Goal: Transaction & Acquisition: Purchase product/service

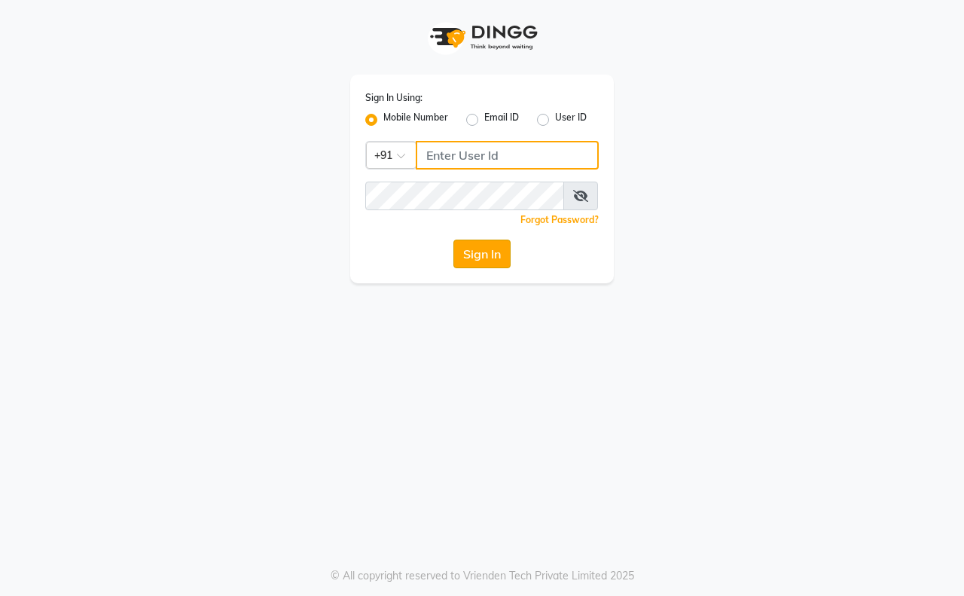
type input "9911100997"
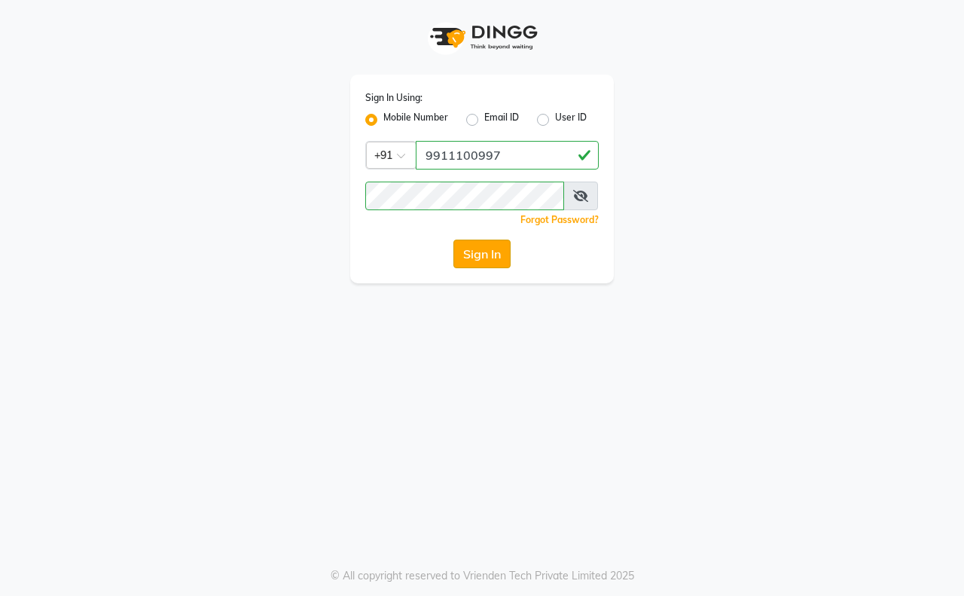
click at [488, 257] on button "Sign In" at bounding box center [481, 253] width 57 height 29
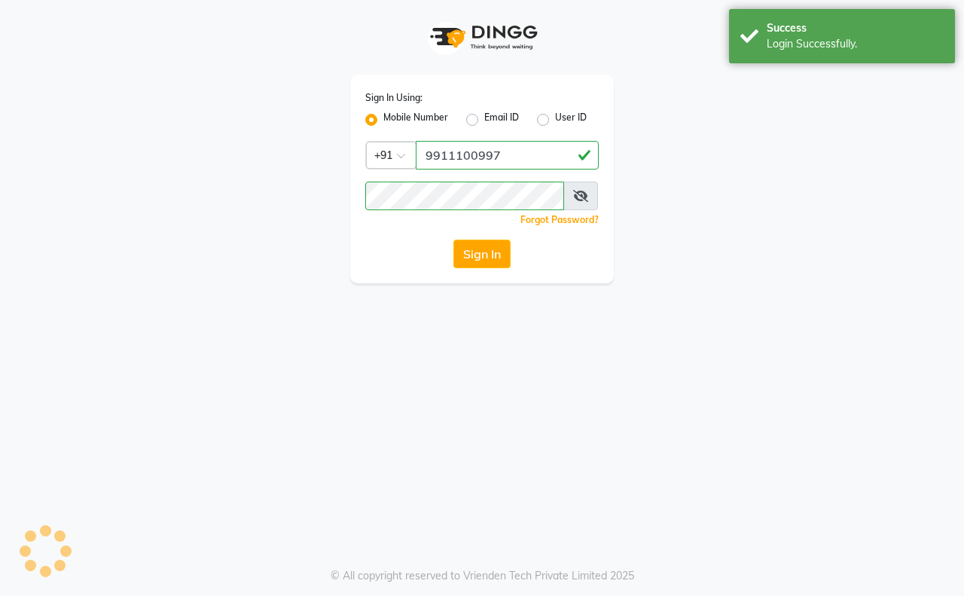
select select "service"
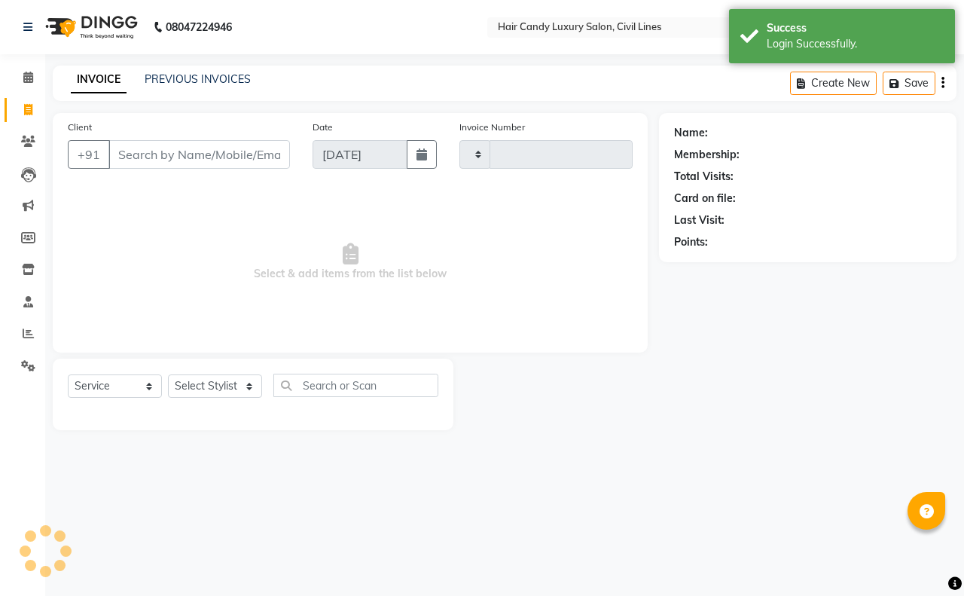
type input "7784"
select select "6308"
click at [32, 80] on span at bounding box center [28, 77] width 26 height 17
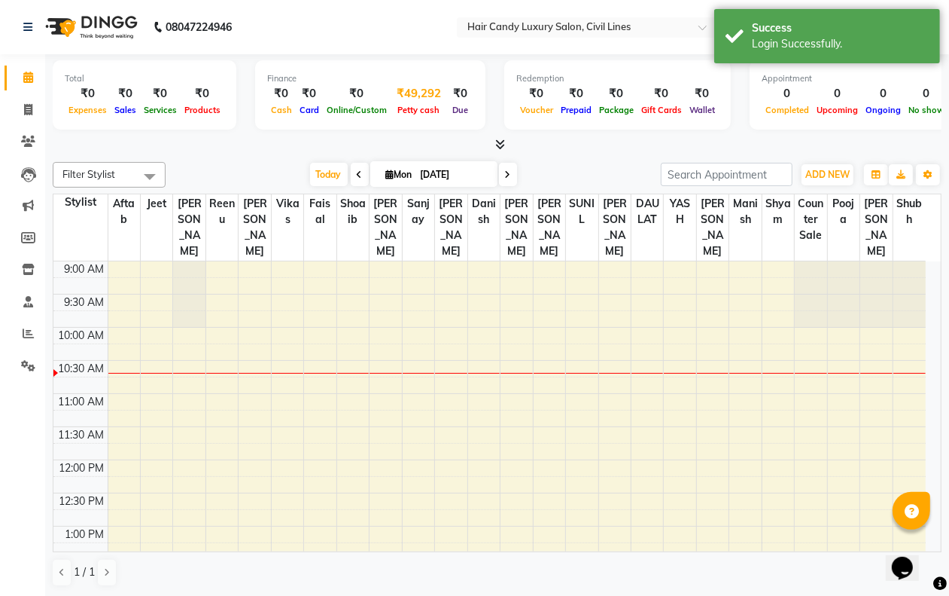
click at [408, 102] on div "Petty cash" at bounding box center [419, 110] width 56 height 16
click at [427, 87] on div "₹49,292" at bounding box center [419, 93] width 56 height 17
select select "5301"
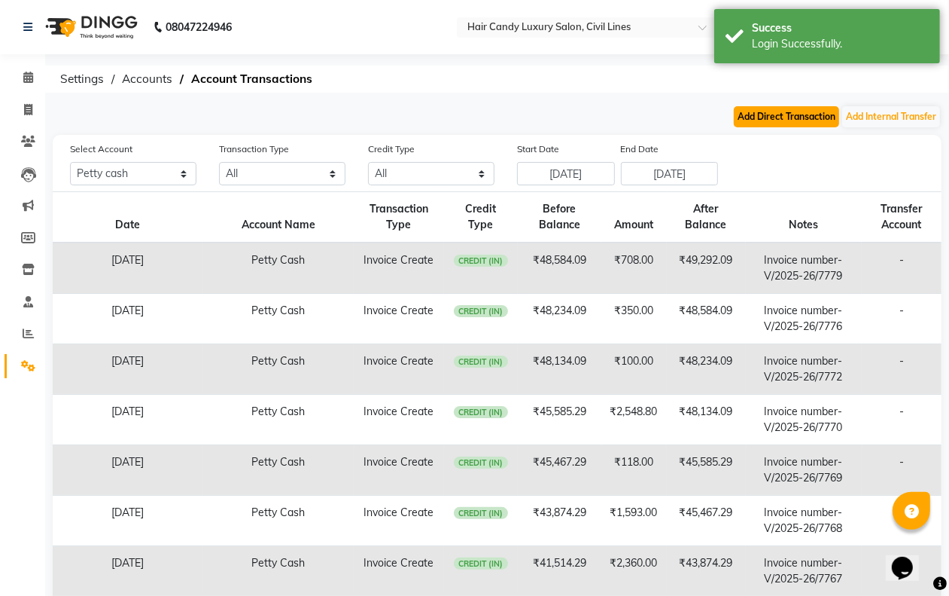
click at [769, 117] on button "Add Direct Transaction" at bounding box center [786, 116] width 105 height 21
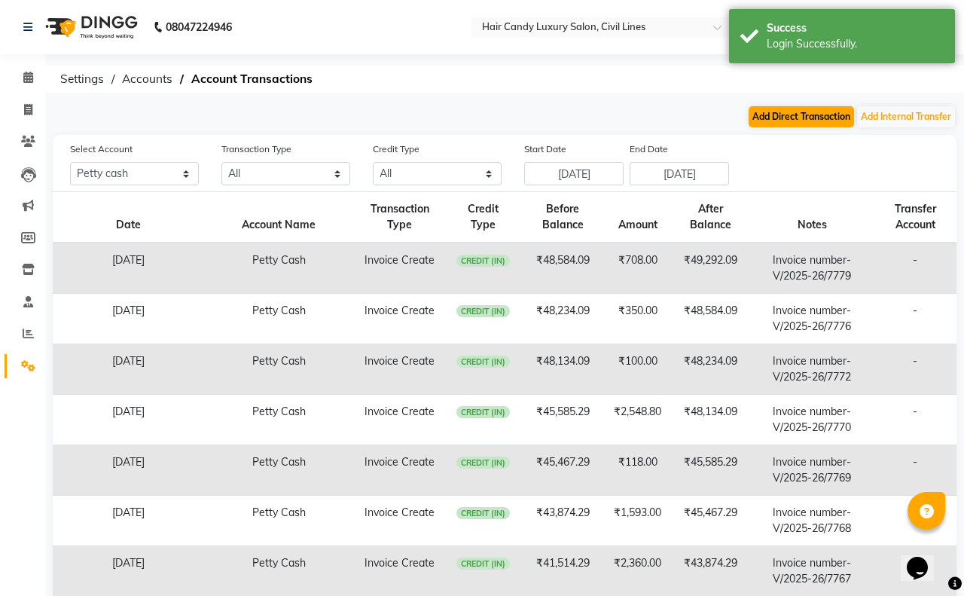
select select "direct"
select select "5301"
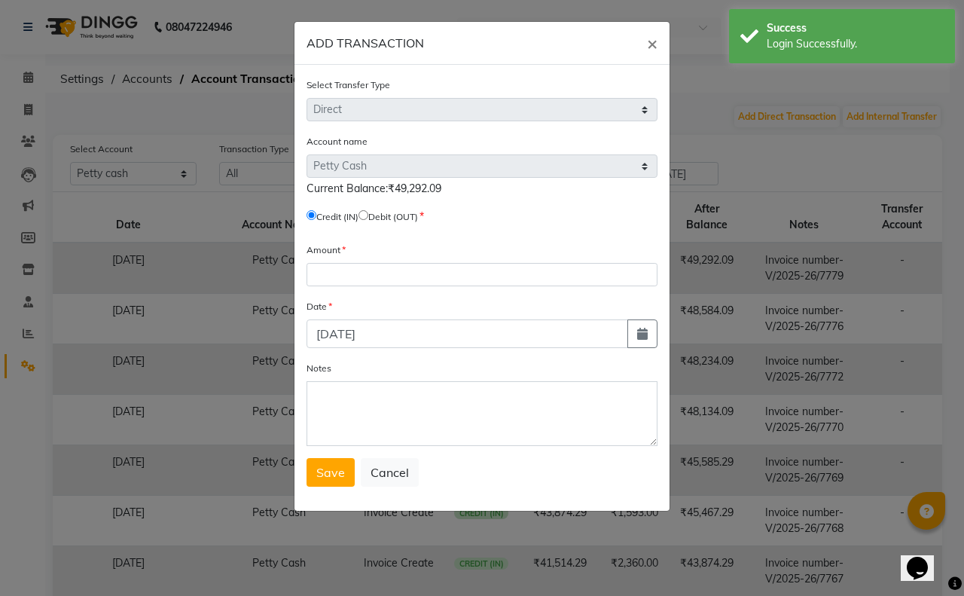
click at [368, 215] on input "radio" at bounding box center [363, 215] width 10 height 10
radio input "true"
click at [377, 260] on div "Amount" at bounding box center [481, 264] width 351 height 44
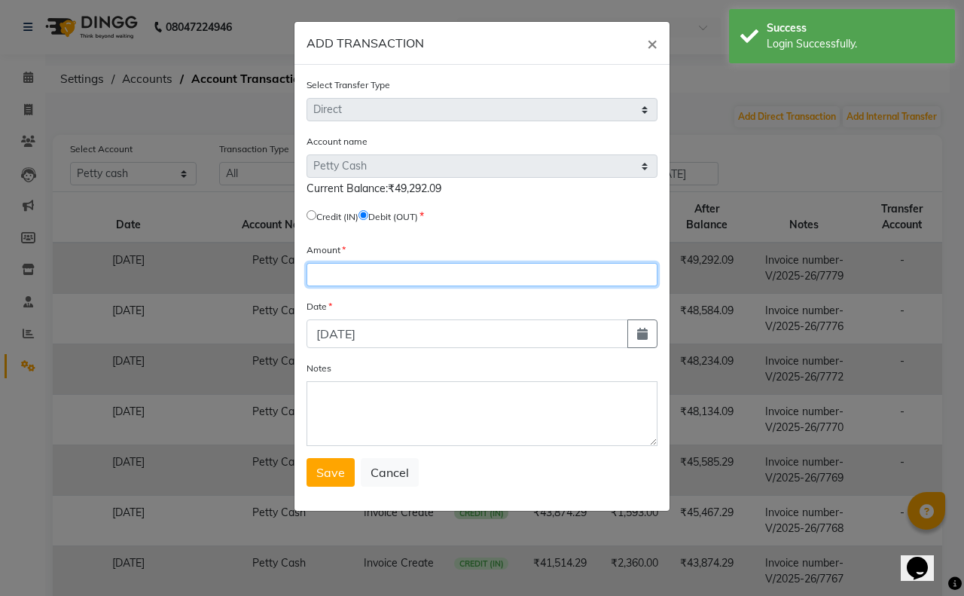
click at [377, 267] on input "number" at bounding box center [481, 274] width 351 height 23
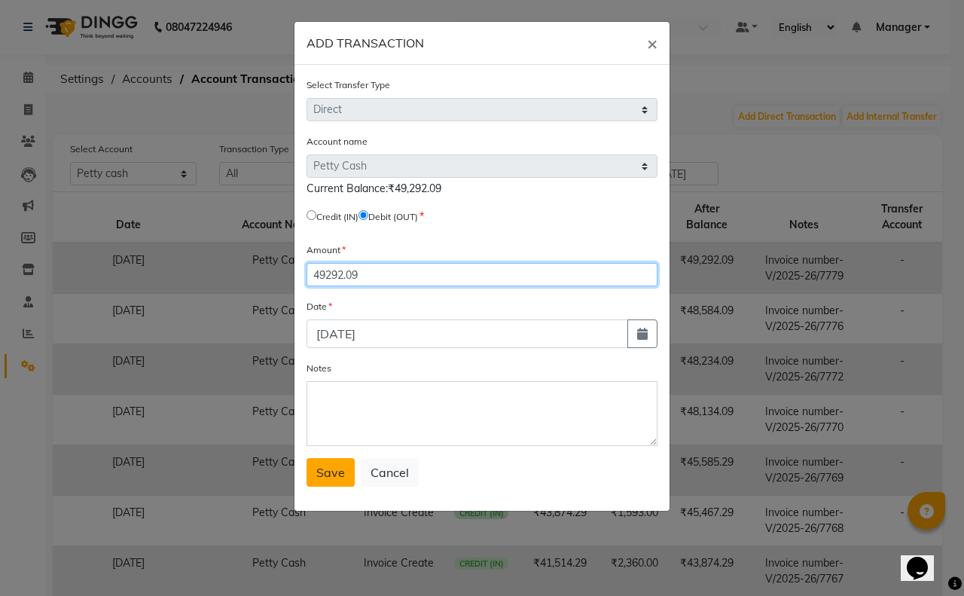
type input "49292.09"
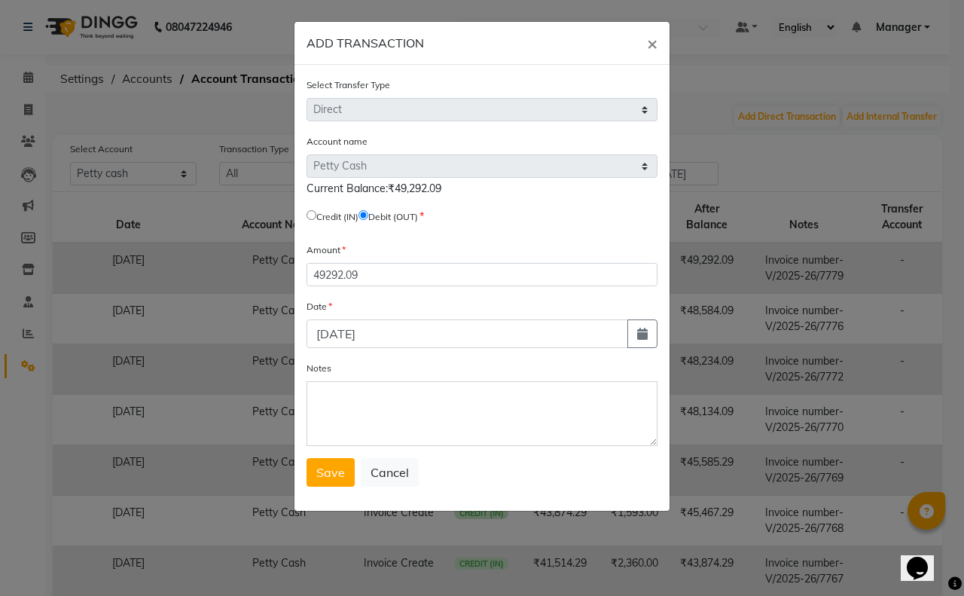
click at [325, 460] on button "Save" at bounding box center [330, 472] width 48 height 29
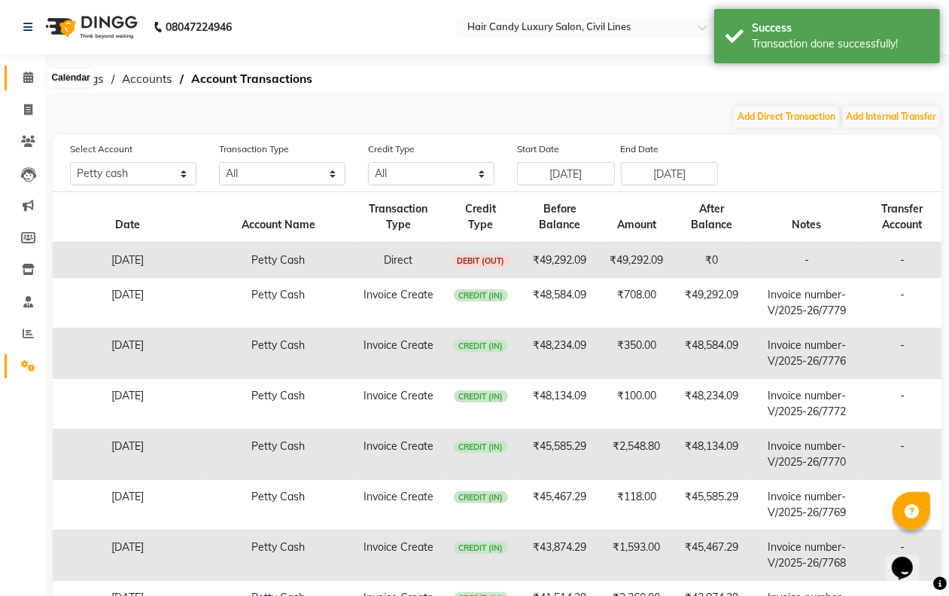
click at [23, 77] on icon at bounding box center [28, 77] width 10 height 11
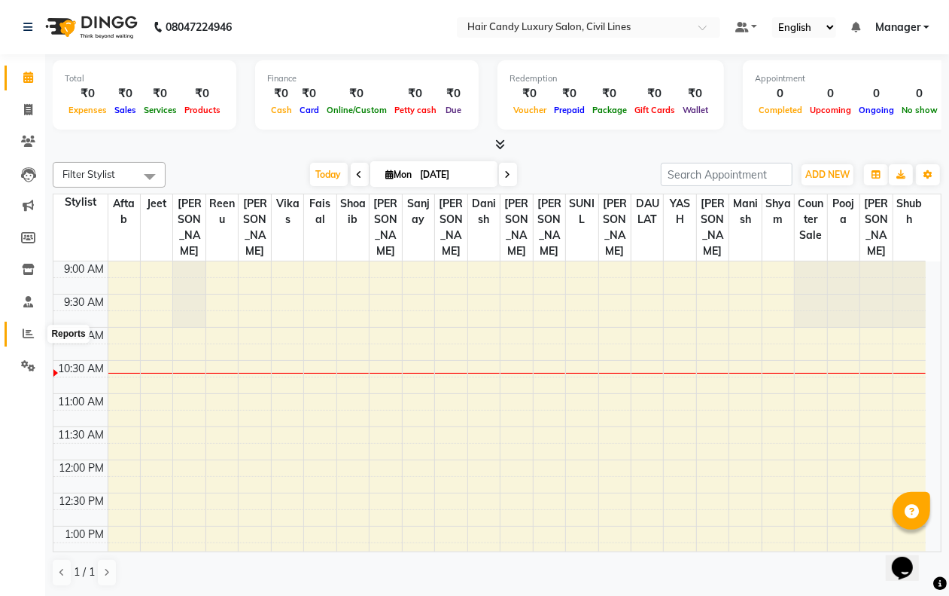
drag, startPoint x: 24, startPoint y: 329, endPoint x: 44, endPoint y: 321, distance: 21.3
click at [24, 330] on icon at bounding box center [28, 333] width 11 height 11
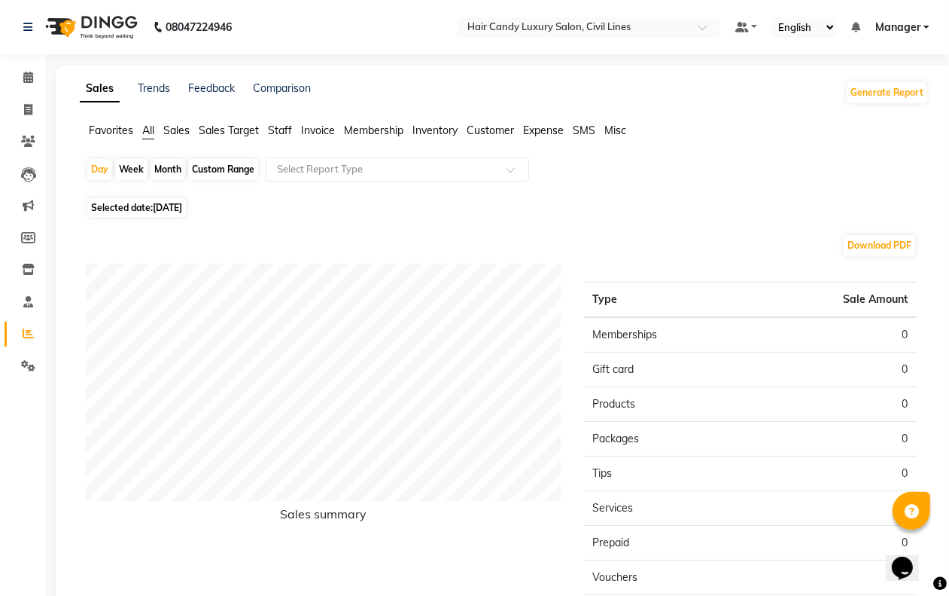
click at [281, 128] on span "Staff" at bounding box center [280, 130] width 24 height 14
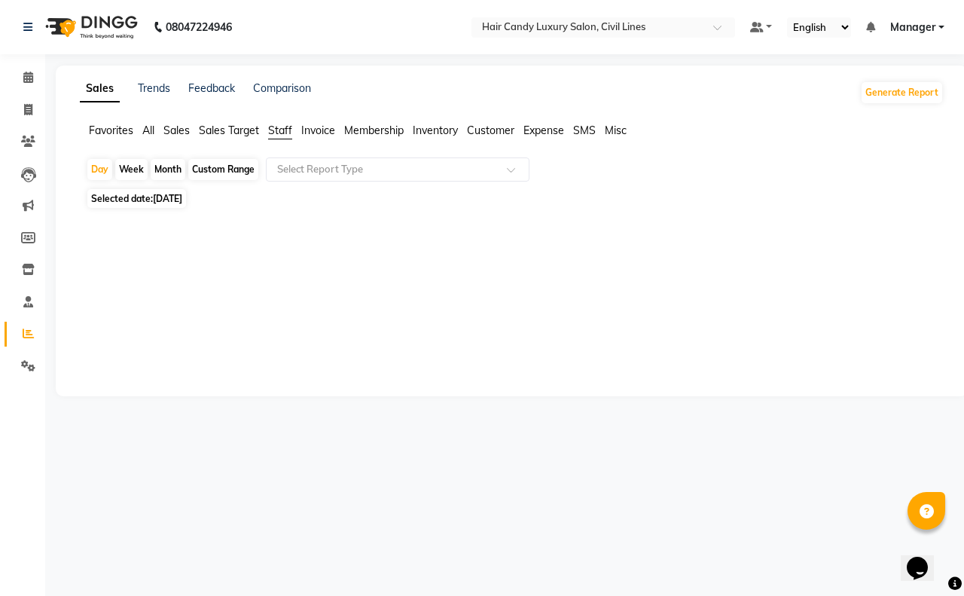
click at [226, 174] on div "Custom Range" at bounding box center [223, 169] width 70 height 21
select select "9"
select select "2025"
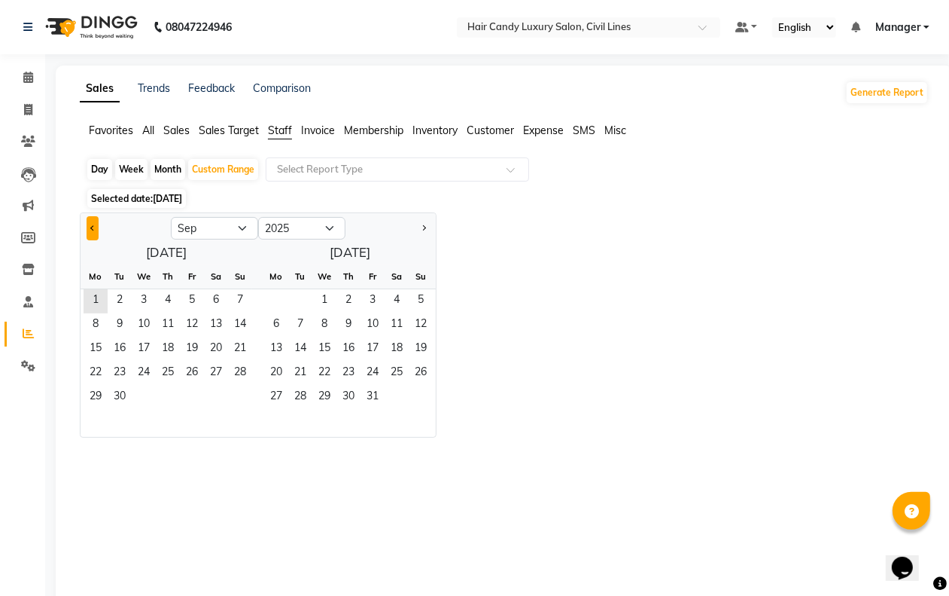
click at [87, 226] on button "Previous month" at bounding box center [93, 228] width 12 height 24
select select "8"
click at [193, 301] on span "1" at bounding box center [192, 301] width 24 height 24
click at [234, 396] on span "31" at bounding box center [240, 397] width 24 height 24
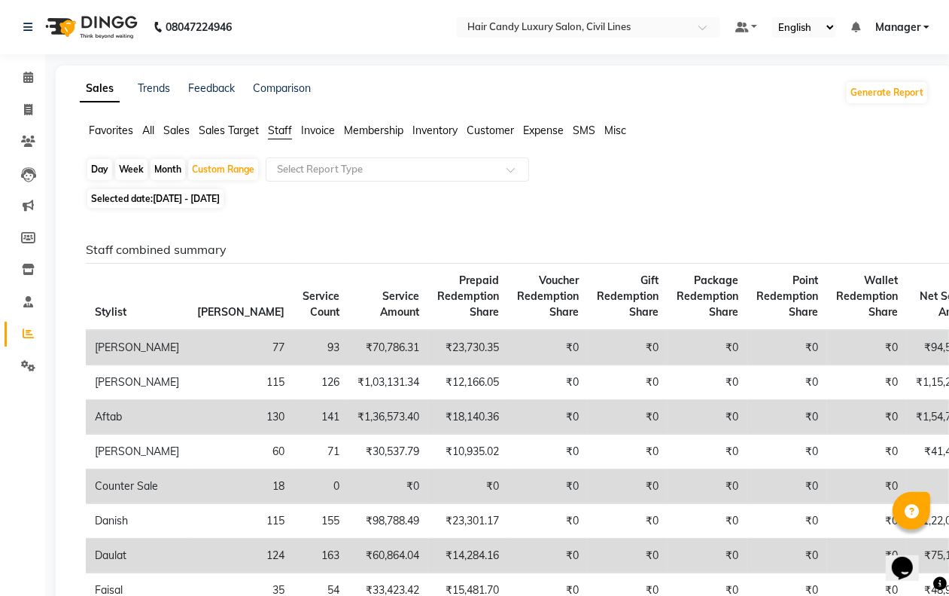
click at [175, 129] on span "Sales" at bounding box center [176, 130] width 26 height 14
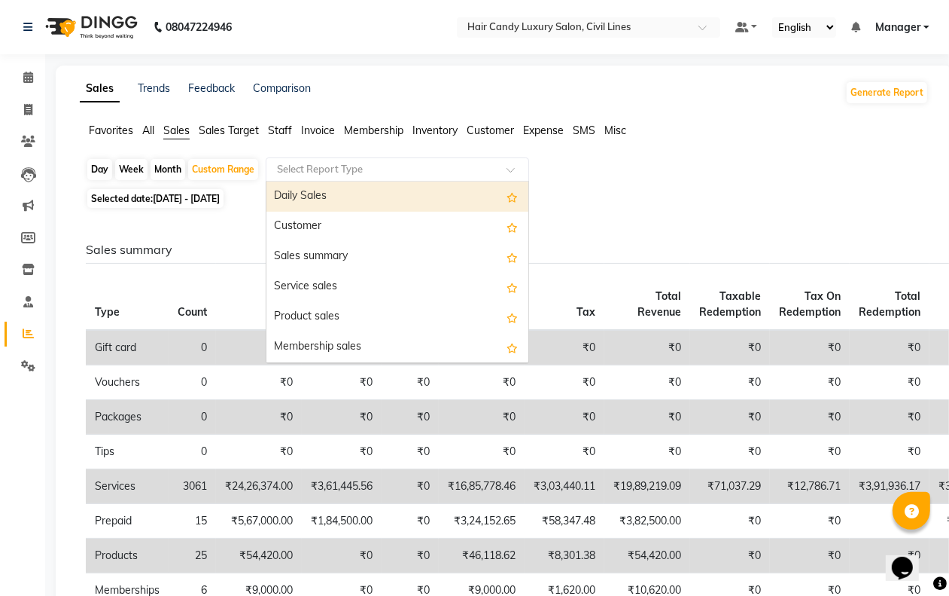
click at [352, 162] on input "text" at bounding box center [382, 169] width 217 height 15
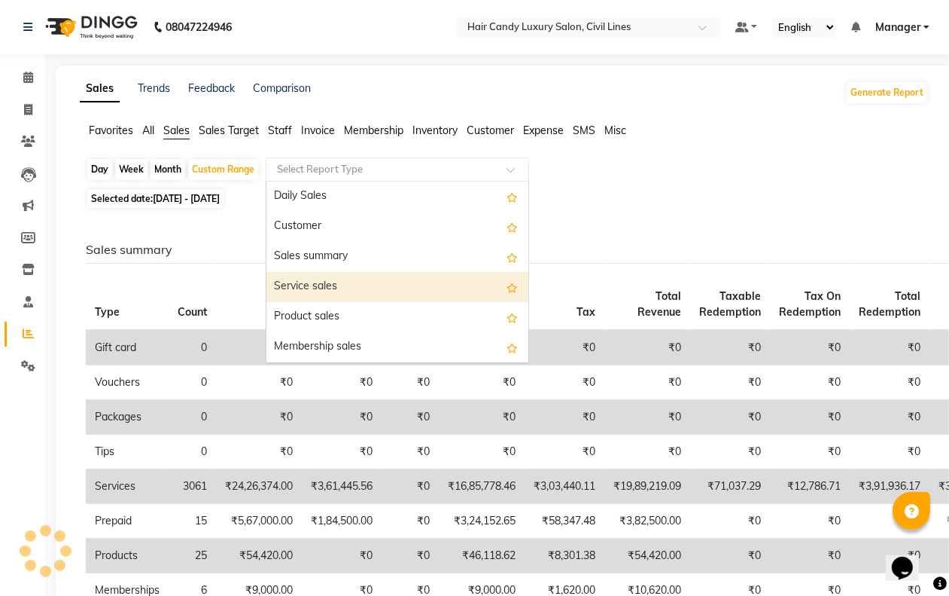
scroll to position [94, 0]
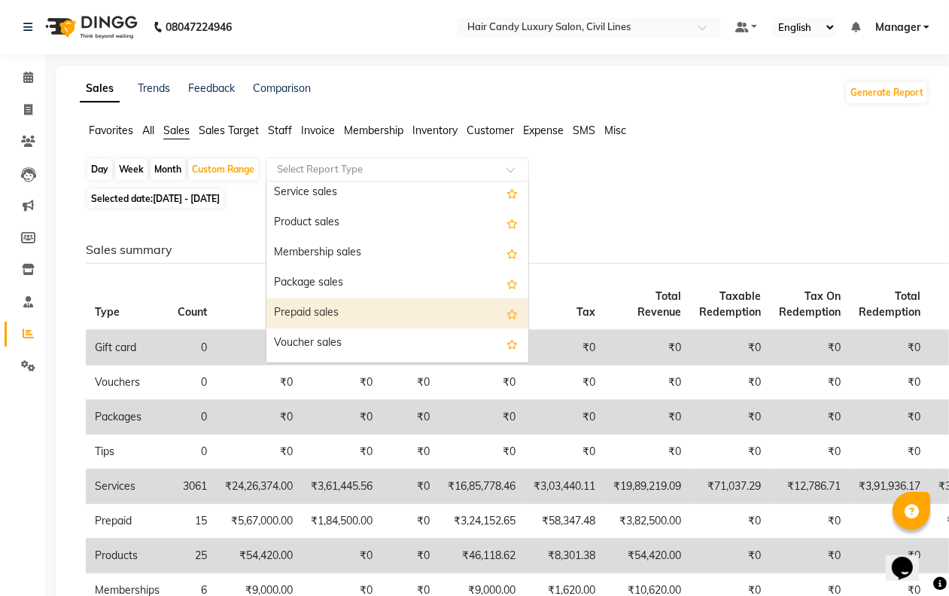
click at [320, 311] on div "Prepaid sales" at bounding box center [398, 313] width 262 height 30
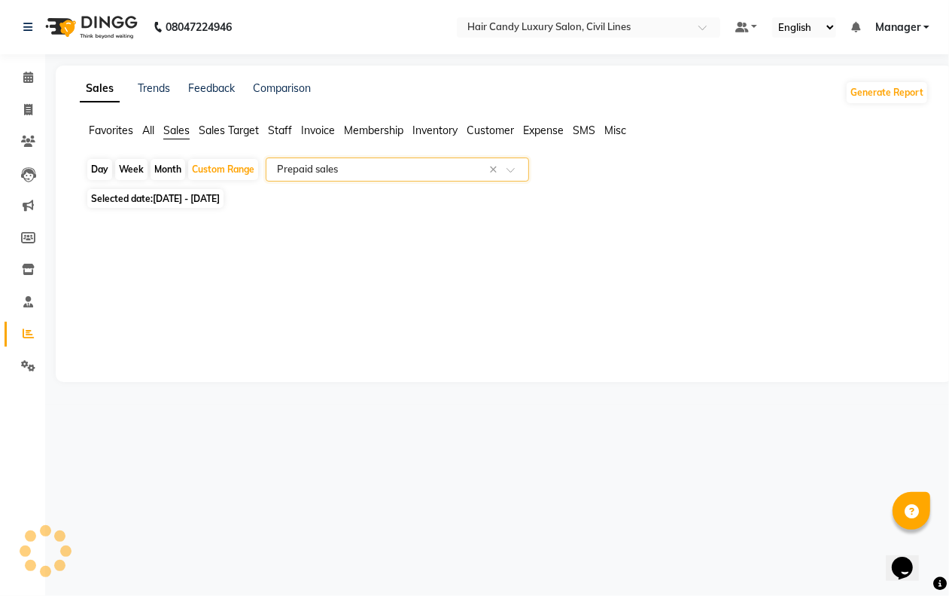
select select "filtered_report"
select select "csv"
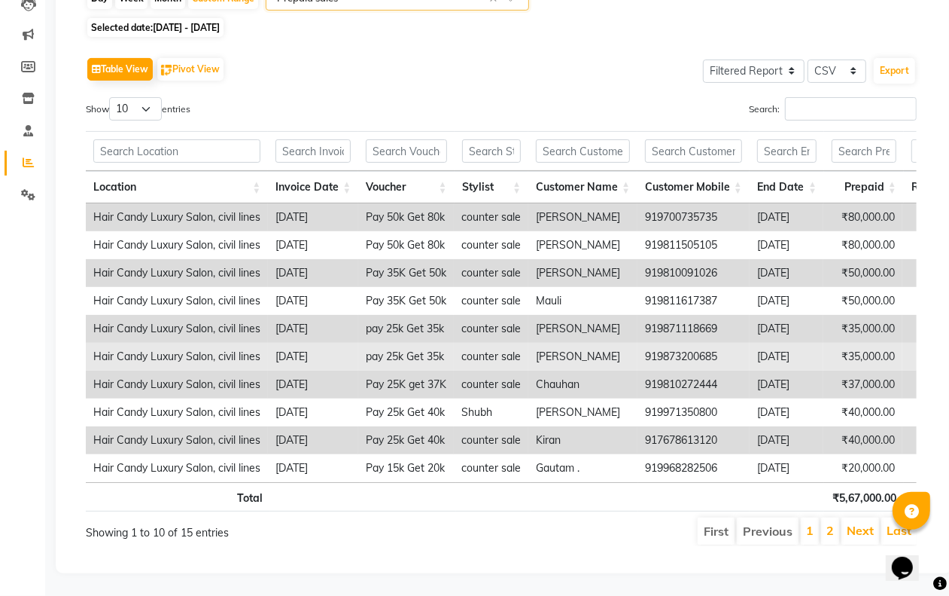
scroll to position [201, 0]
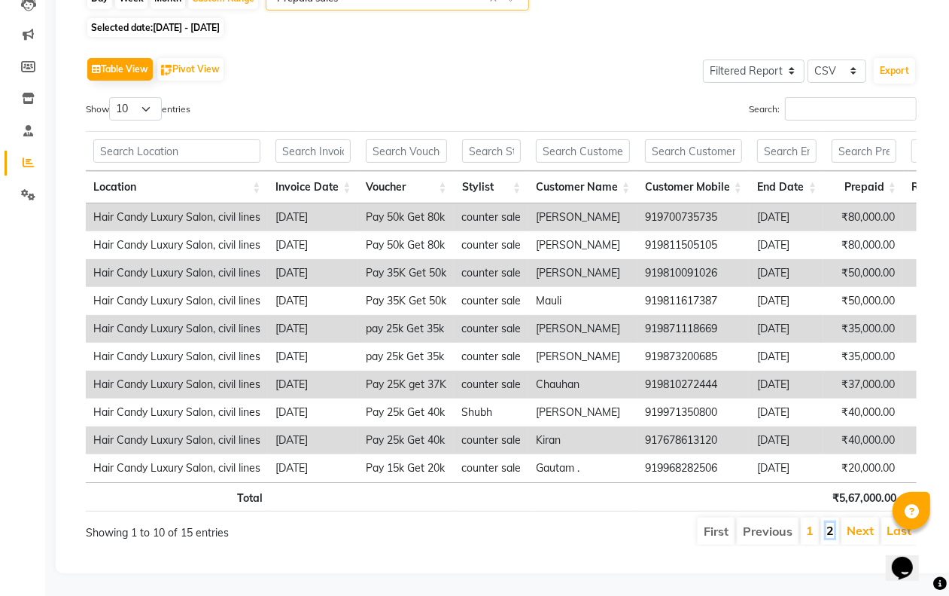
click at [830, 523] on link "2" at bounding box center [831, 530] width 8 height 15
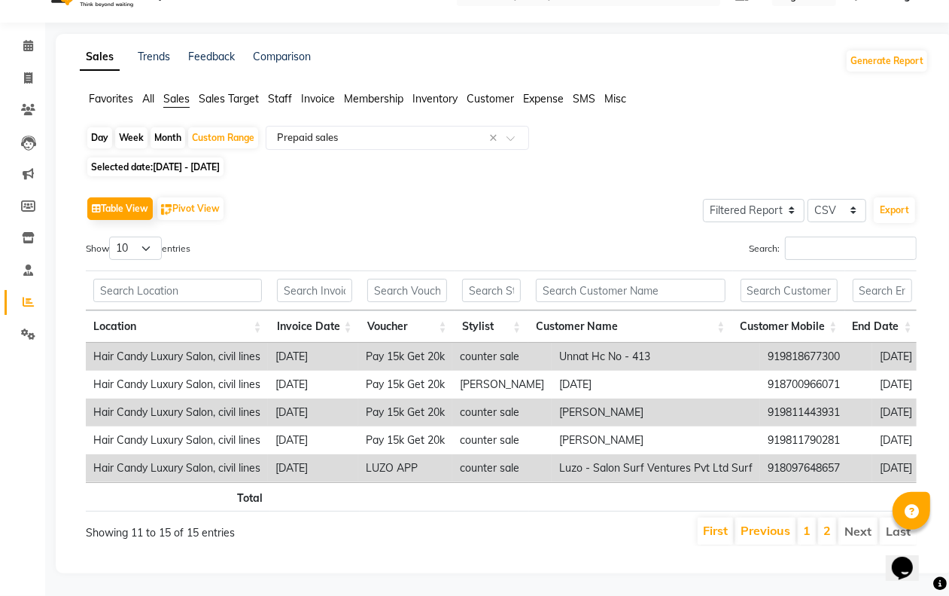
scroll to position [62, 0]
click at [754, 517] on li "Previous" at bounding box center [766, 530] width 60 height 27
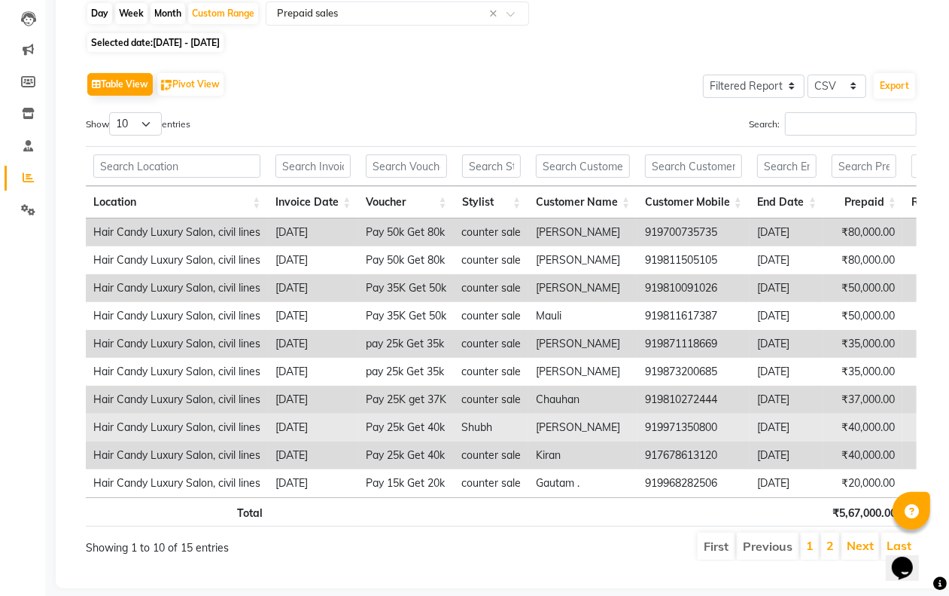
scroll to position [201, 0]
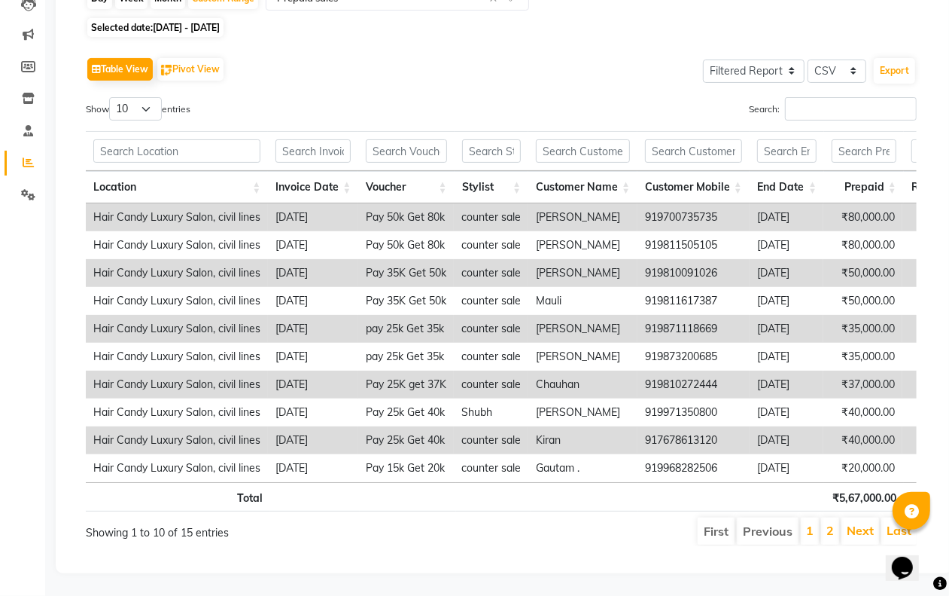
click at [823, 521] on li "2" at bounding box center [830, 530] width 18 height 27
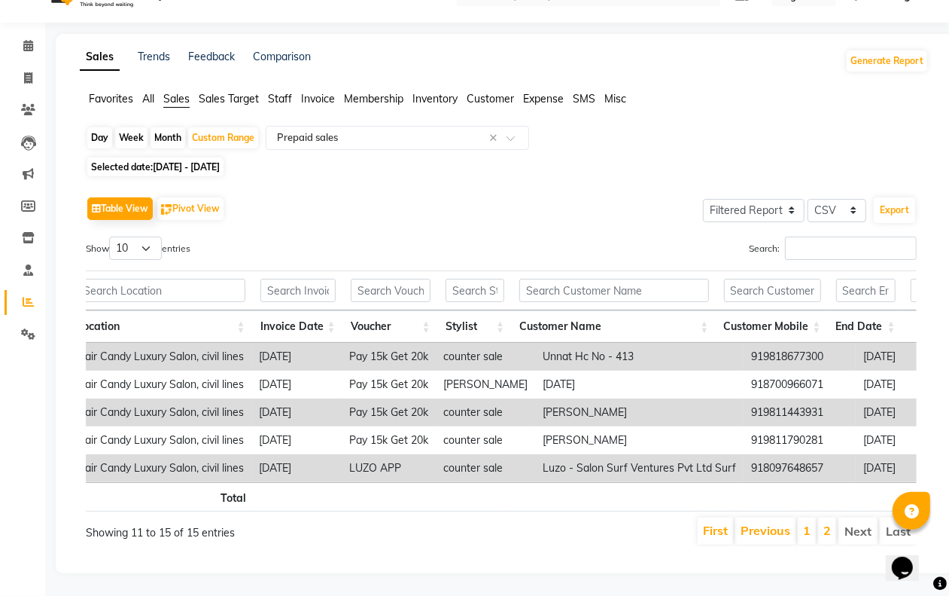
scroll to position [0, 0]
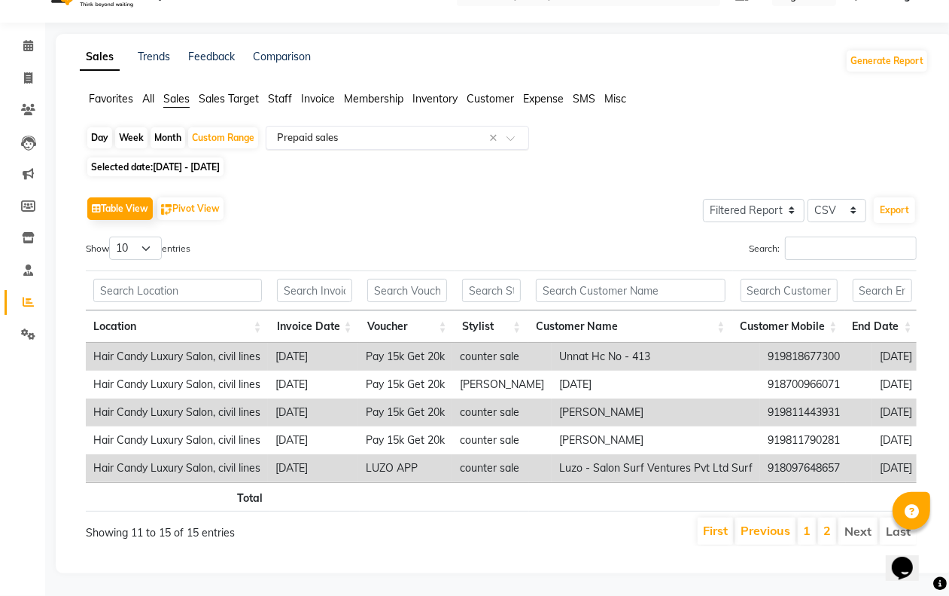
click at [309, 130] on input "text" at bounding box center [382, 137] width 217 height 15
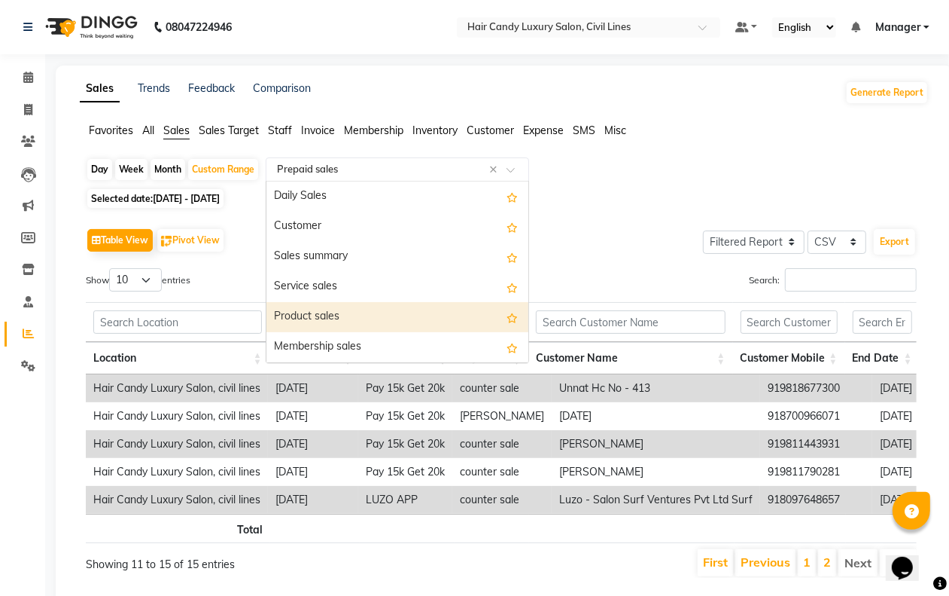
click at [344, 320] on div "Product sales" at bounding box center [398, 317] width 262 height 30
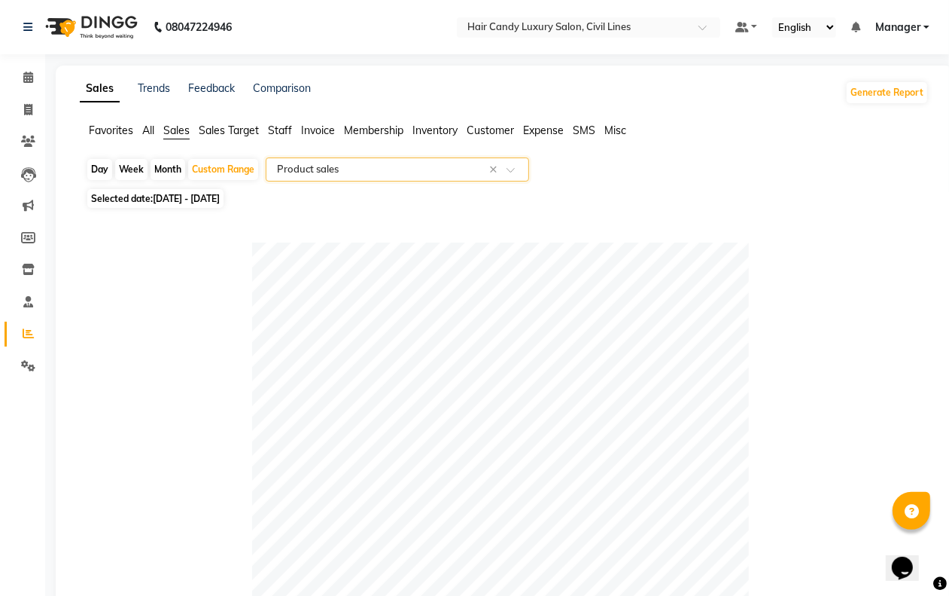
click at [279, 128] on span "Staff" at bounding box center [280, 130] width 24 height 14
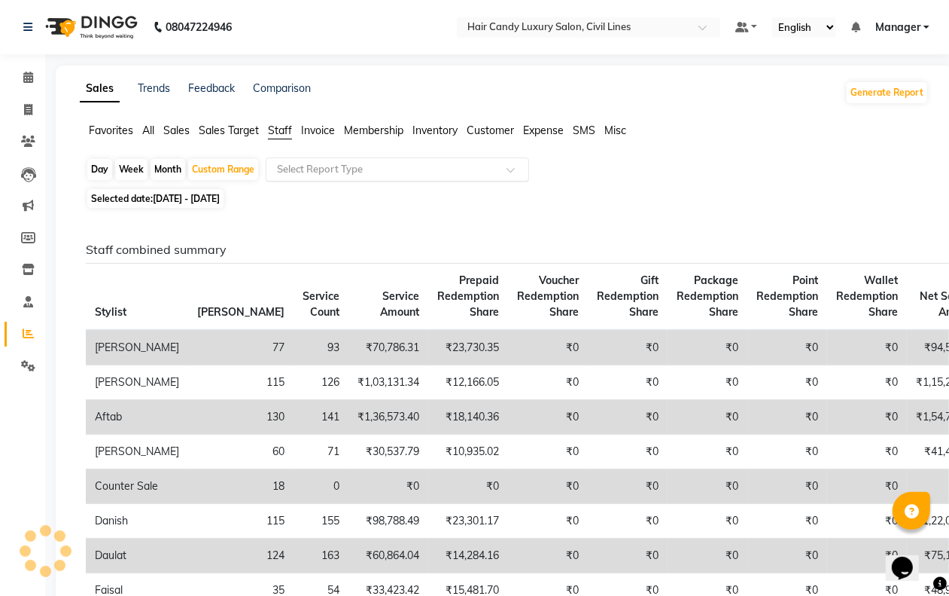
click at [330, 164] on input "text" at bounding box center [382, 169] width 217 height 15
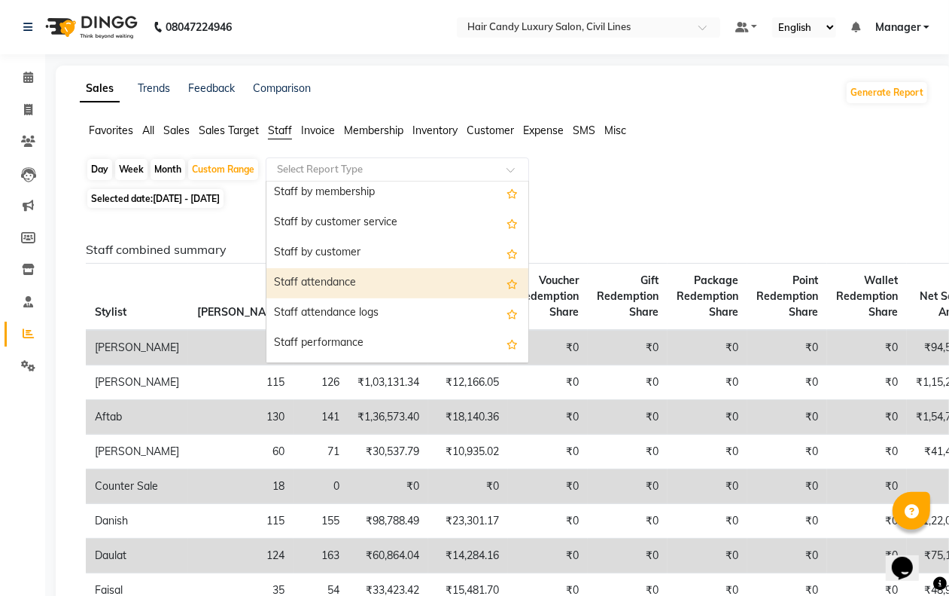
scroll to position [188, 0]
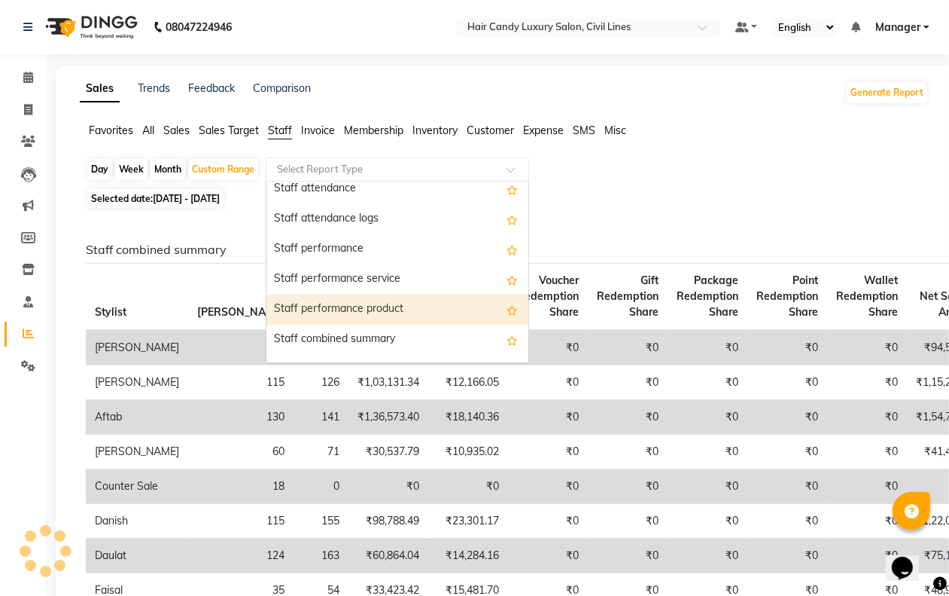
click at [367, 297] on div "Staff performance product" at bounding box center [398, 309] width 262 height 30
select select "filtered_report"
select select "csv"
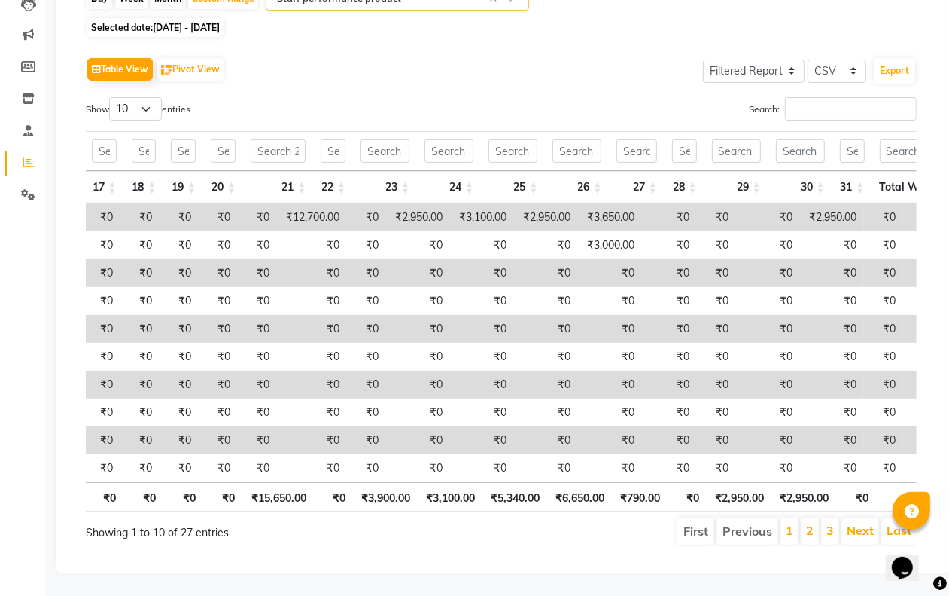
scroll to position [0, 1257]
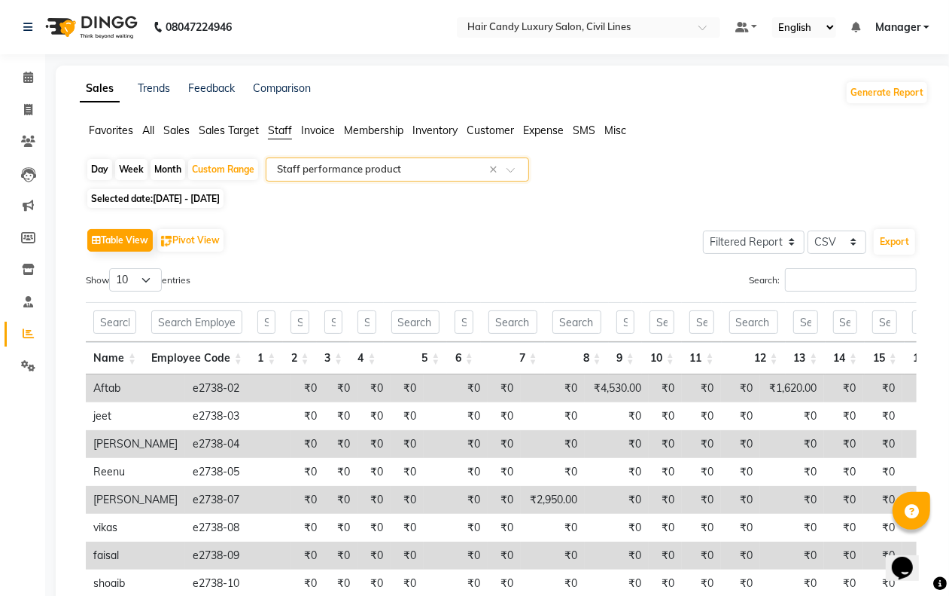
drag, startPoint x: 459, startPoint y: 175, endPoint x: 442, endPoint y: 179, distance: 17.9
click at [457, 175] on input "text" at bounding box center [382, 169] width 217 height 15
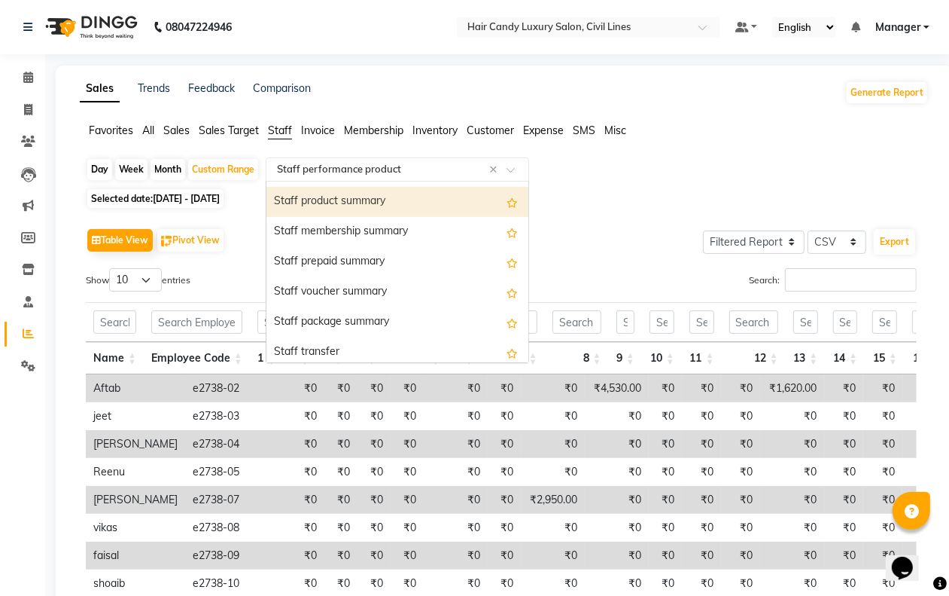
click at [362, 198] on div "Staff product summary" at bounding box center [398, 202] width 262 height 30
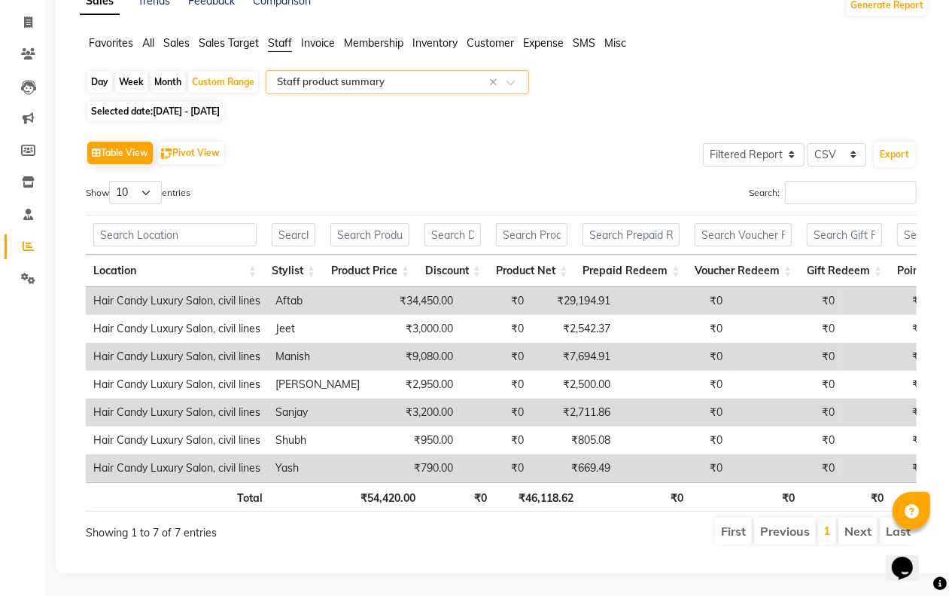
scroll to position [0, 0]
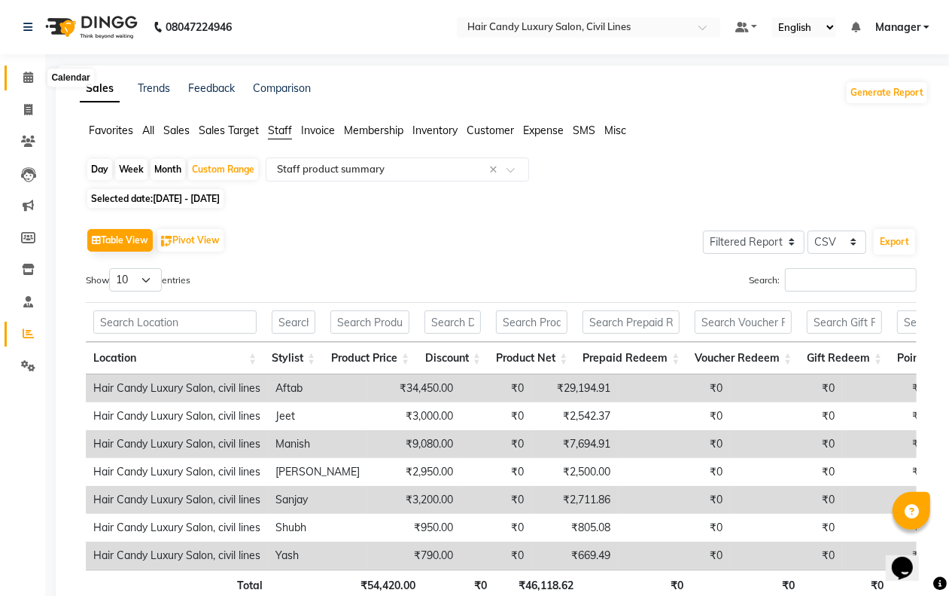
click at [26, 73] on icon at bounding box center [28, 77] width 10 height 11
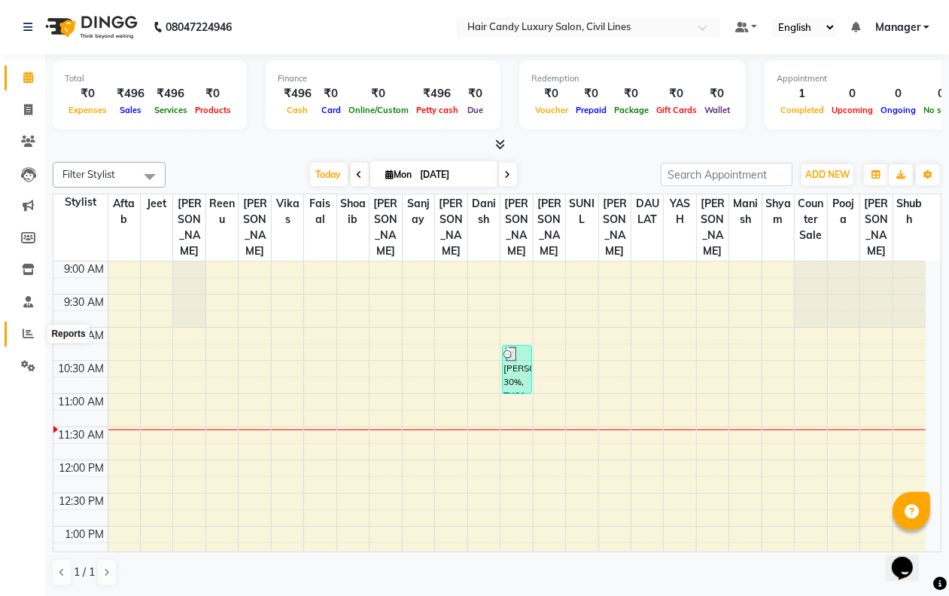
click at [26, 339] on icon at bounding box center [28, 333] width 11 height 11
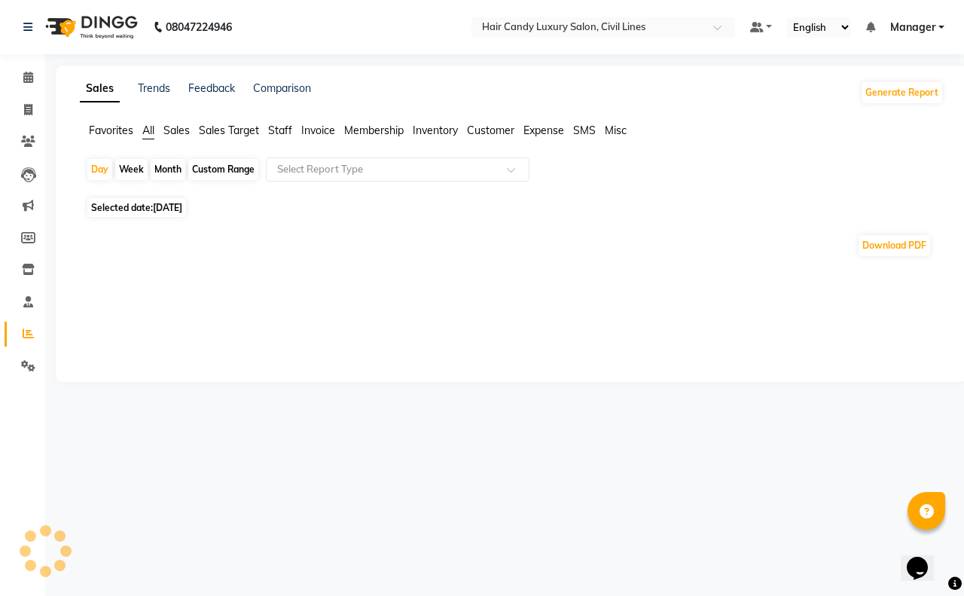
click at [211, 175] on div "Custom Range" at bounding box center [223, 169] width 70 height 21
select select "9"
select select "2025"
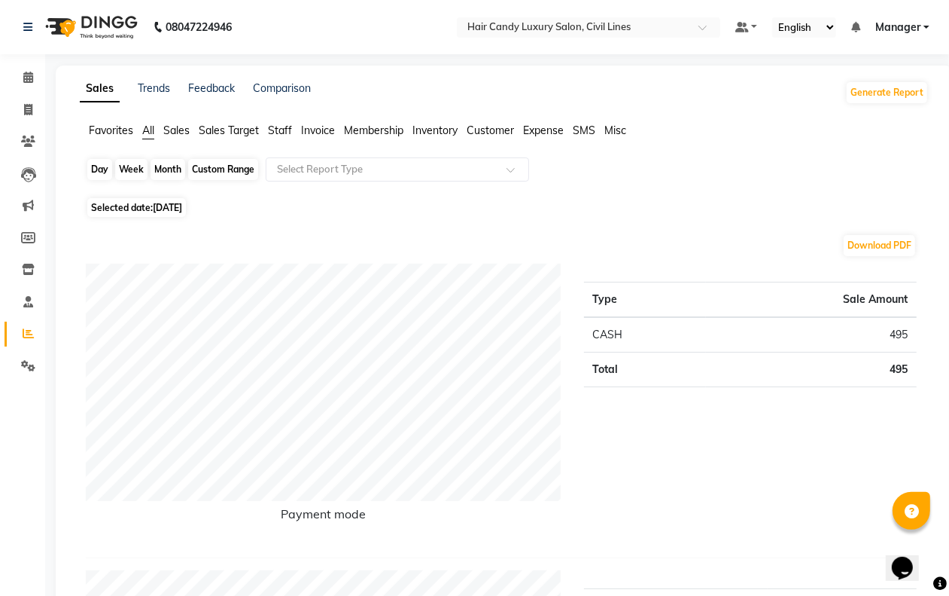
click at [233, 162] on div "Custom Range" at bounding box center [223, 169] width 70 height 21
select select "9"
select select "2025"
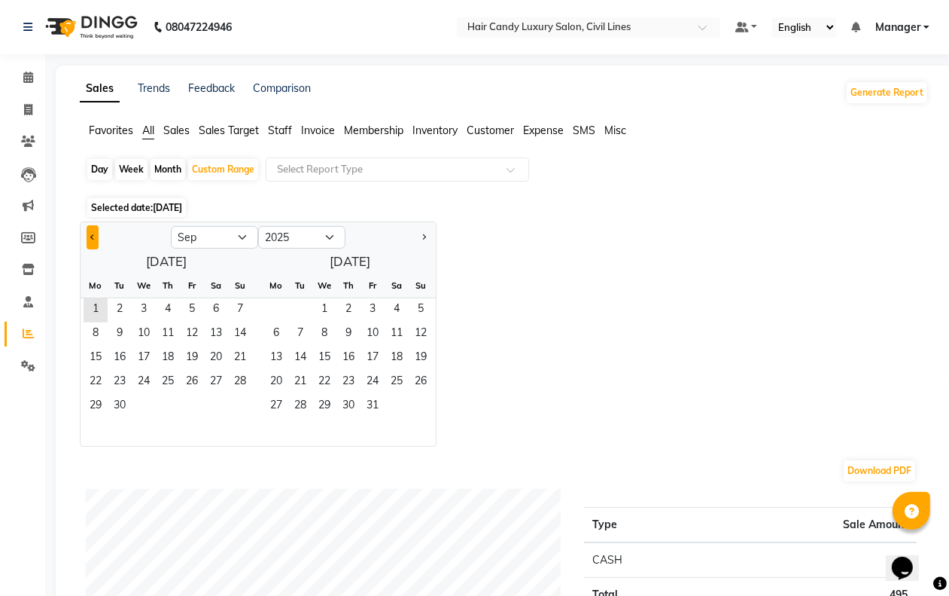
click at [96, 238] on span "Previous month" at bounding box center [92, 235] width 5 height 5
select select "8"
click at [186, 314] on span "1" at bounding box center [192, 310] width 24 height 24
click at [245, 412] on span "31" at bounding box center [240, 407] width 24 height 24
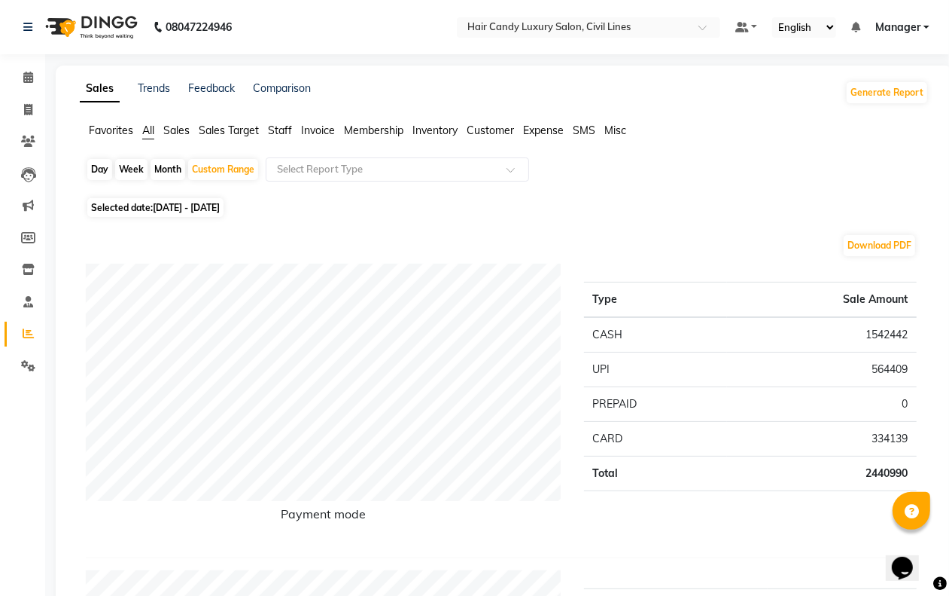
click at [276, 129] on span "Staff" at bounding box center [280, 130] width 24 height 14
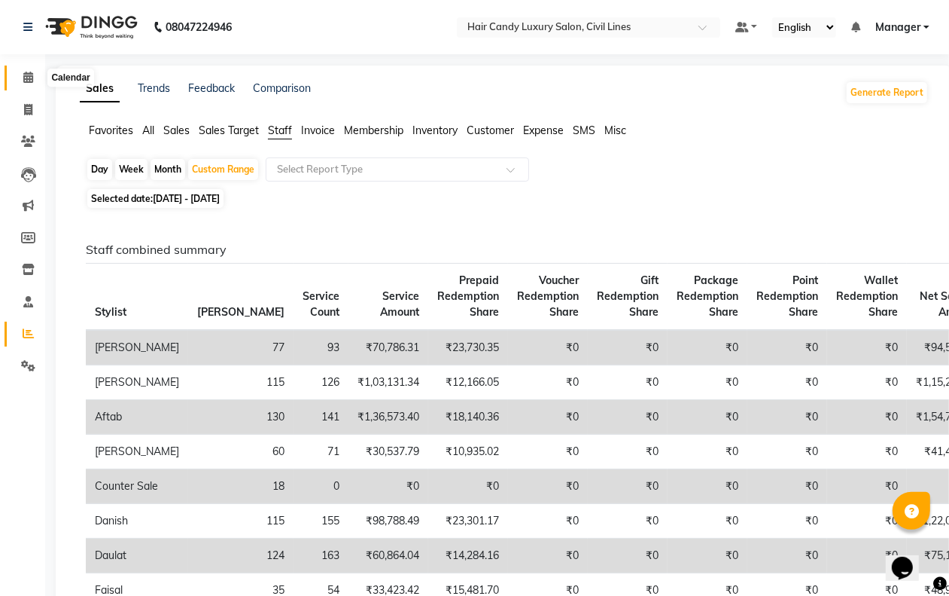
click at [20, 78] on span at bounding box center [28, 77] width 26 height 17
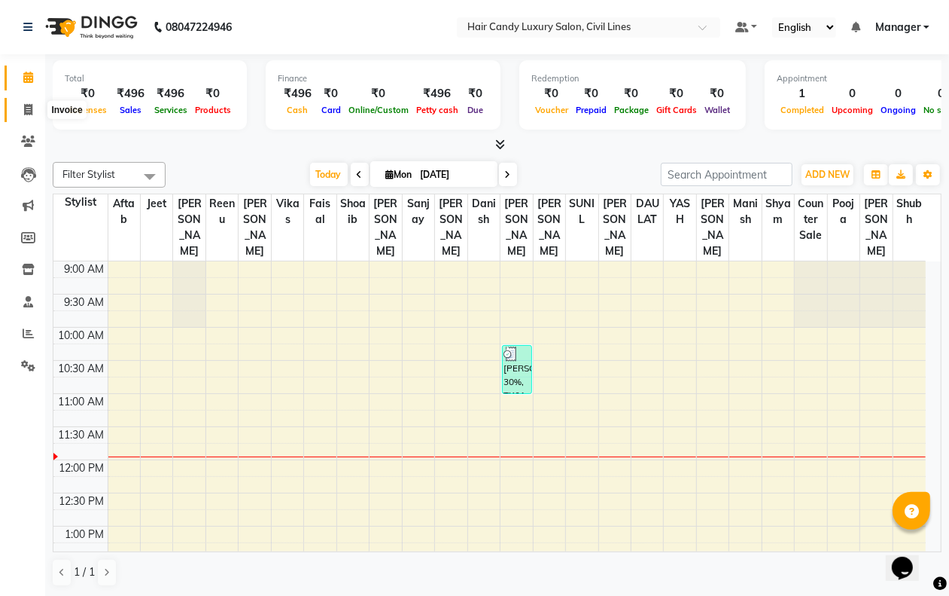
click at [25, 110] on icon at bounding box center [28, 109] width 8 height 11
select select "6308"
select select "service"
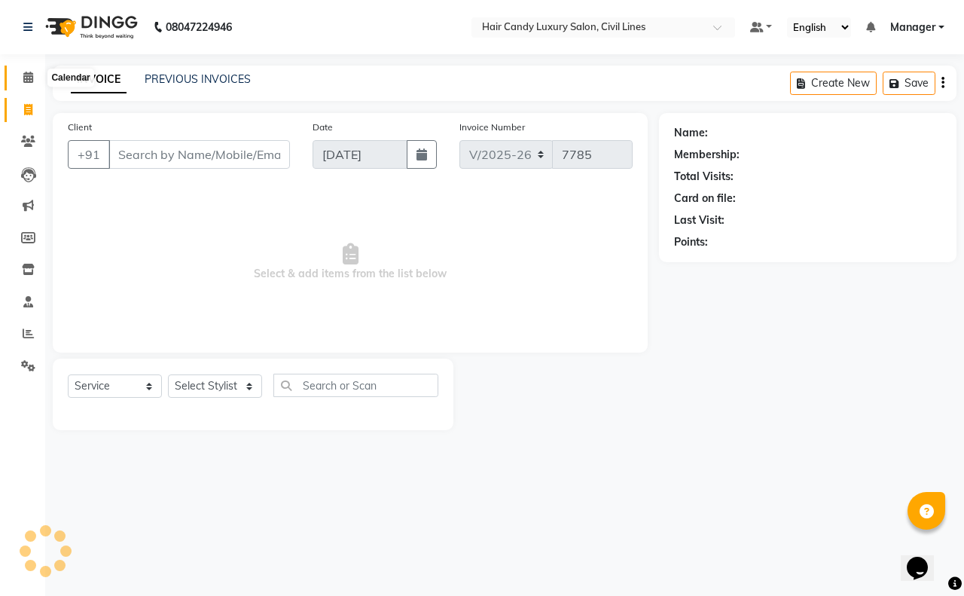
click at [24, 81] on icon at bounding box center [28, 77] width 10 height 11
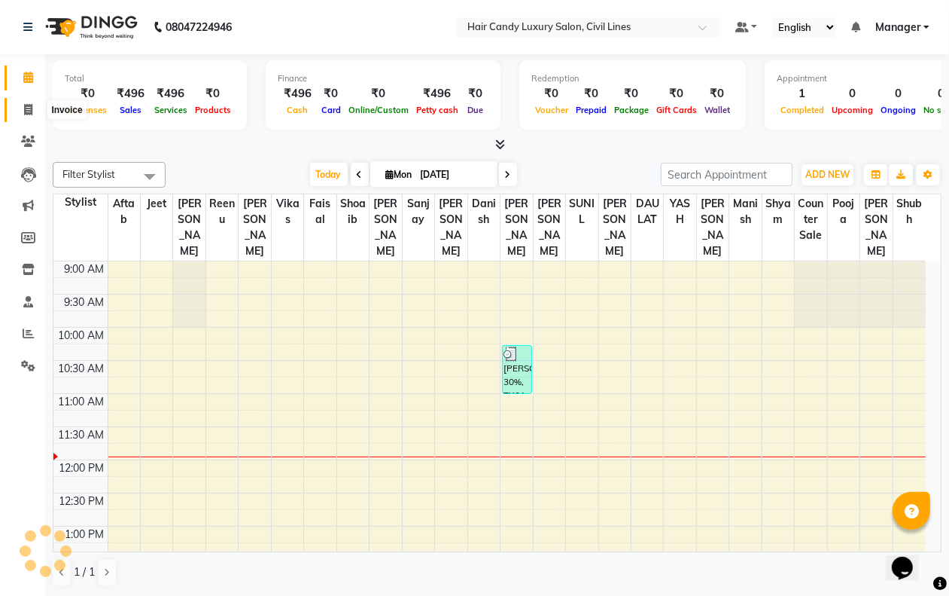
click at [25, 108] on icon at bounding box center [28, 109] width 8 height 11
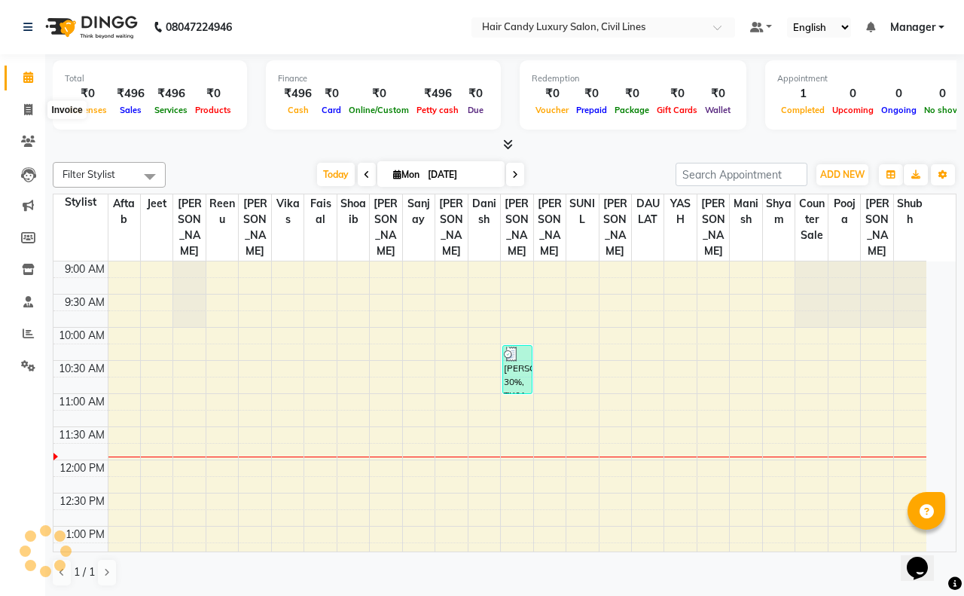
select select "6308"
select select "service"
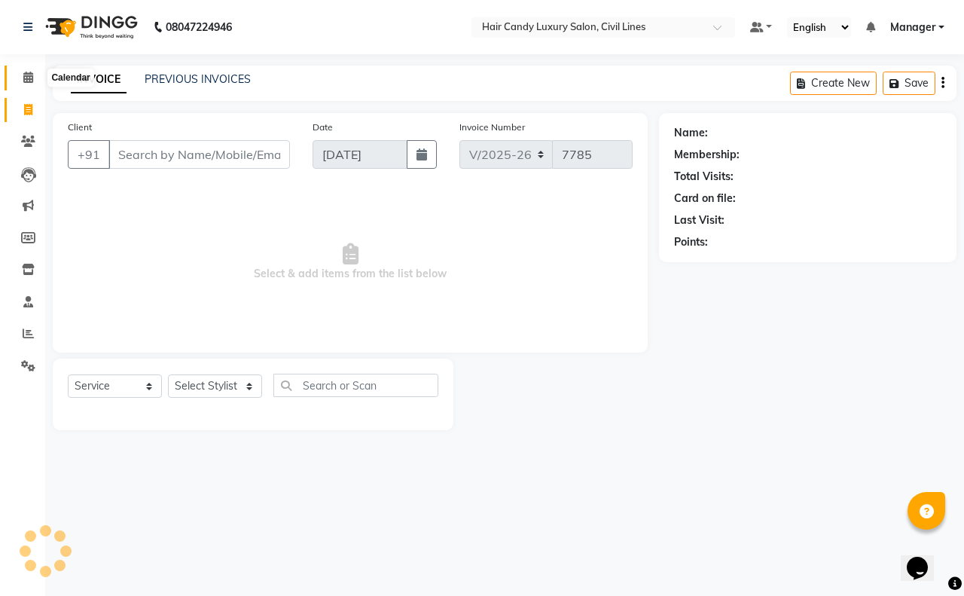
click at [30, 74] on icon at bounding box center [28, 77] width 10 height 11
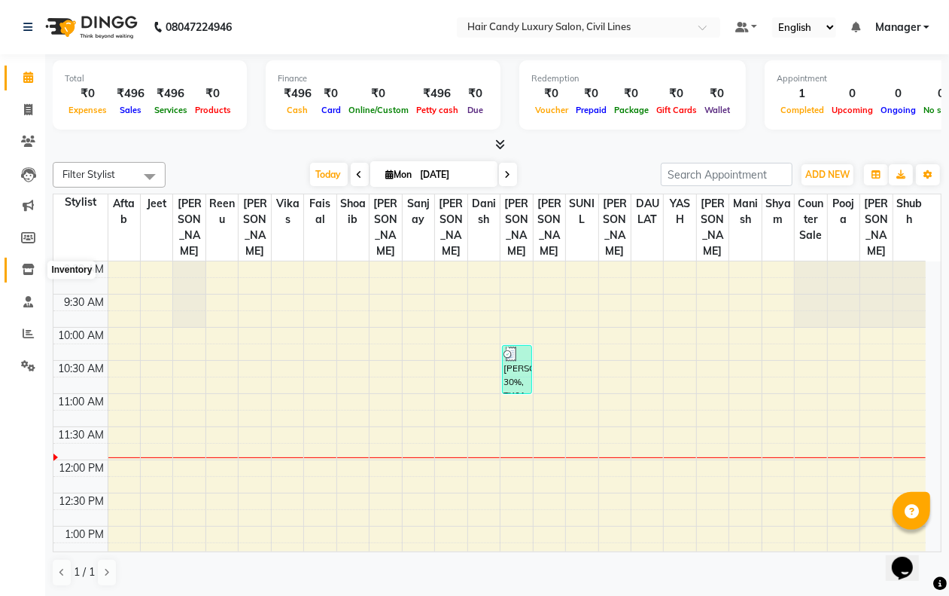
click at [22, 269] on icon at bounding box center [28, 269] width 13 height 11
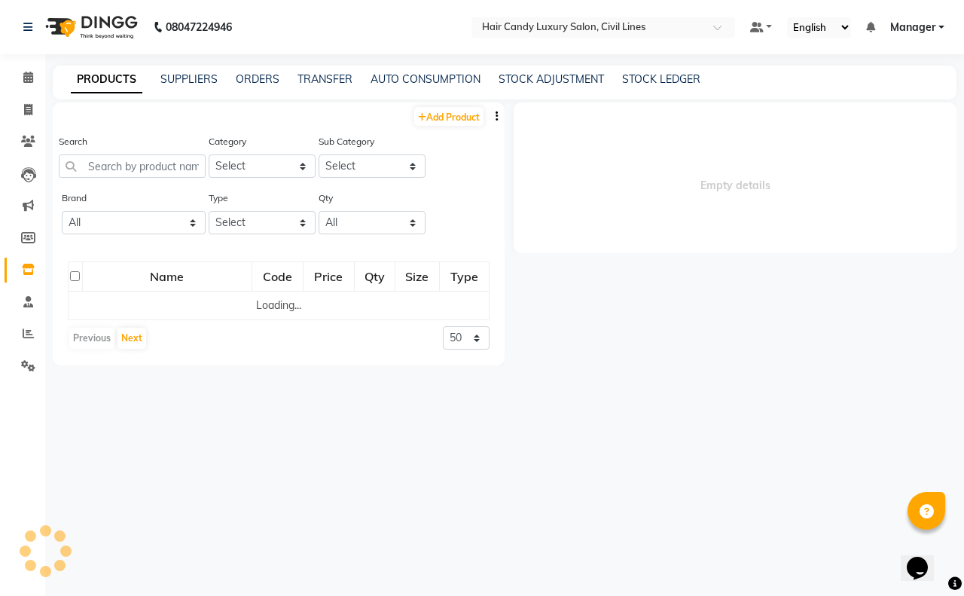
select select
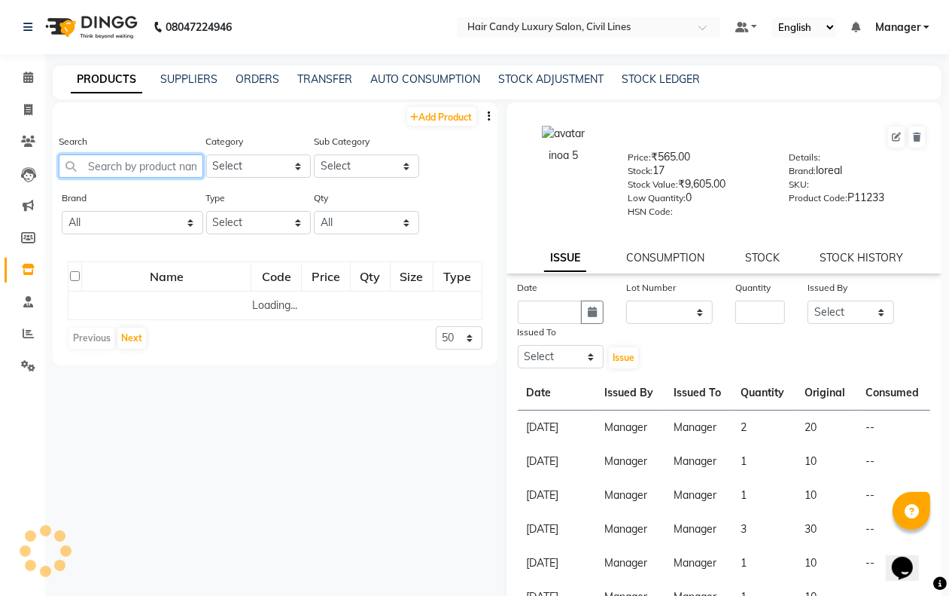
click at [141, 166] on input "text" at bounding box center [131, 165] width 145 height 23
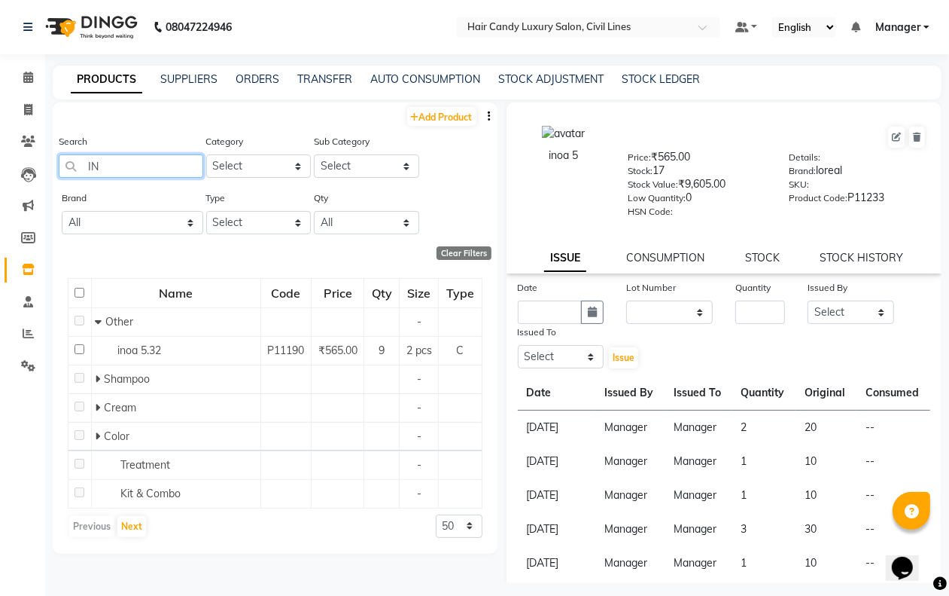
type input "I"
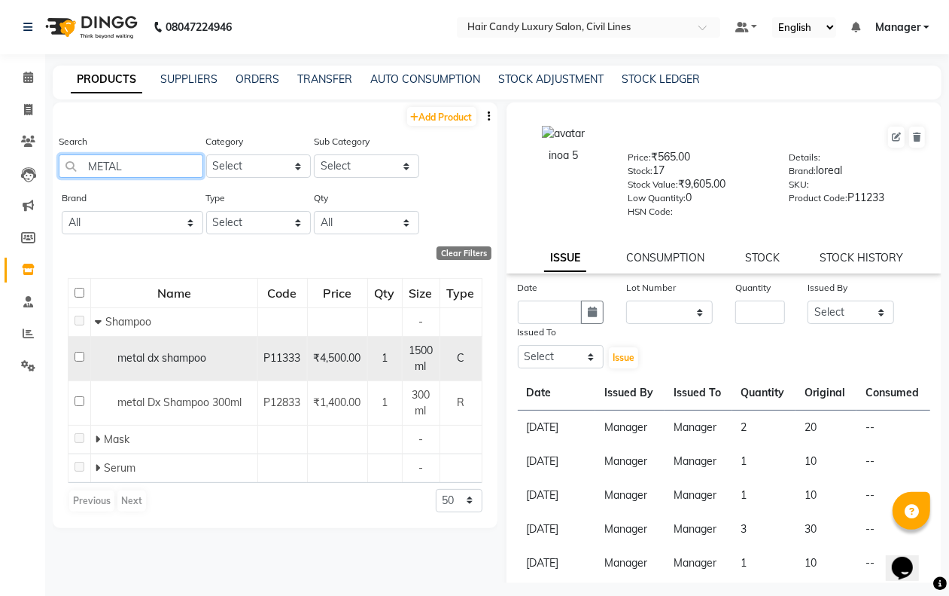
type input "METAL"
click at [78, 355] on input "checkbox" at bounding box center [80, 357] width 10 height 10
checkbox input "true"
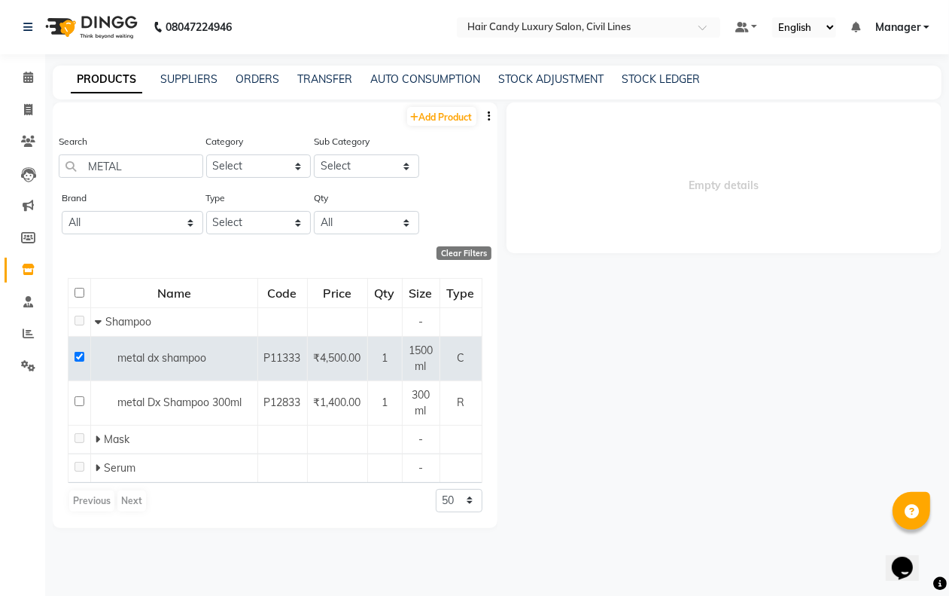
select select
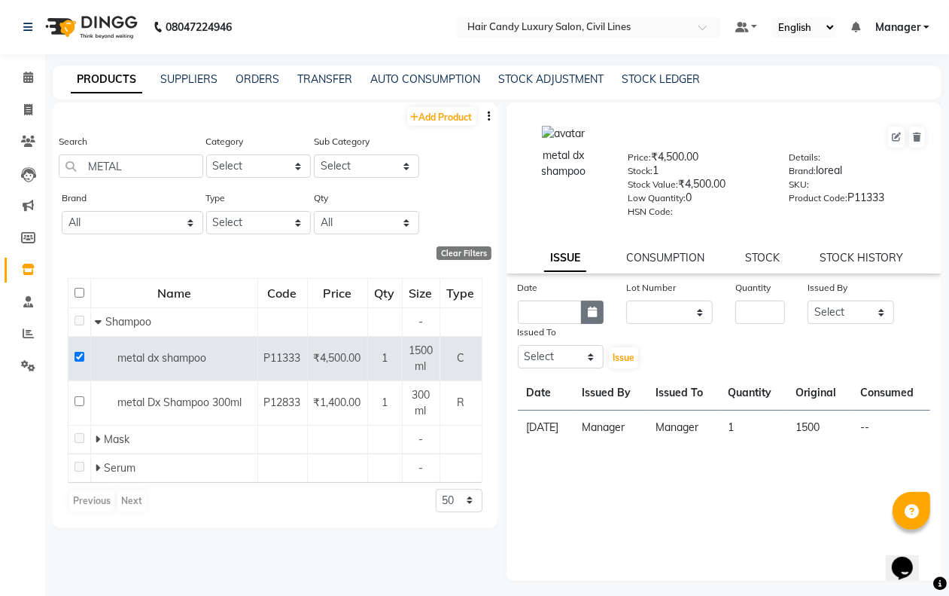
click at [595, 306] on icon "button" at bounding box center [592, 311] width 9 height 11
select select "9"
select select "2025"
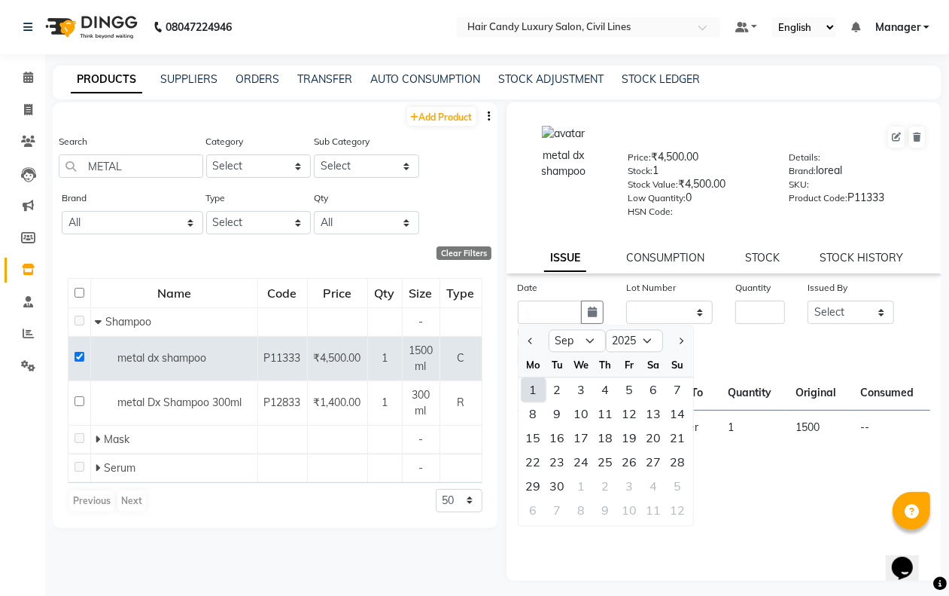
click at [528, 378] on div "1" at bounding box center [534, 390] width 24 height 24
type input "[DATE]"
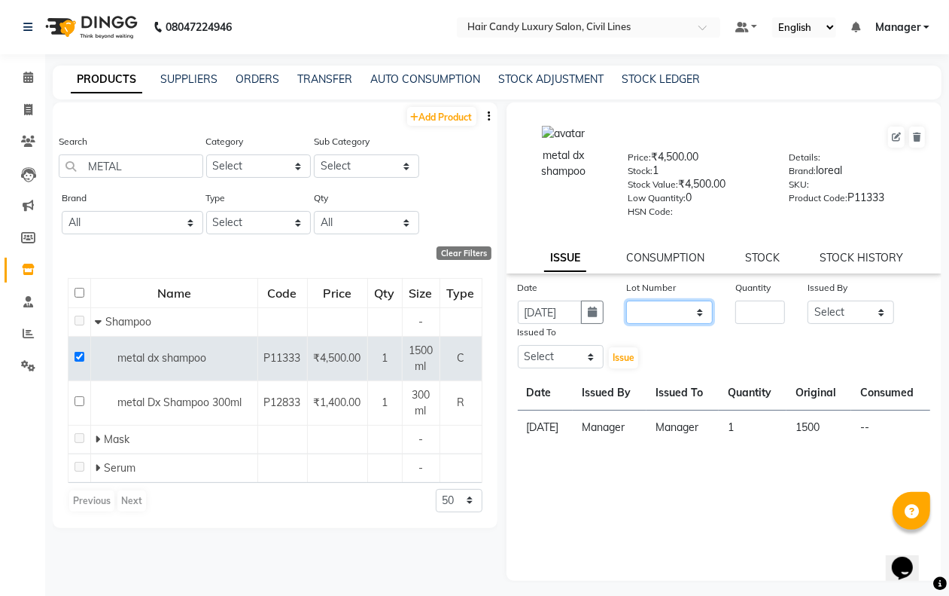
click at [660, 310] on select "None" at bounding box center [669, 311] width 87 height 23
select select "0: null"
click at [626, 300] on select "None" at bounding box center [669, 311] width 87 height 23
click at [766, 300] on input "number" at bounding box center [761, 311] width 50 height 23
type input "1"
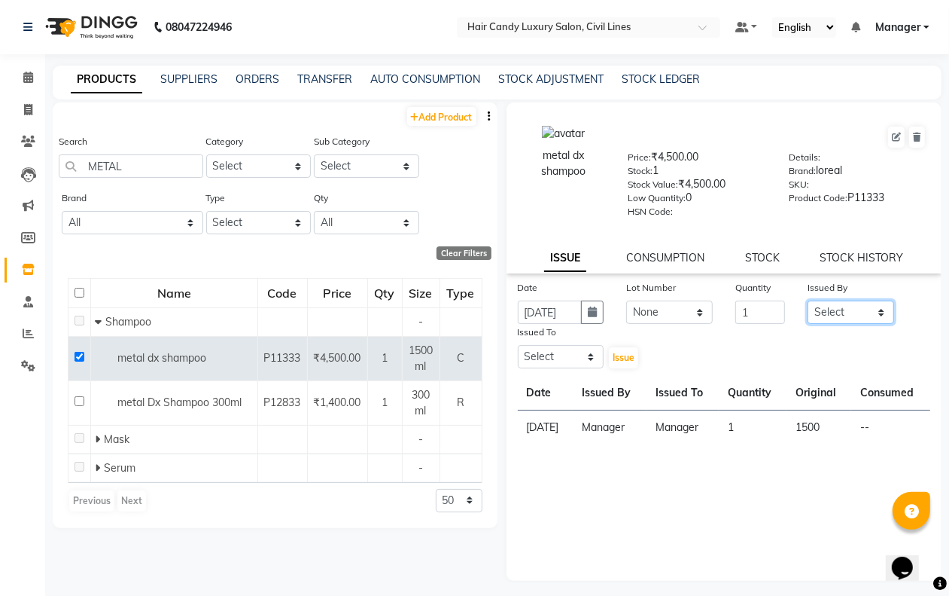
click at [840, 315] on select "Select aakib AASHU Aftab Arshal counter sale Danish DAULAT faisal jeet Manager …" at bounding box center [851, 311] width 87 height 23
select select "47213"
click at [808, 300] on select "Select aakib AASHU Aftab Arshal counter sale Danish DAULAT faisal jeet Manager …" at bounding box center [851, 311] width 87 height 23
click at [593, 352] on select "Select aakib AASHU Aftab Arshal counter sale Danish DAULAT faisal jeet Manager …" at bounding box center [561, 356] width 87 height 23
select select "47213"
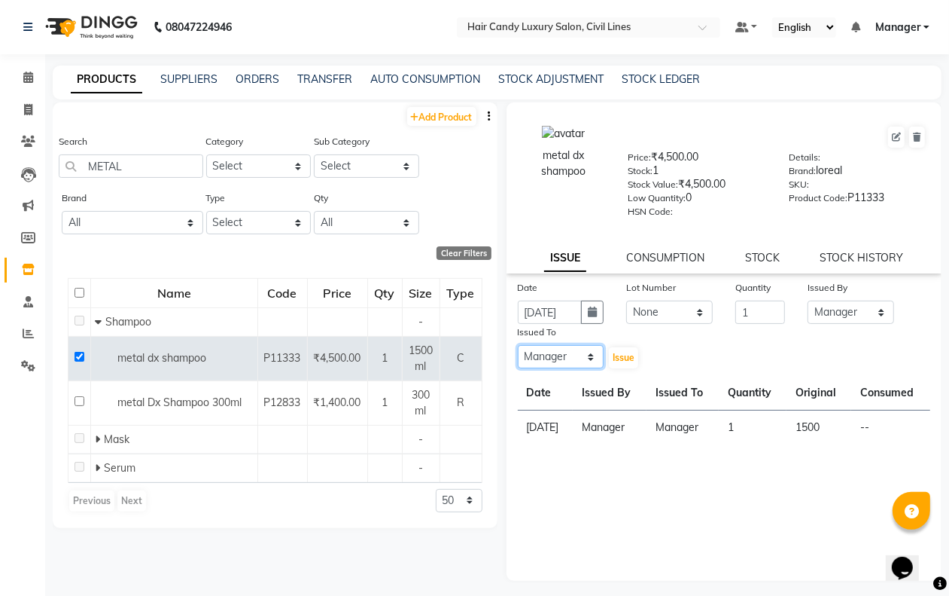
click at [518, 345] on select "Select aakib AASHU Aftab Arshal counter sale Danish DAULAT faisal jeet Manager …" at bounding box center [561, 356] width 87 height 23
click at [620, 355] on span "Issue" at bounding box center [624, 357] width 22 height 11
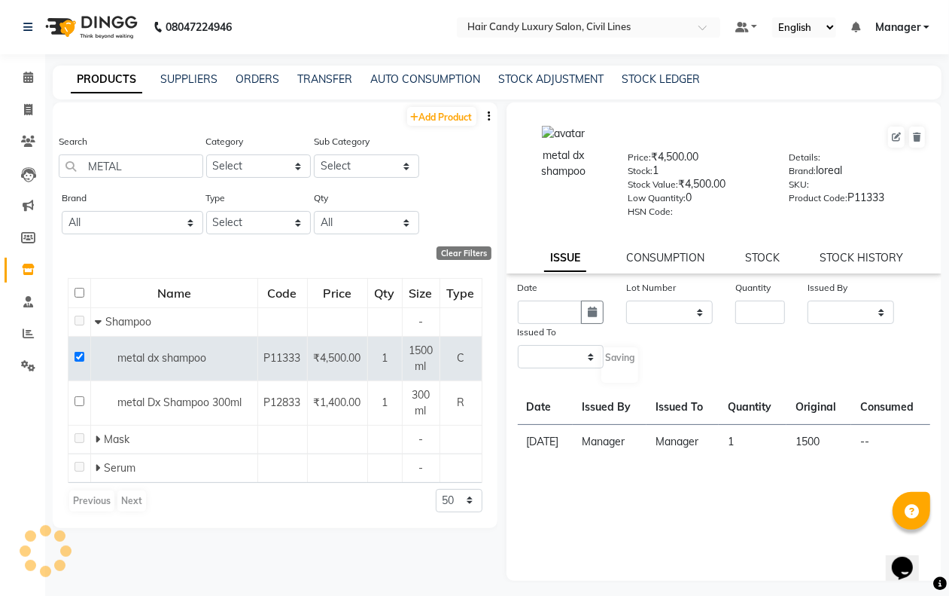
select select
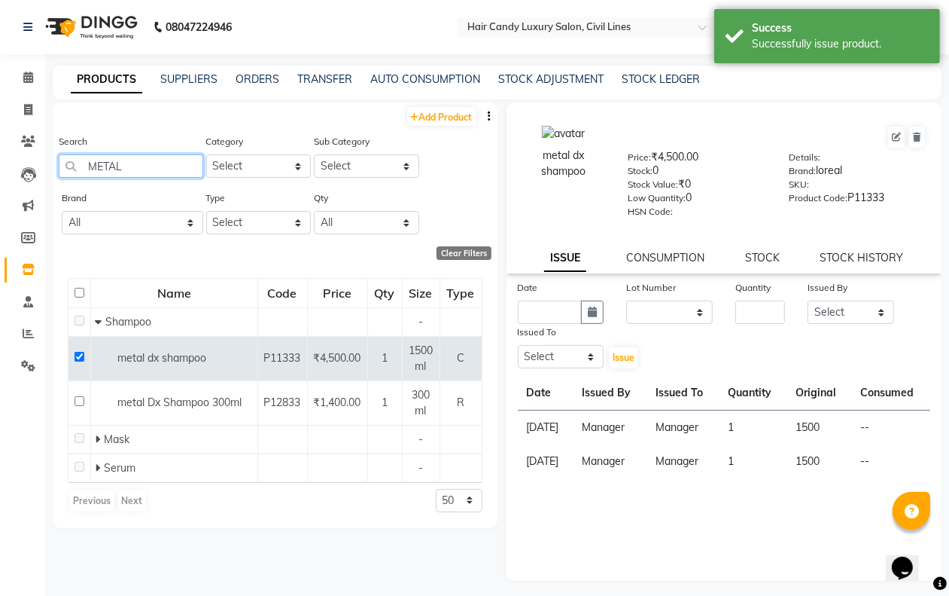
click at [142, 168] on input "METAL" at bounding box center [131, 165] width 145 height 23
click at [142, 167] on input "METAL" at bounding box center [131, 165] width 145 height 23
click at [20, 288] on li "Staff" at bounding box center [22, 302] width 45 height 32
click at [28, 294] on span at bounding box center [28, 302] width 26 height 17
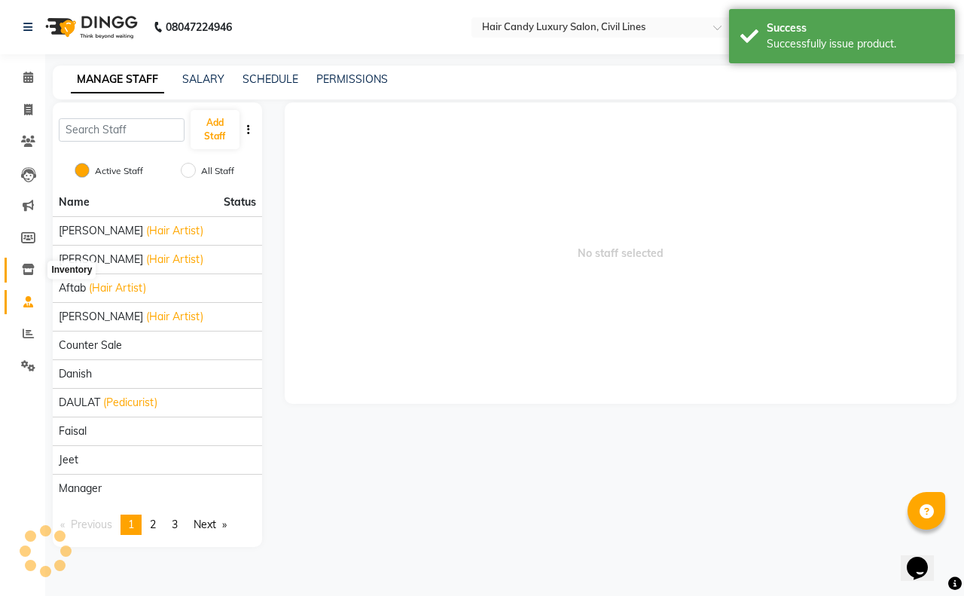
click at [28, 270] on icon at bounding box center [28, 269] width 13 height 11
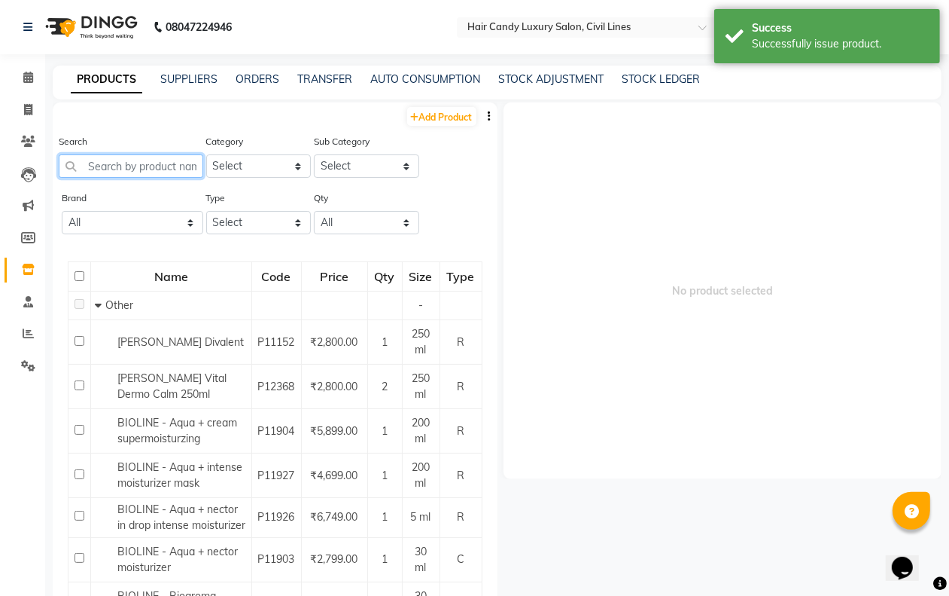
click at [132, 162] on input "text" at bounding box center [131, 165] width 145 height 23
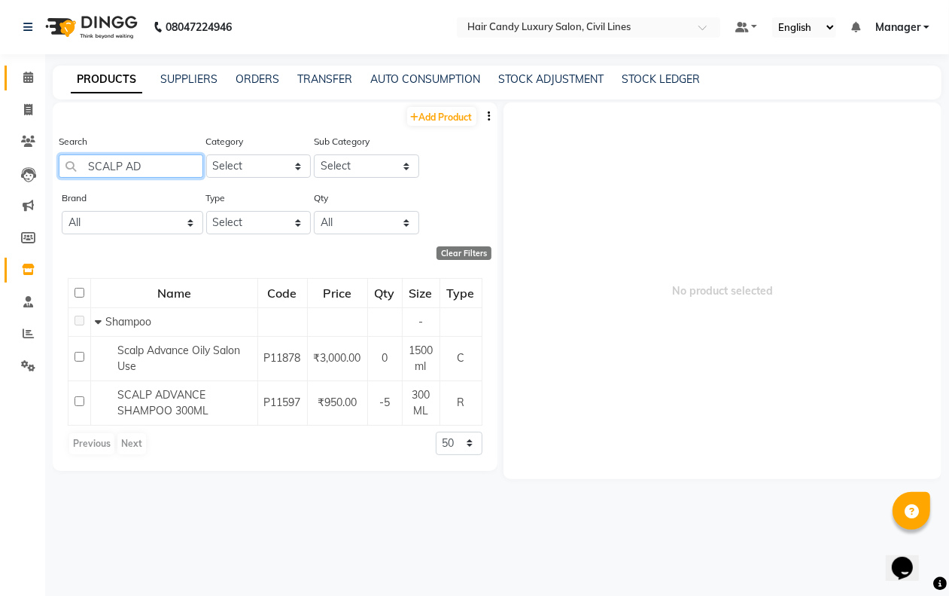
type input "SCALP AD"
click at [24, 74] on icon at bounding box center [28, 77] width 10 height 11
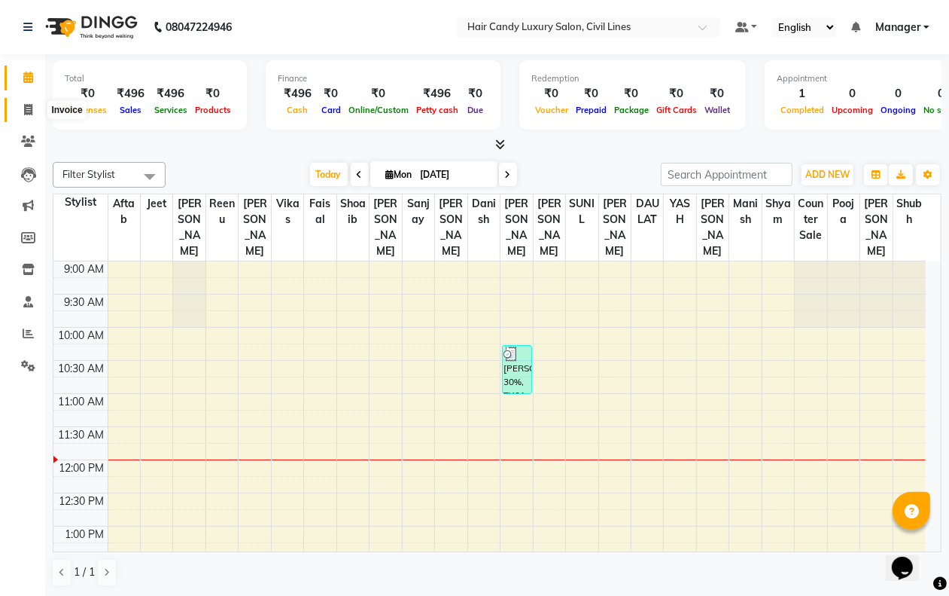
click at [24, 106] on icon at bounding box center [28, 109] width 8 height 11
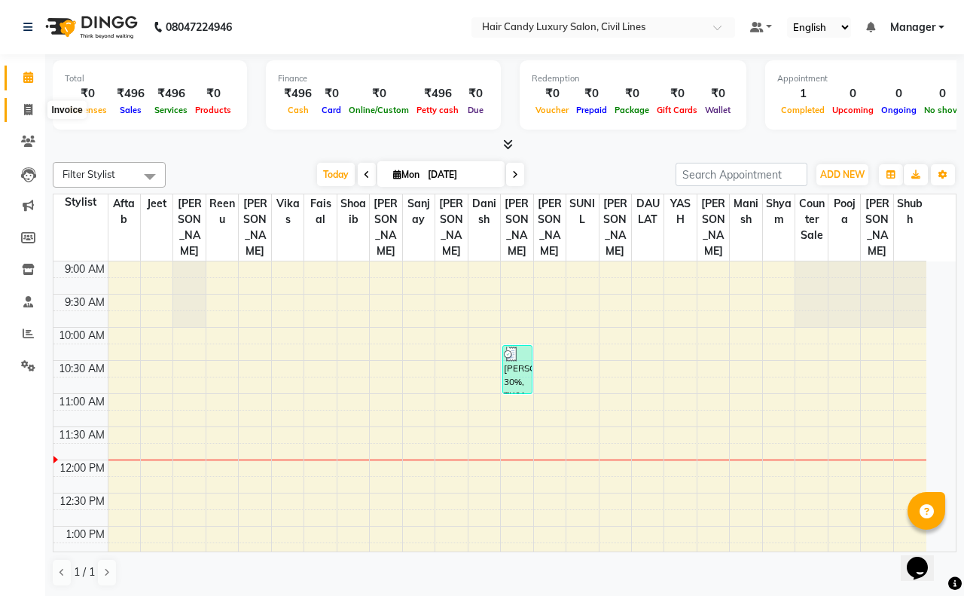
select select "6308"
select select "service"
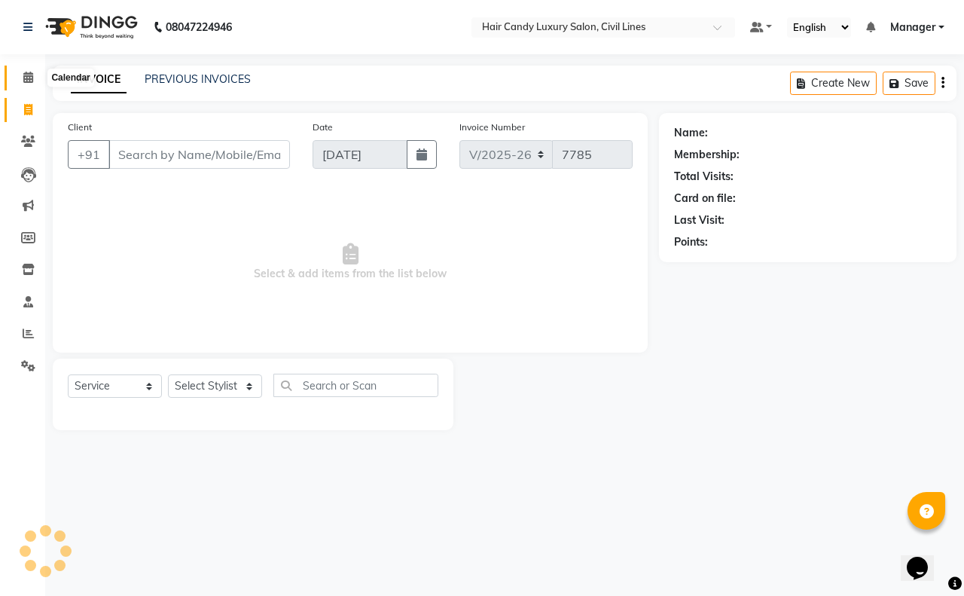
drag, startPoint x: 27, startPoint y: 75, endPoint x: 25, endPoint y: 87, distance: 11.5
click at [28, 75] on icon at bounding box center [28, 77] width 10 height 11
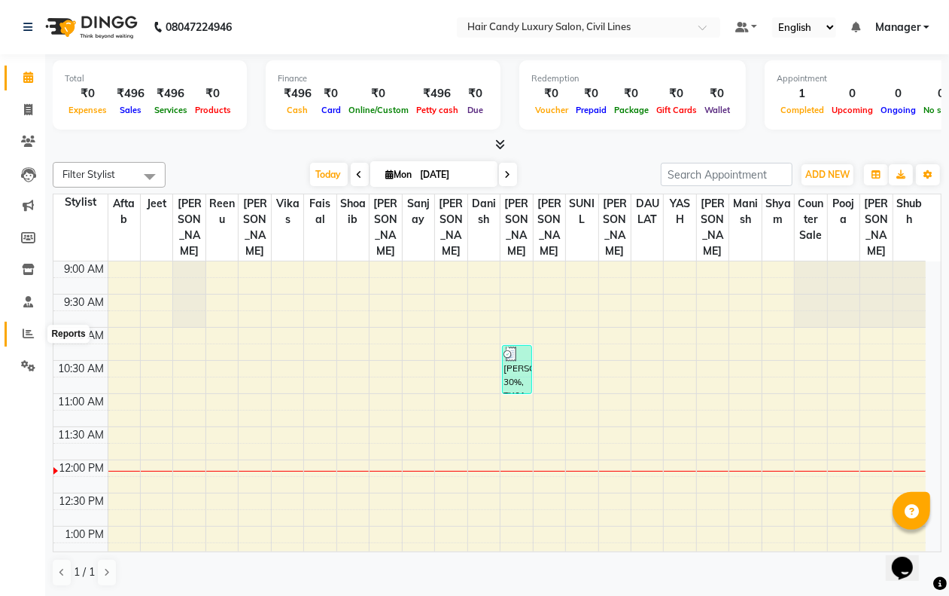
click at [29, 334] on icon at bounding box center [28, 333] width 11 height 11
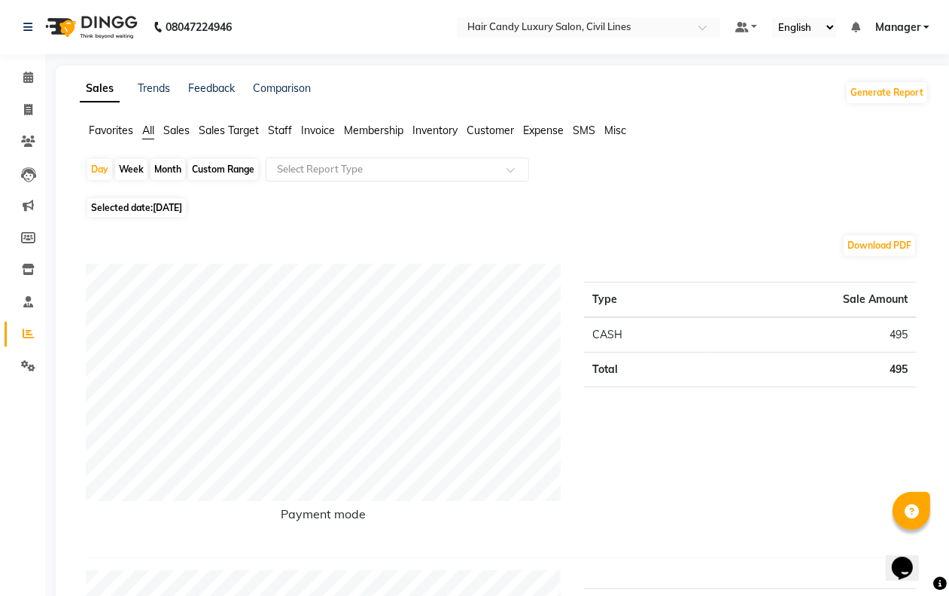
click at [281, 126] on span "Staff" at bounding box center [280, 130] width 24 height 14
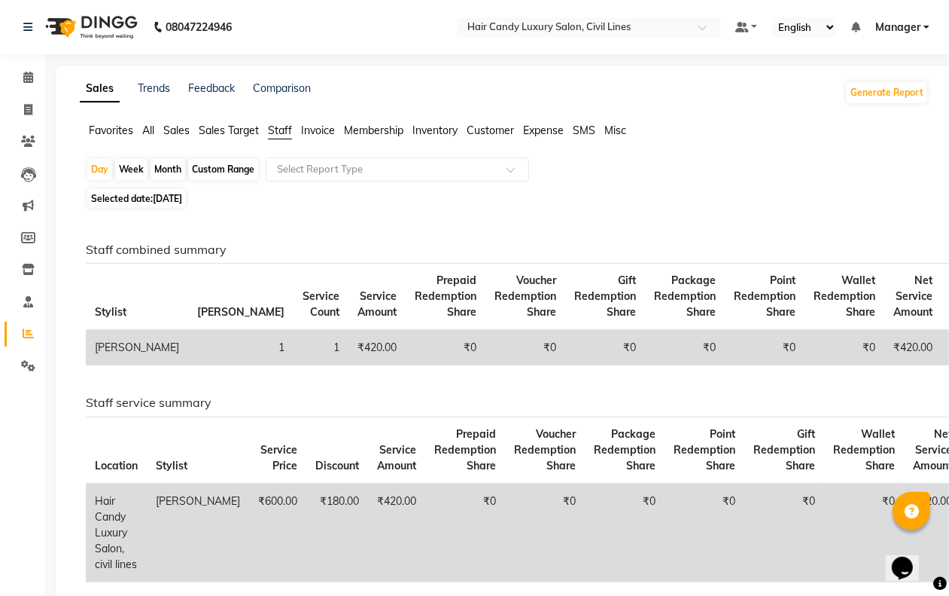
click at [233, 168] on div "Custom Range" at bounding box center [223, 169] width 70 height 21
select select "9"
select select "2025"
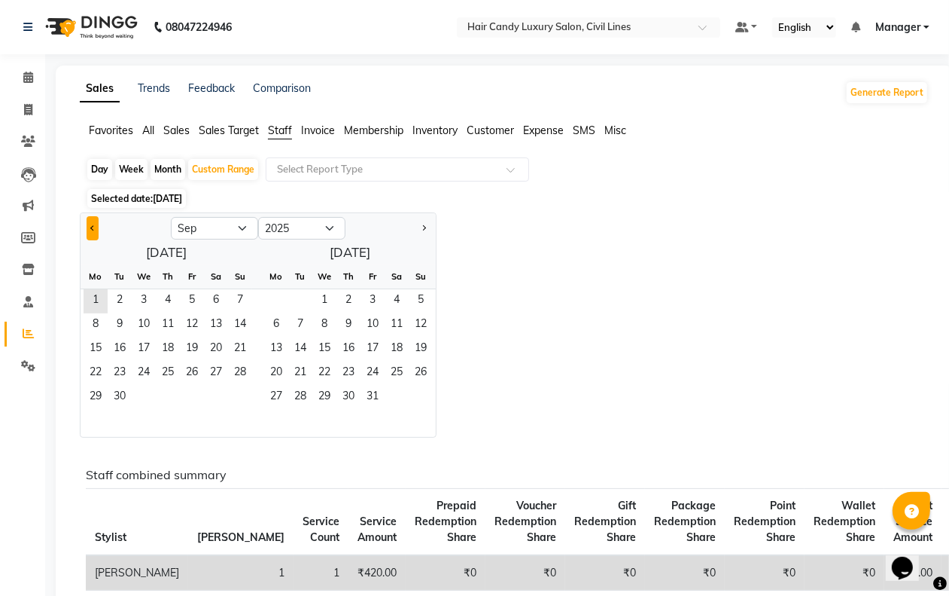
click at [93, 219] on button "Previous month" at bounding box center [93, 228] width 12 height 24
select select "8"
click at [200, 299] on span "1" at bounding box center [192, 301] width 24 height 24
click at [242, 399] on span "31" at bounding box center [240, 397] width 24 height 24
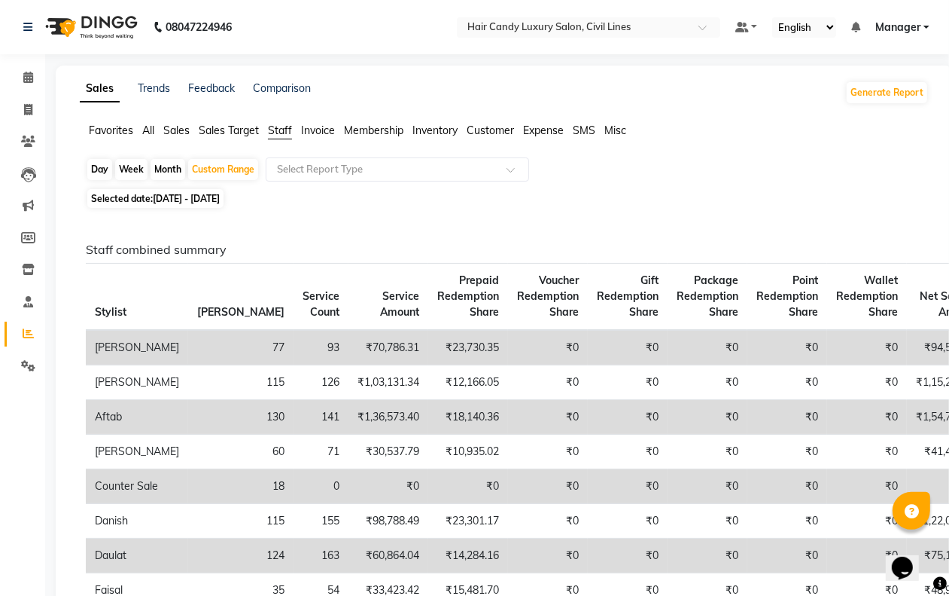
click at [175, 132] on span "Sales" at bounding box center [176, 130] width 26 height 14
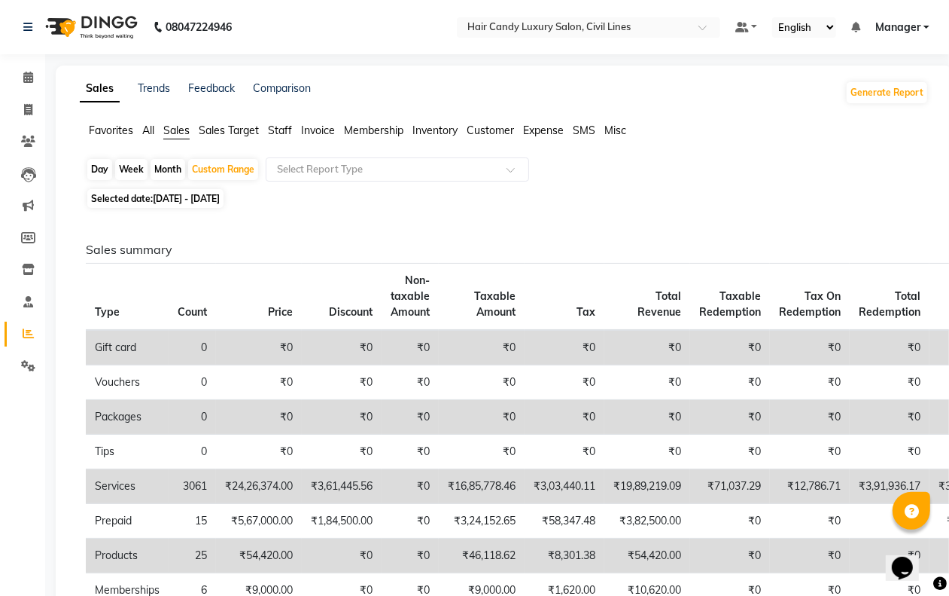
click at [288, 132] on span "Staff" at bounding box center [280, 130] width 24 height 14
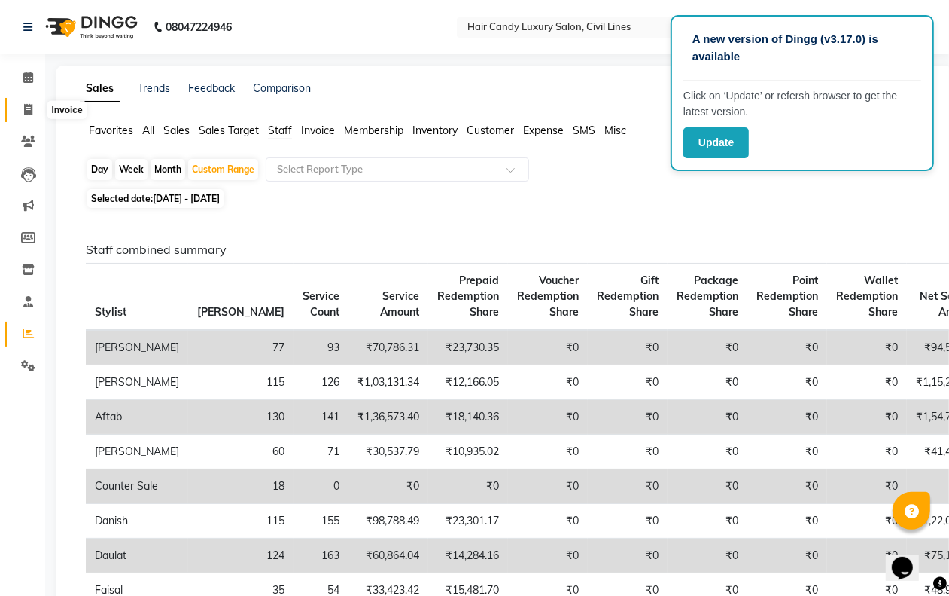
click at [24, 114] on icon at bounding box center [28, 109] width 8 height 11
select select "service"
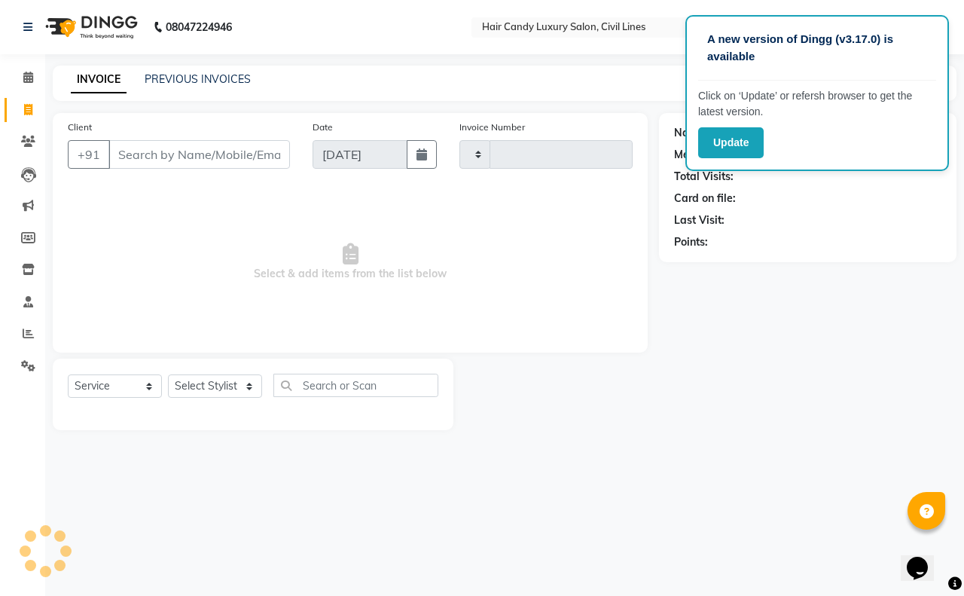
type input "7785"
select select "6308"
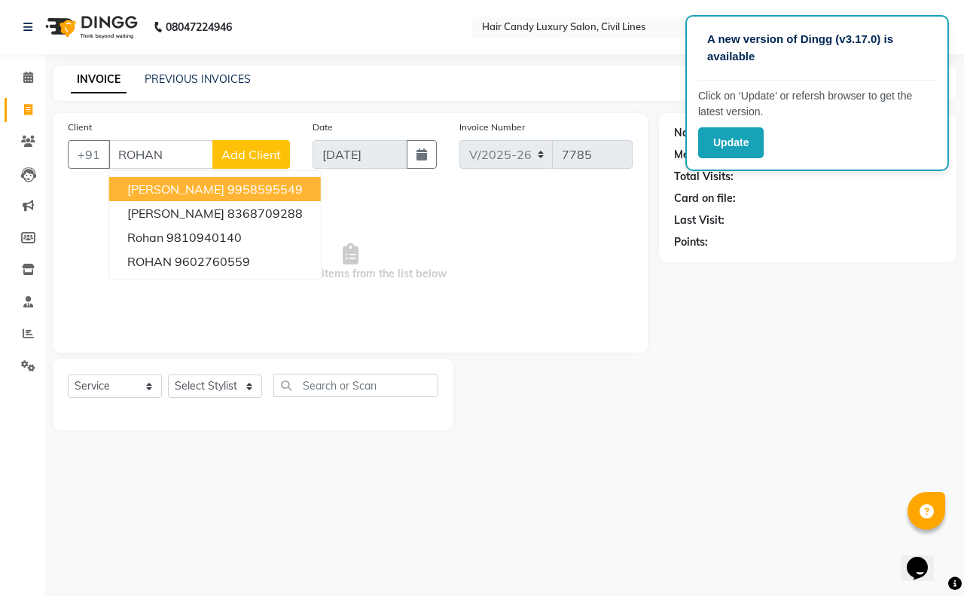
click at [174, 187] on span "ROHAN GUPTA" at bounding box center [175, 188] width 97 height 15
type input "9958595549"
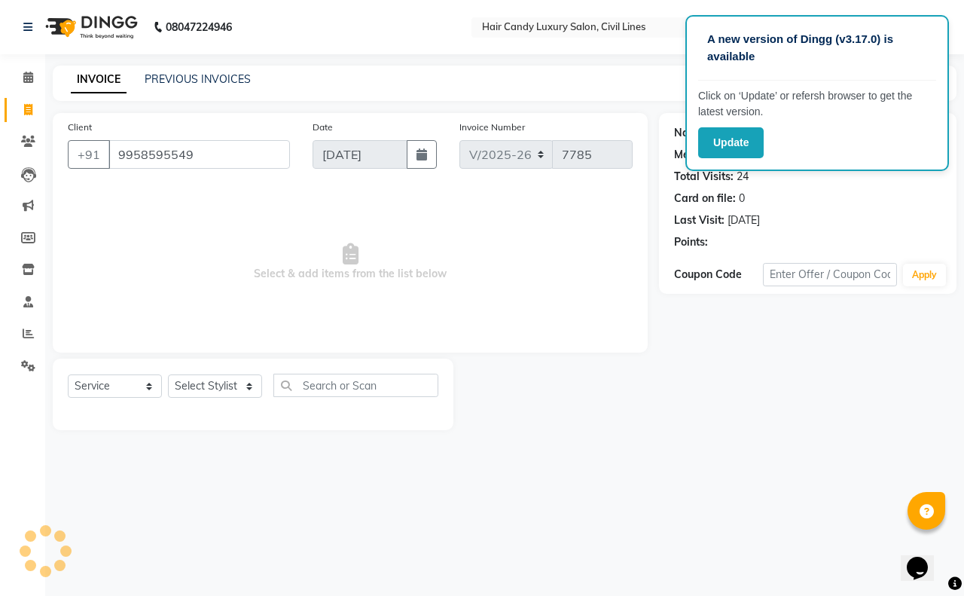
select select "1: Object"
click at [204, 381] on select "Select Stylist aakib AASHU Aftab Arshal counter sale Danish DAULAT faisal jeet …" at bounding box center [215, 385] width 94 height 23
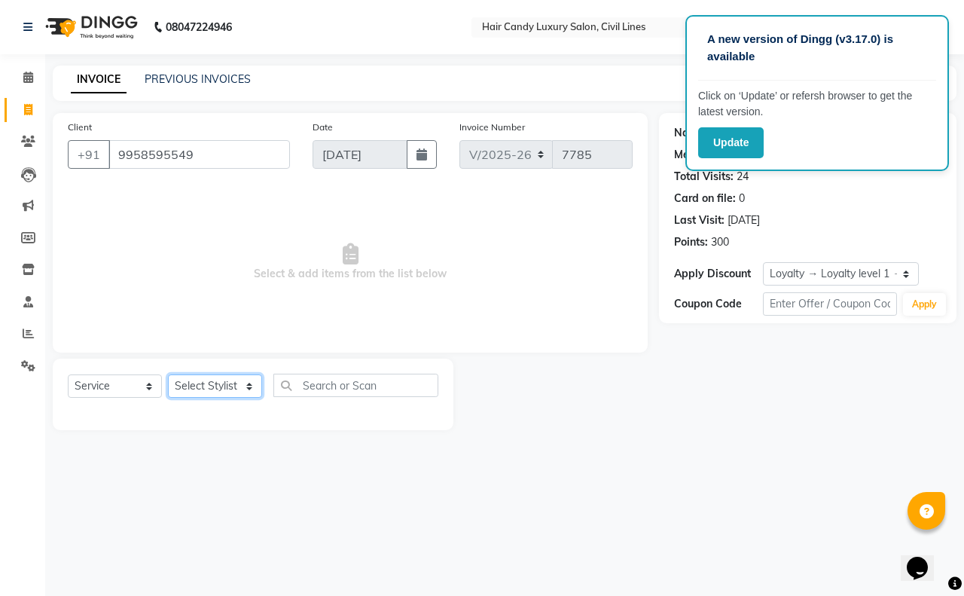
select select "47810"
click at [168, 374] on select "Select Stylist aakib AASHU Aftab Arshal counter sale Danish DAULAT faisal jeet …" at bounding box center [215, 385] width 94 height 23
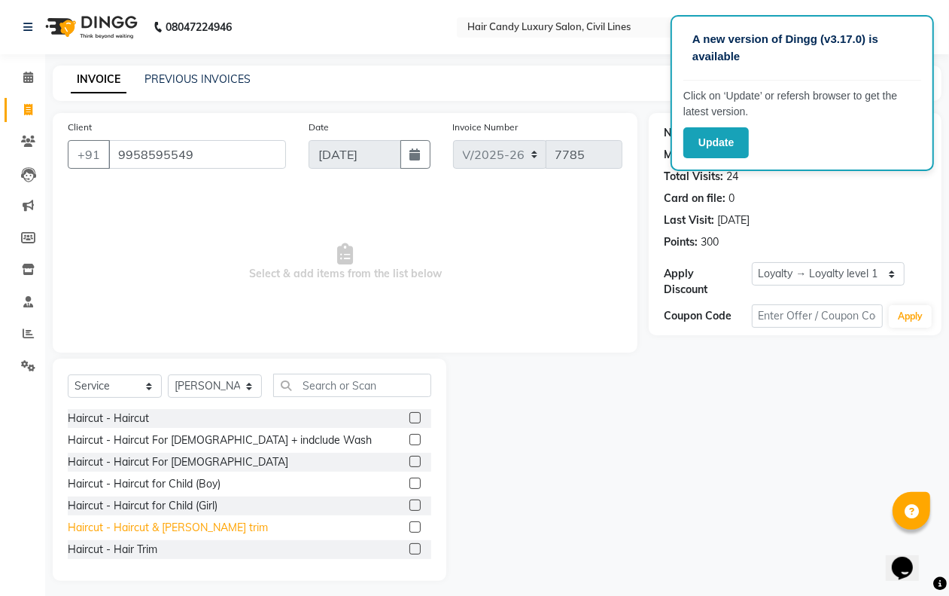
click at [190, 525] on div "Haircut - Haircut & Beard trim" at bounding box center [168, 528] width 200 height 16
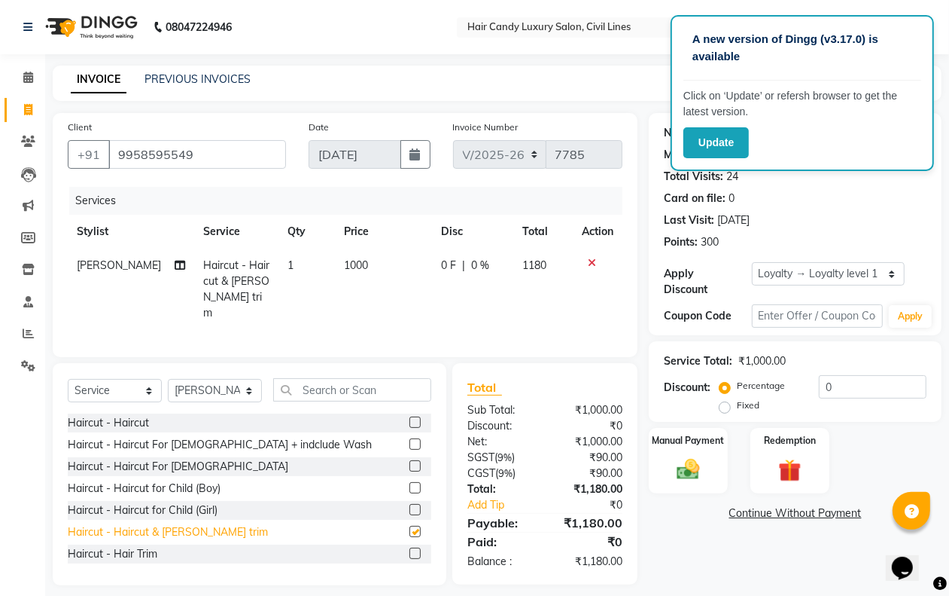
checkbox input "false"
click at [201, 373] on div "Select Service Product Membership Package Voucher Prepaid Gift Card Select Styl…" at bounding box center [250, 474] width 394 height 222
click at [197, 384] on select "Select Stylist aakib AASHU Aftab Arshal counter sale Danish DAULAT faisal jeet …" at bounding box center [215, 390] width 94 height 23
select select "48212"
click at [168, 379] on select "Select Stylist aakib AASHU Aftab Arshal counter sale Danish DAULAT faisal jeet …" at bounding box center [215, 390] width 94 height 23
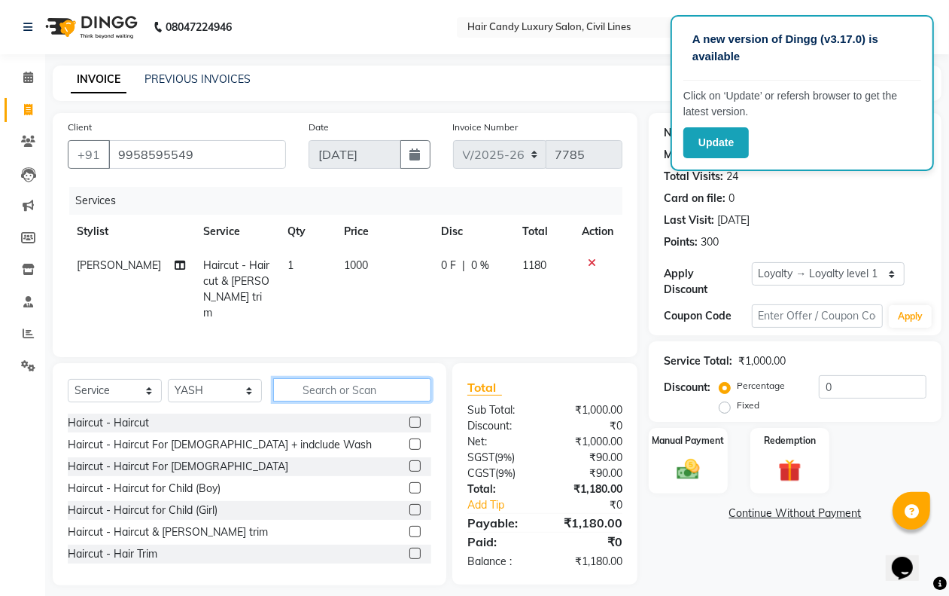
click at [324, 382] on input "text" at bounding box center [352, 389] width 158 height 23
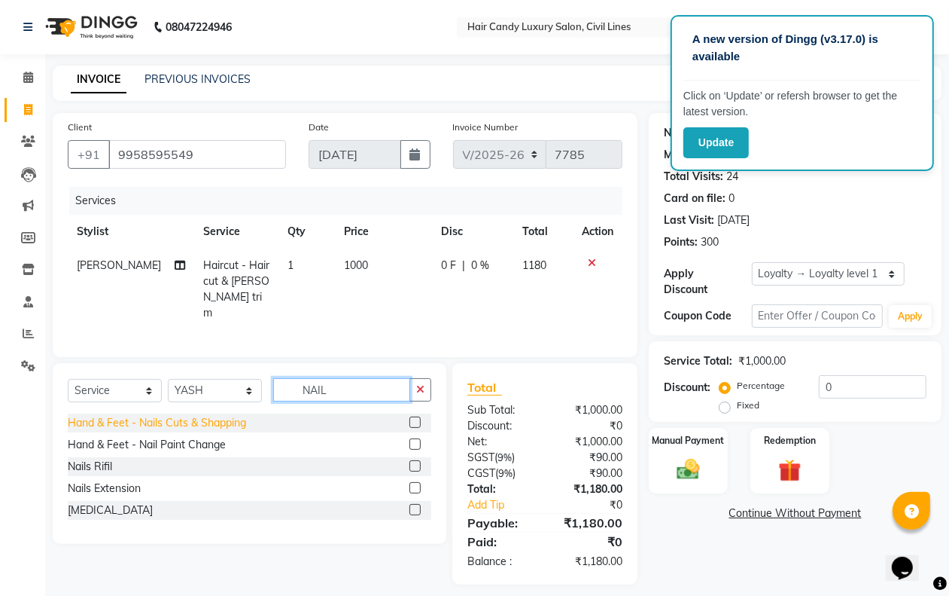
type input "NAIL"
click at [200, 416] on div "Hand & Feet - Nails Cuts & Shapping" at bounding box center [157, 423] width 178 height 16
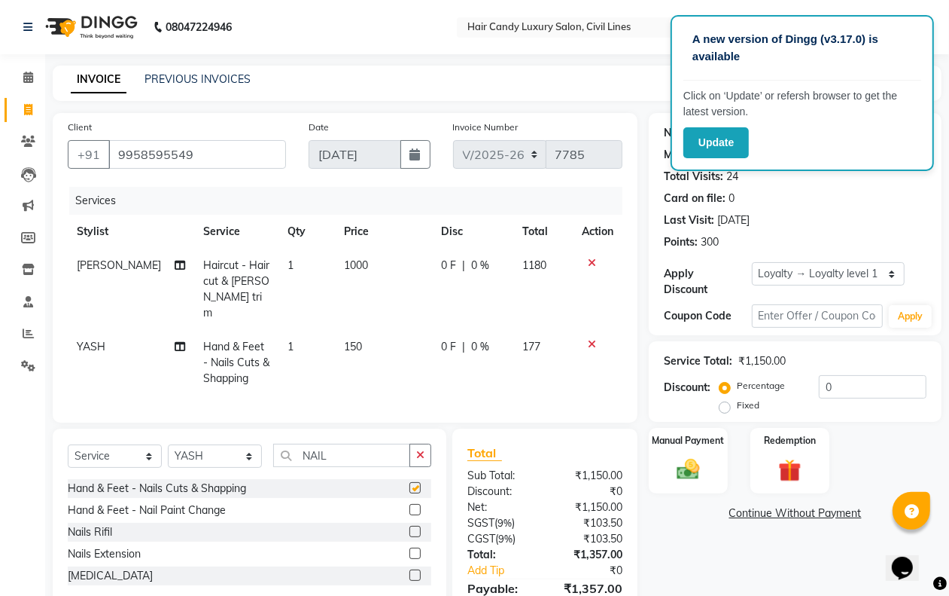
checkbox input "false"
click at [838, 392] on input "0" at bounding box center [873, 386] width 108 height 23
type input "20"
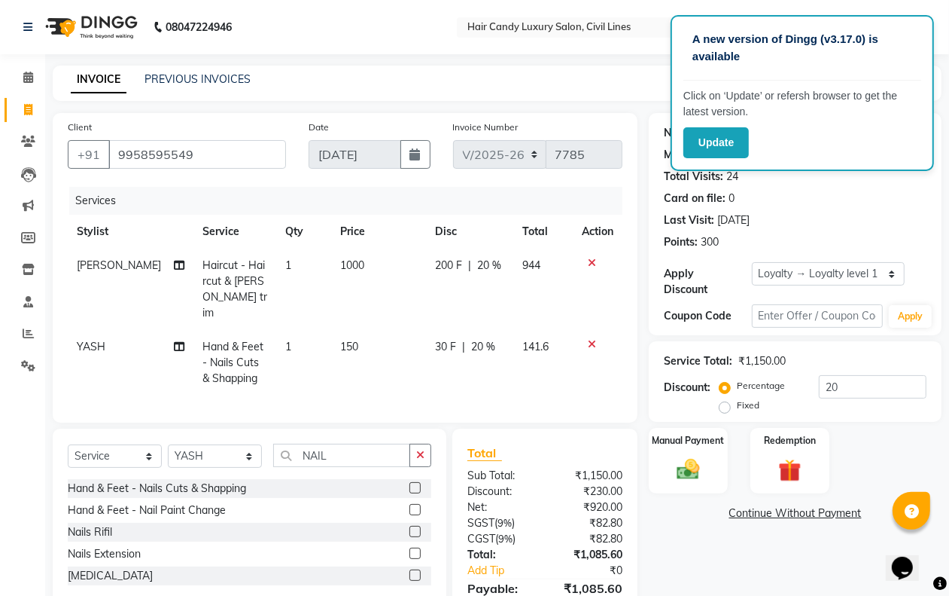
click at [826, 250] on div "Name: Rohan Gupta Membership: No Active Membership Total Visits: 24 Card on fil…" at bounding box center [795, 224] width 293 height 222
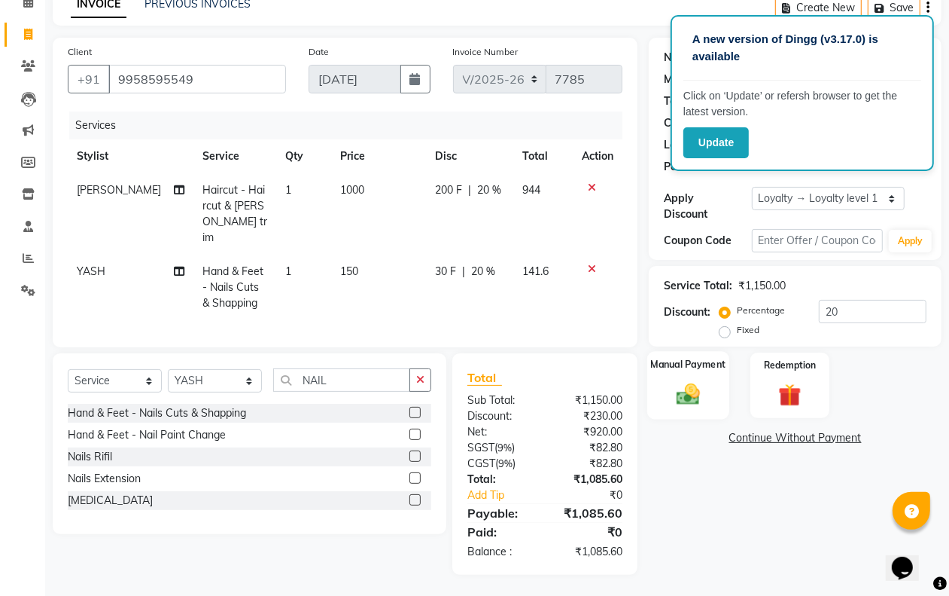
drag, startPoint x: 716, startPoint y: 388, endPoint x: 725, endPoint y: 418, distance: 30.7
click at [715, 388] on div "Manual Payment" at bounding box center [688, 385] width 82 height 69
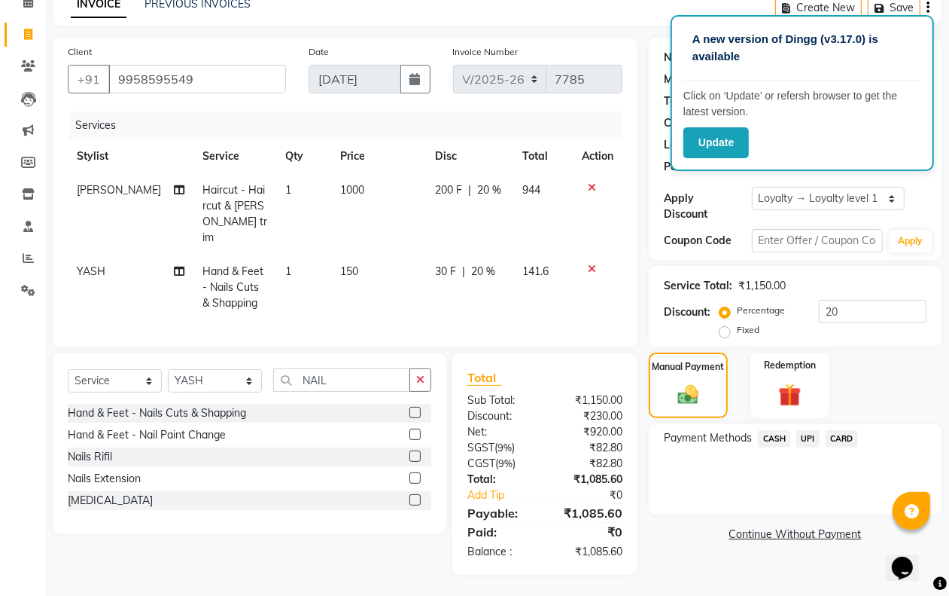
click at [781, 446] on div "CASH" at bounding box center [771, 440] width 38 height 20
click at [780, 444] on span "CASH" at bounding box center [774, 438] width 32 height 17
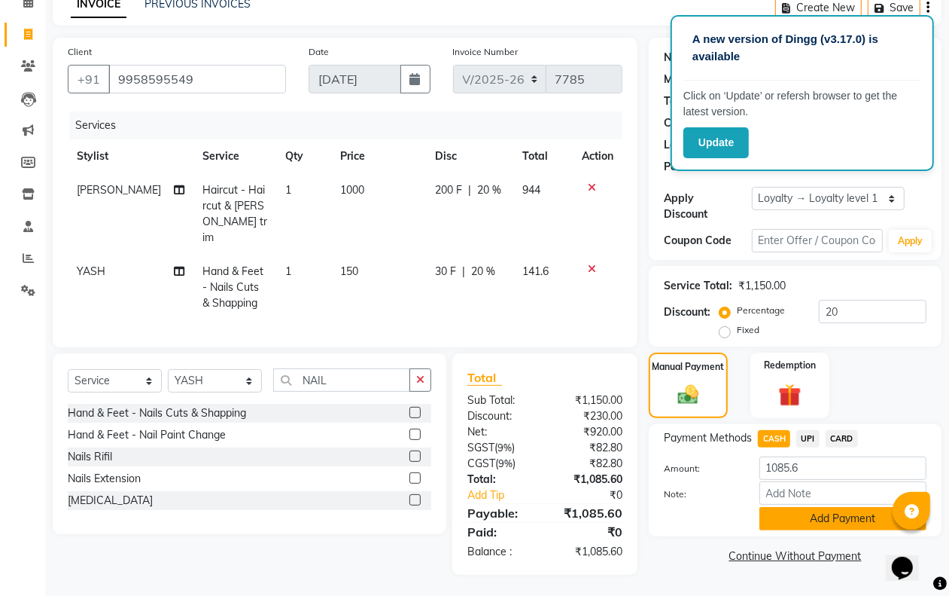
click at [818, 513] on button "Add Payment" at bounding box center [843, 518] width 167 height 23
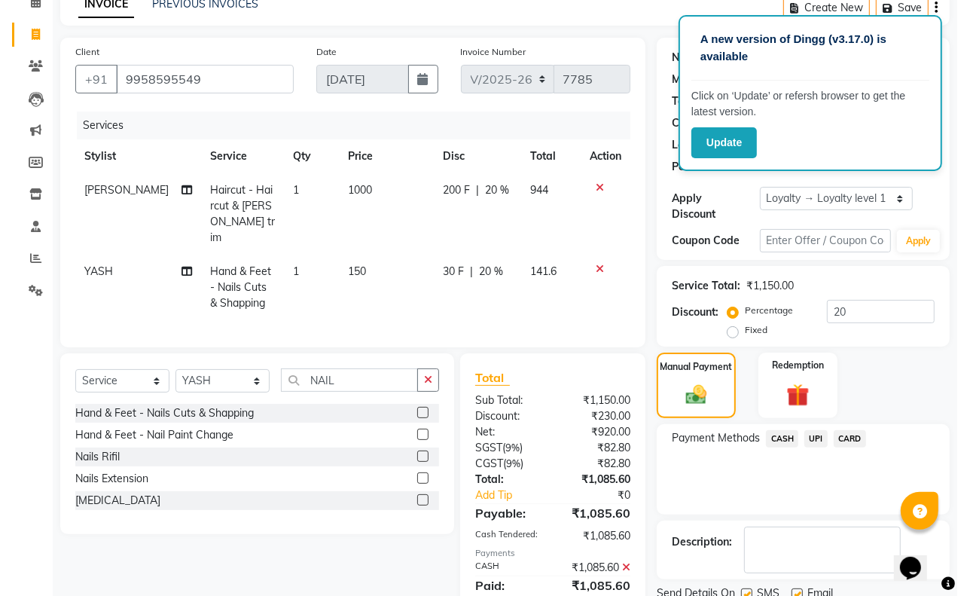
scroll to position [233, 0]
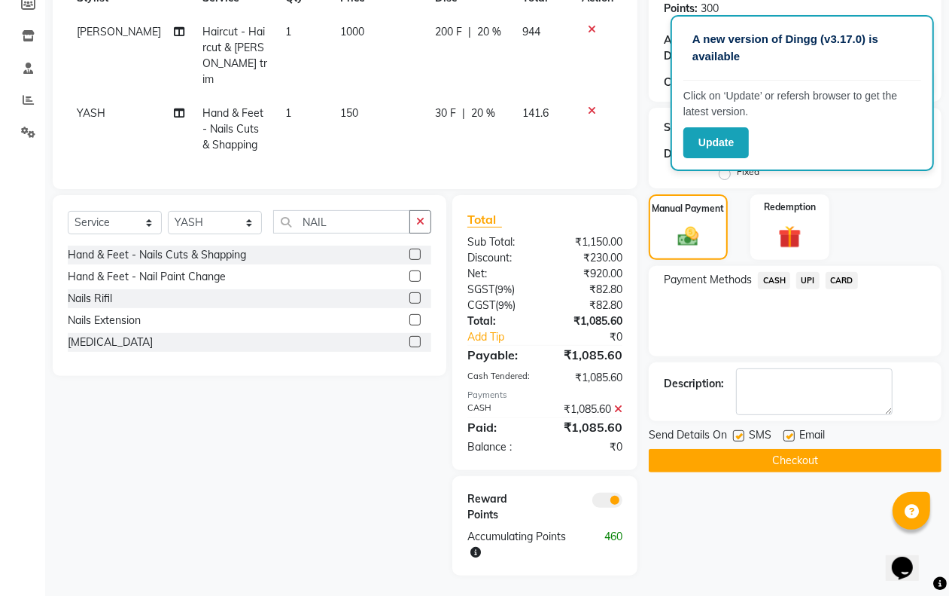
click at [605, 491] on div at bounding box center [589, 507] width 89 height 32
click at [618, 492] on span at bounding box center [608, 499] width 30 height 15
click at [623, 502] on input "checkbox" at bounding box center [623, 502] width 0 height 0
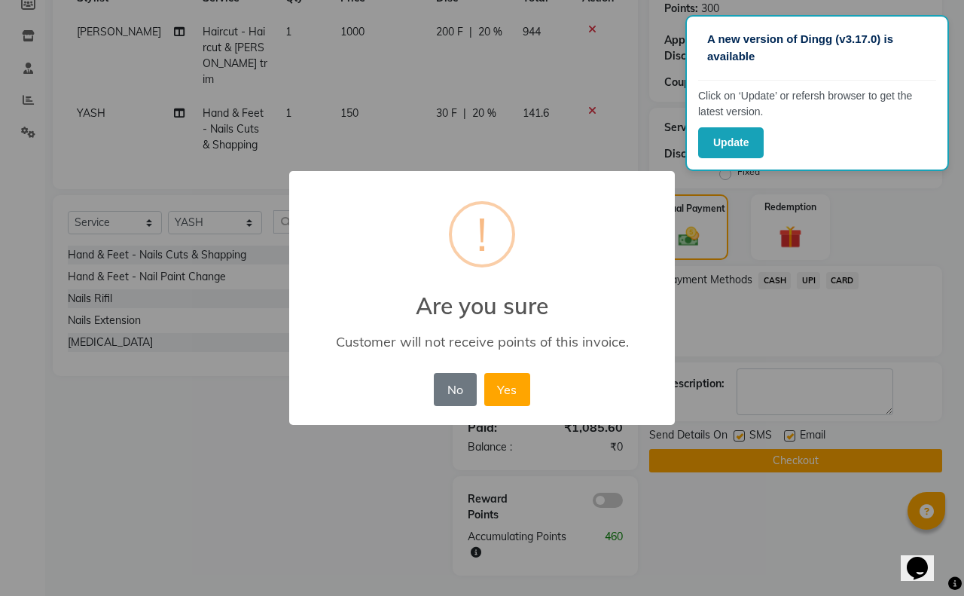
click at [526, 394] on button "Yes" at bounding box center [507, 389] width 46 height 33
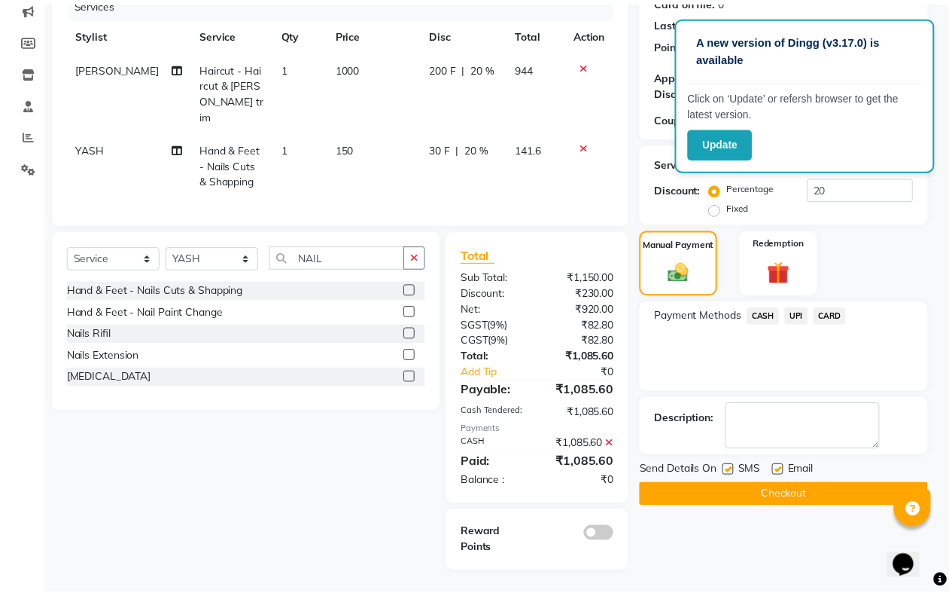
scroll to position [196, 0]
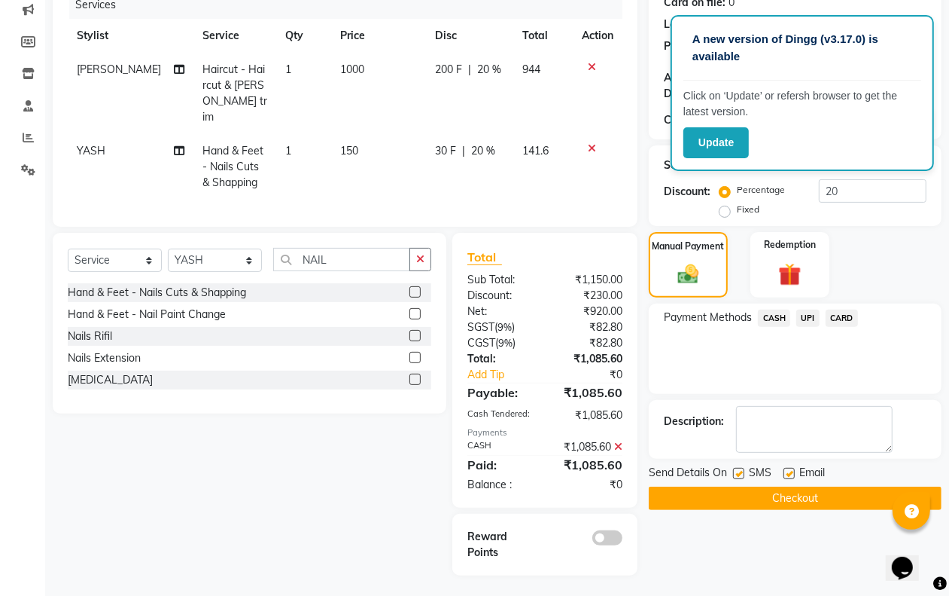
click at [738, 473] on label at bounding box center [738, 473] width 11 height 11
click at [738, 473] on input "checkbox" at bounding box center [738, 474] width 10 height 10
checkbox input "false"
click at [738, 494] on button "Checkout" at bounding box center [795, 497] width 293 height 23
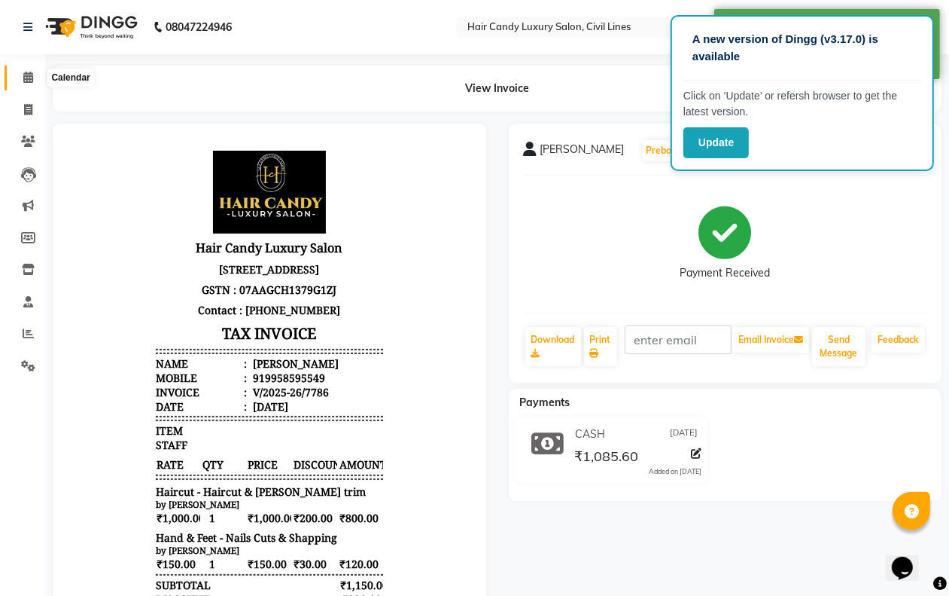
click at [29, 84] on span at bounding box center [28, 77] width 26 height 17
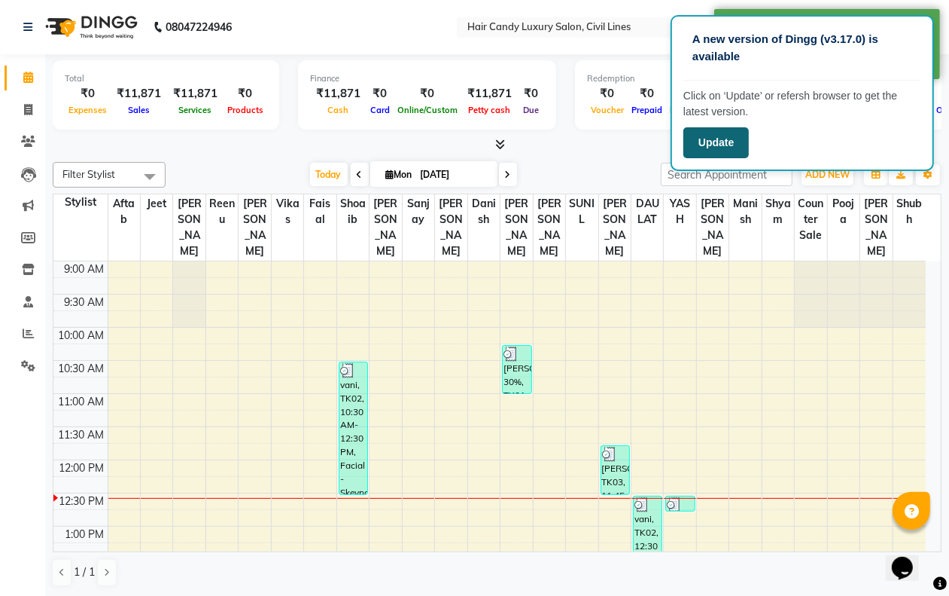
click at [713, 138] on button "Update" at bounding box center [717, 142] width 66 height 31
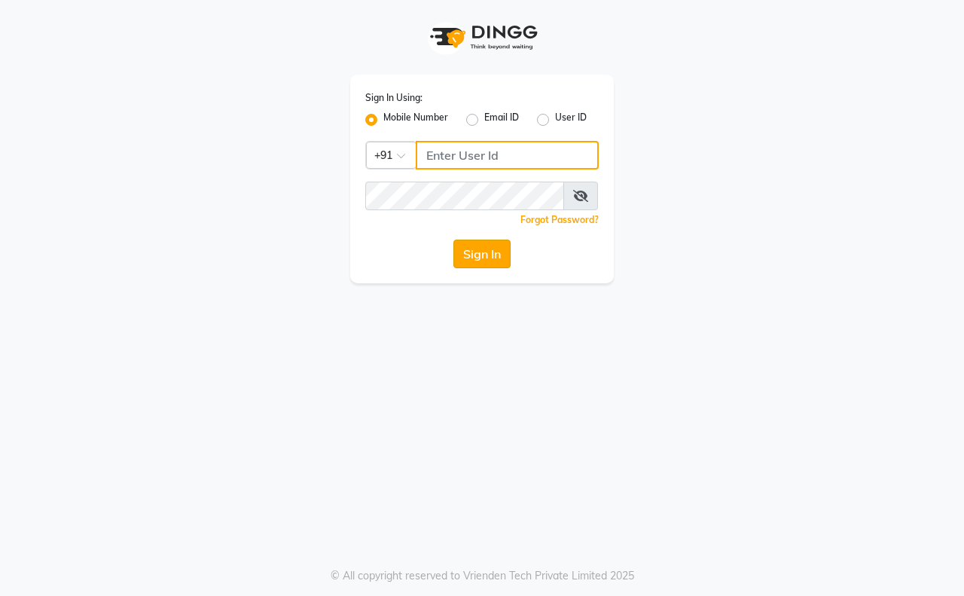
type input "9911100997"
click at [479, 249] on button "Sign In" at bounding box center [481, 253] width 57 height 29
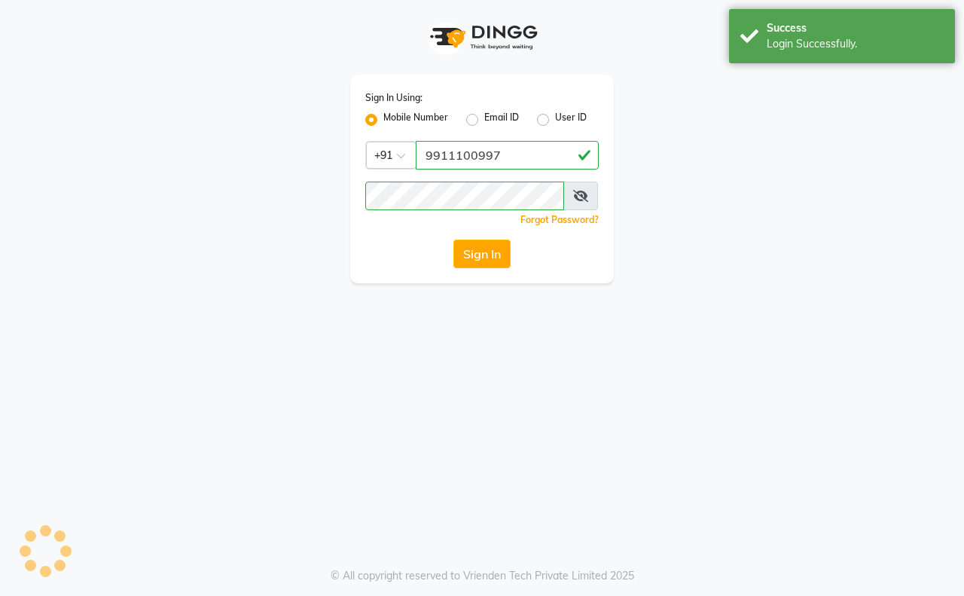
select select "6308"
select select "service"
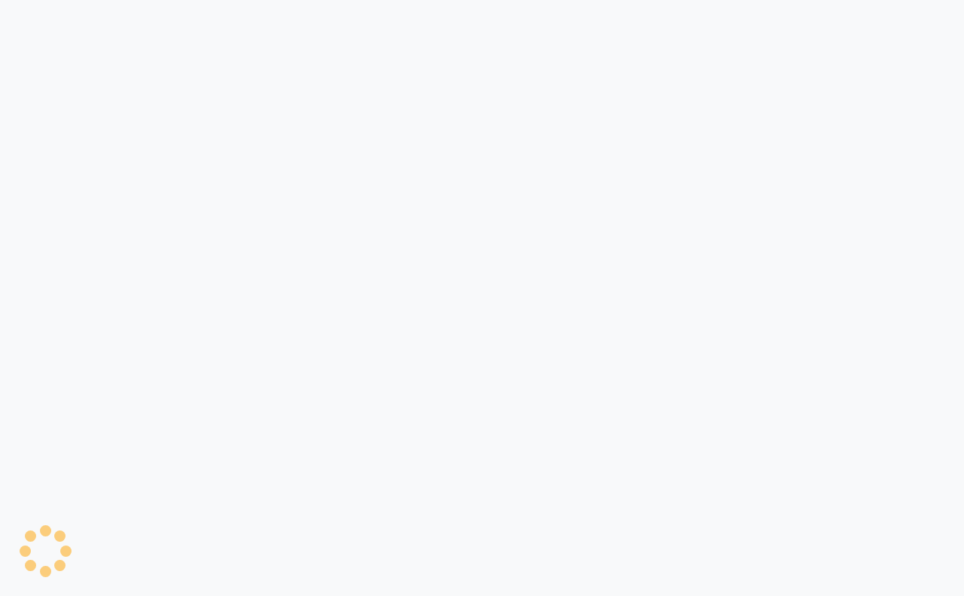
select select "6308"
select select "service"
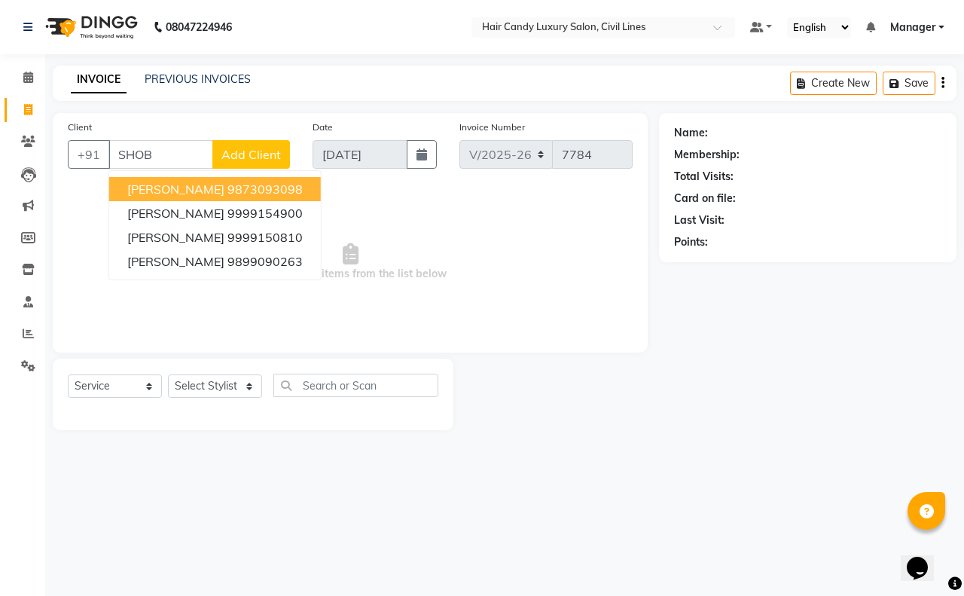
click at [227, 186] on ngb-highlight "9873093098" at bounding box center [264, 188] width 75 height 15
type input "9873093098"
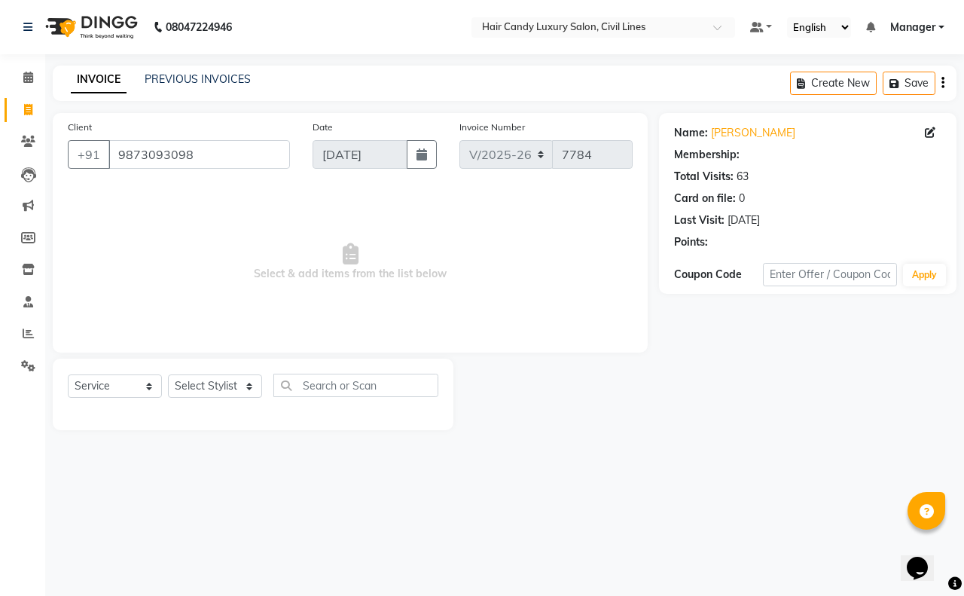
select select "1: Object"
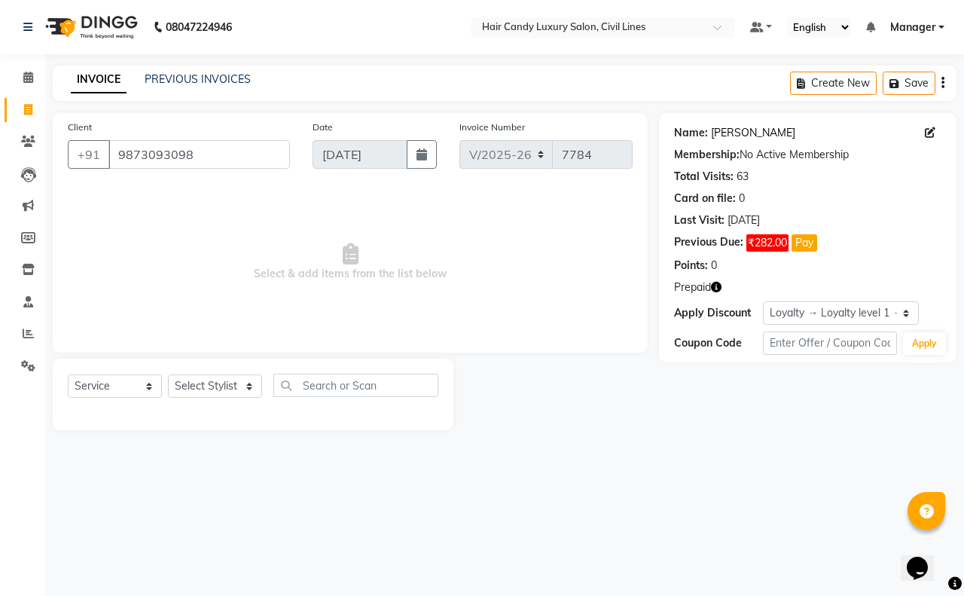
click at [759, 133] on link "Shobha Gupta" at bounding box center [753, 133] width 84 height 16
click at [26, 76] on icon at bounding box center [28, 77] width 10 height 11
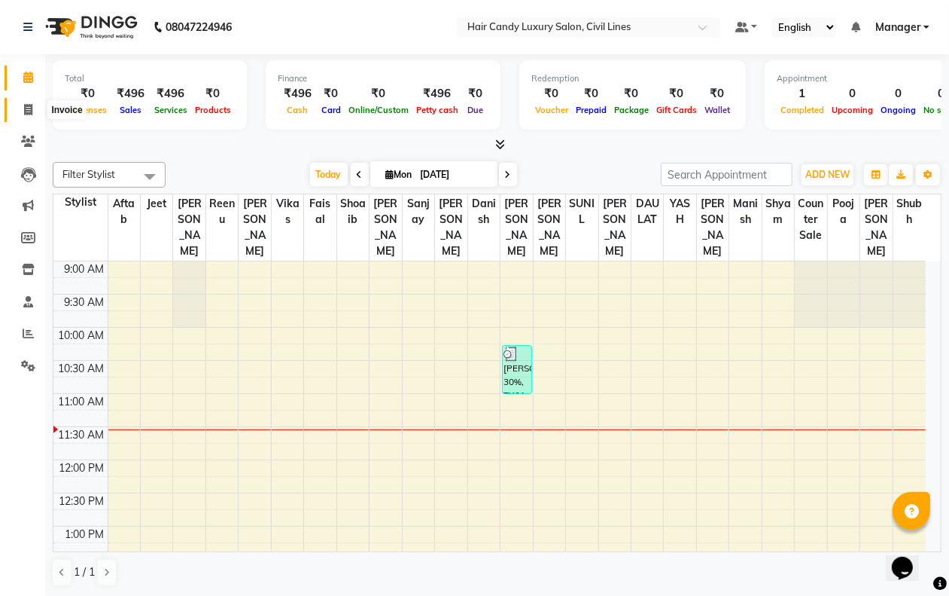
click at [23, 102] on span at bounding box center [28, 110] width 26 height 17
select select "service"
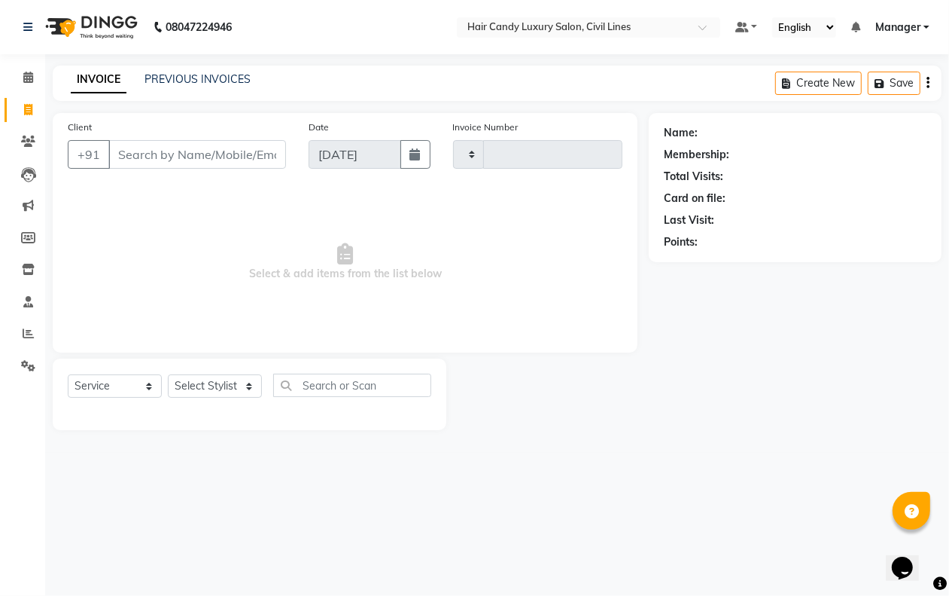
type input "7785"
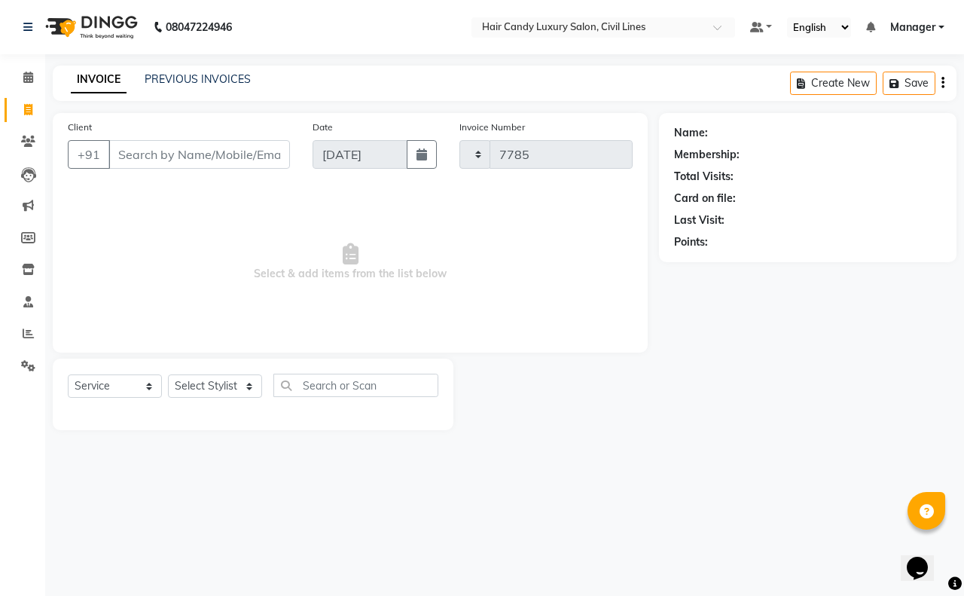
select select "6308"
drag, startPoint x: 395, startPoint y: 20, endPoint x: 381, endPoint y: 36, distance: 21.3
click at [394, 20] on nav "08047224946 Select Location × Hair Candy Luxury Salon, Civil Lines Default Pane…" at bounding box center [482, 27] width 964 height 54
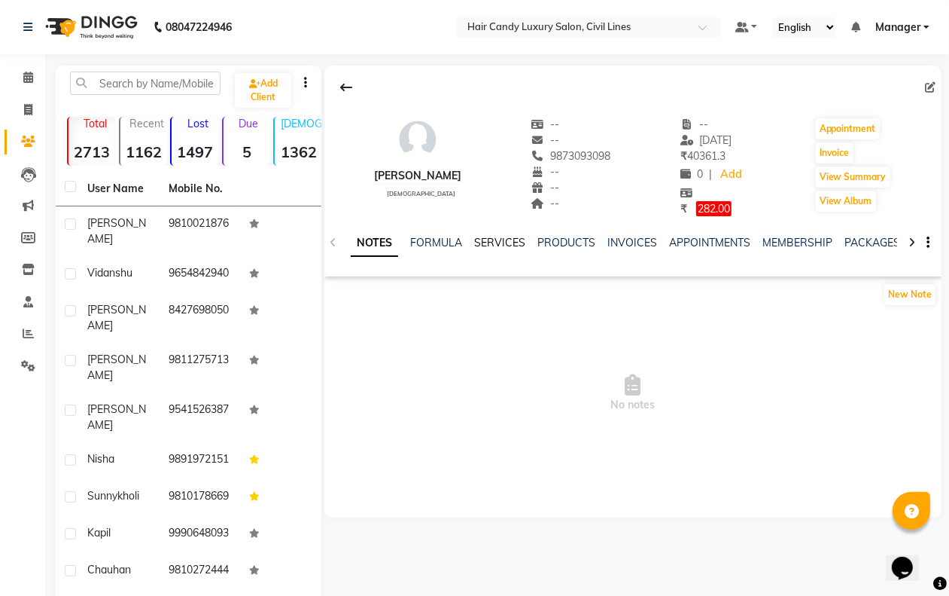
click at [509, 245] on link "SERVICES" at bounding box center [499, 243] width 51 height 14
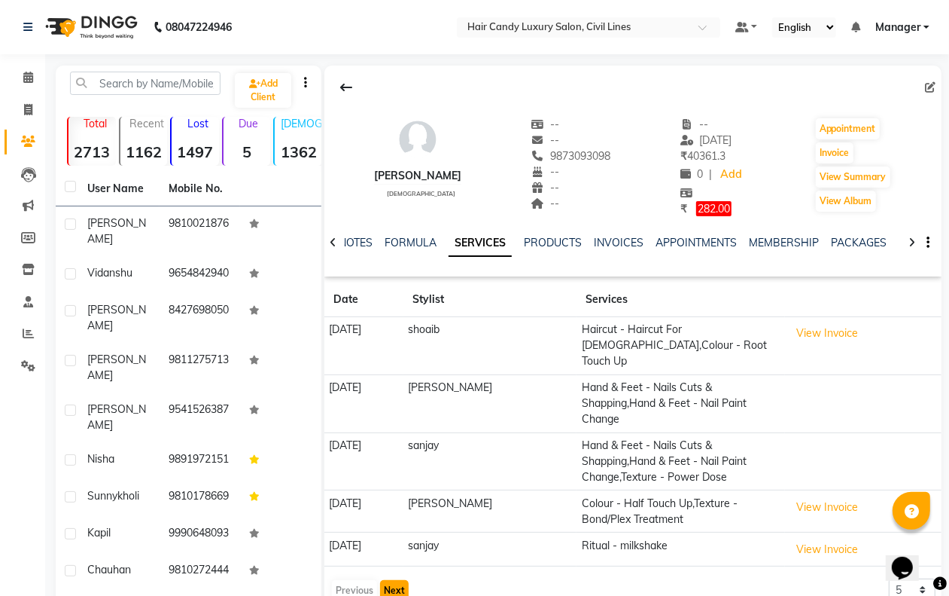
click at [394, 580] on button "Next" at bounding box center [394, 590] width 29 height 21
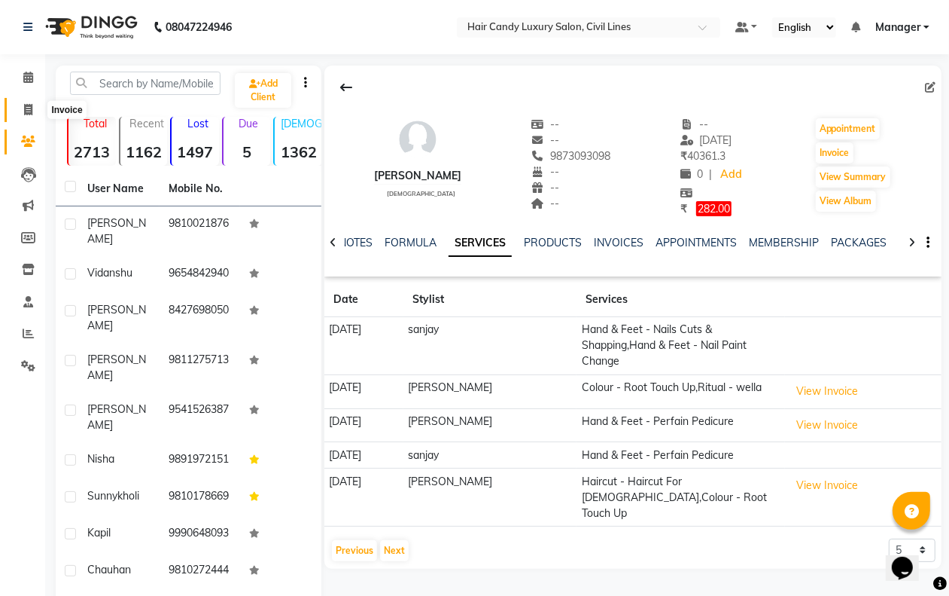
click at [26, 106] on icon at bounding box center [28, 109] width 8 height 11
select select "service"
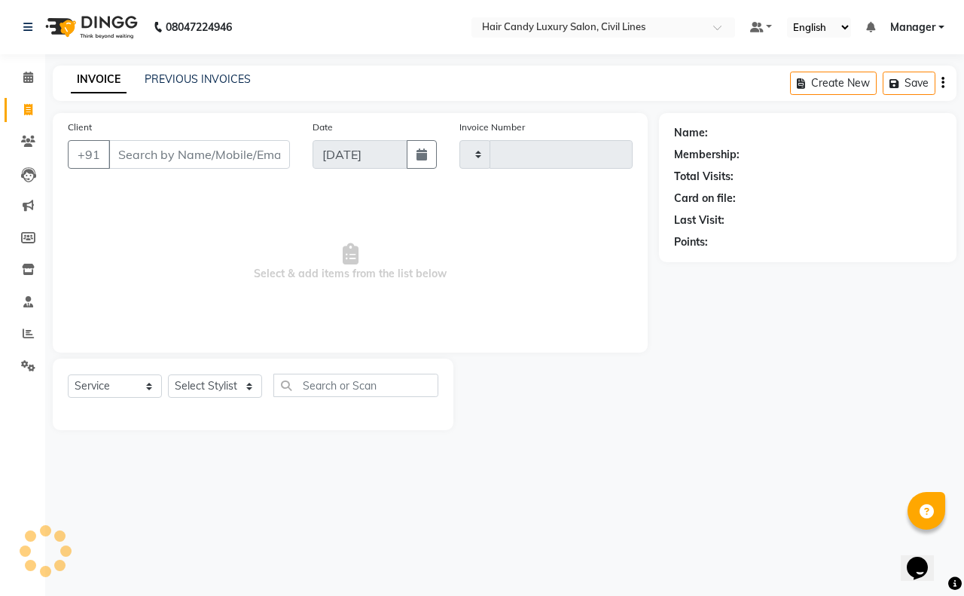
type input "7784"
select select "6308"
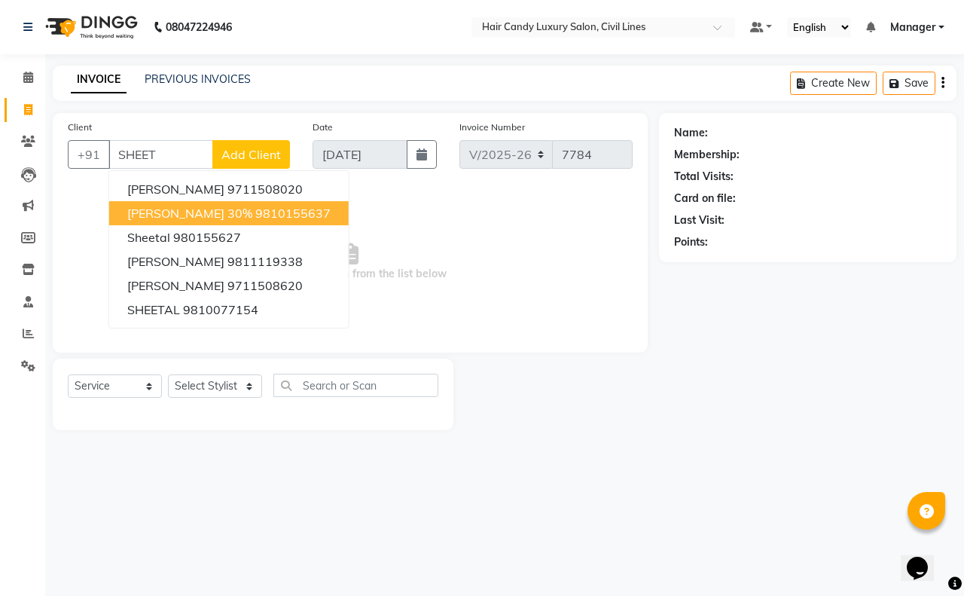
click at [174, 209] on span "sheetal aggarwal 30%" at bounding box center [189, 213] width 125 height 15
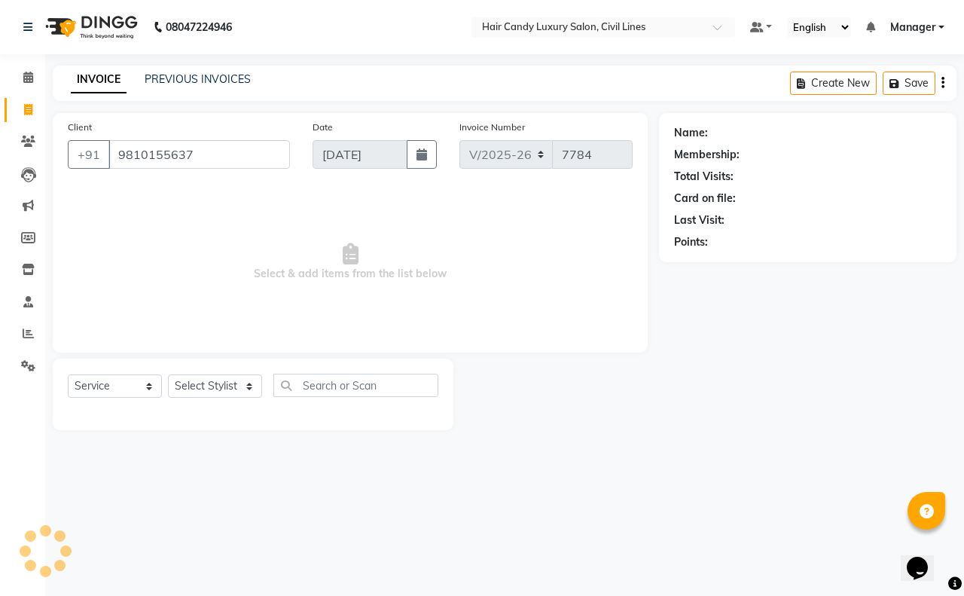
type input "9810155637"
select select "1: Object"
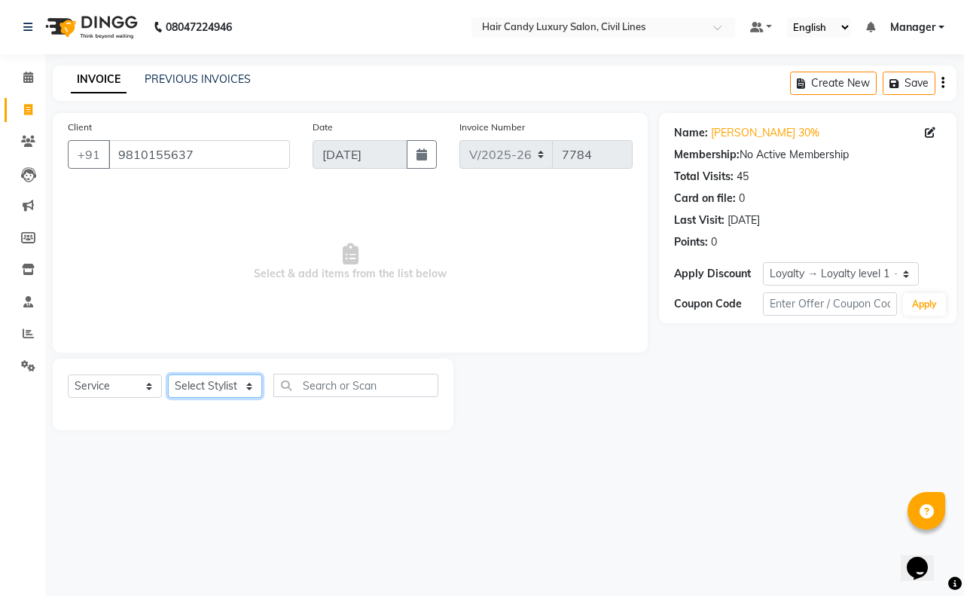
click at [182, 379] on select "Select Stylist [PERSON_NAME] [PERSON_NAME] counter sale Danish DAULAT faisal je…" at bounding box center [215, 385] width 94 height 23
select select "47499"
click at [168, 374] on select "Select Stylist [PERSON_NAME] [PERSON_NAME] counter sale Danish DAULAT faisal je…" at bounding box center [215, 385] width 94 height 23
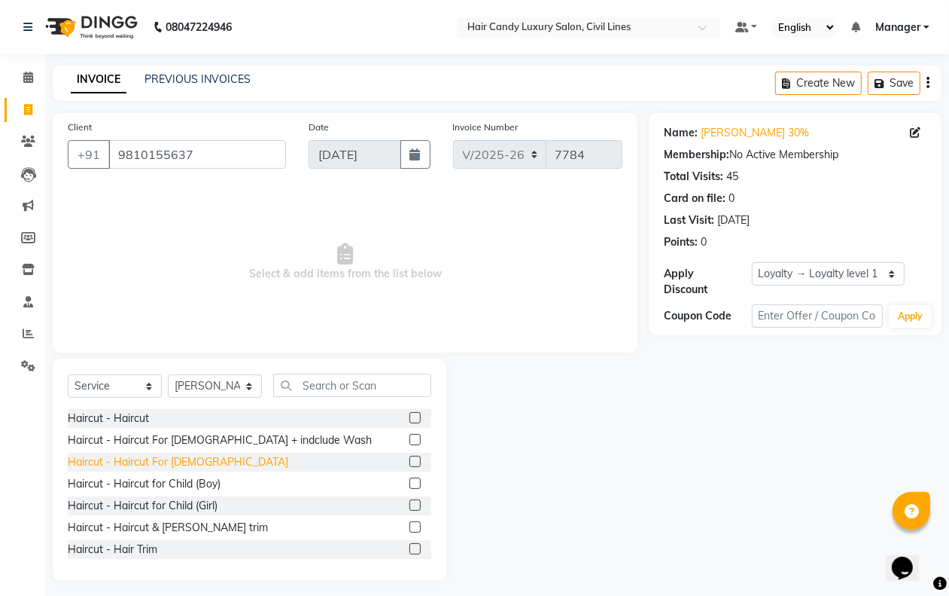
click at [171, 465] on div "Haircut - Haircut For [DEMOGRAPHIC_DATA]" at bounding box center [178, 462] width 221 height 16
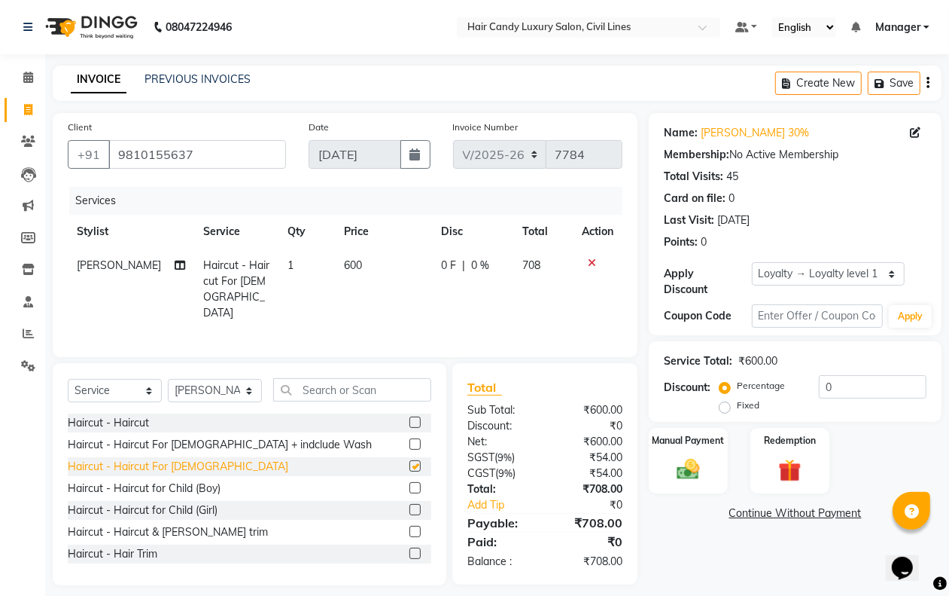
checkbox input "false"
click at [874, 386] on input "0" at bounding box center [873, 386] width 108 height 23
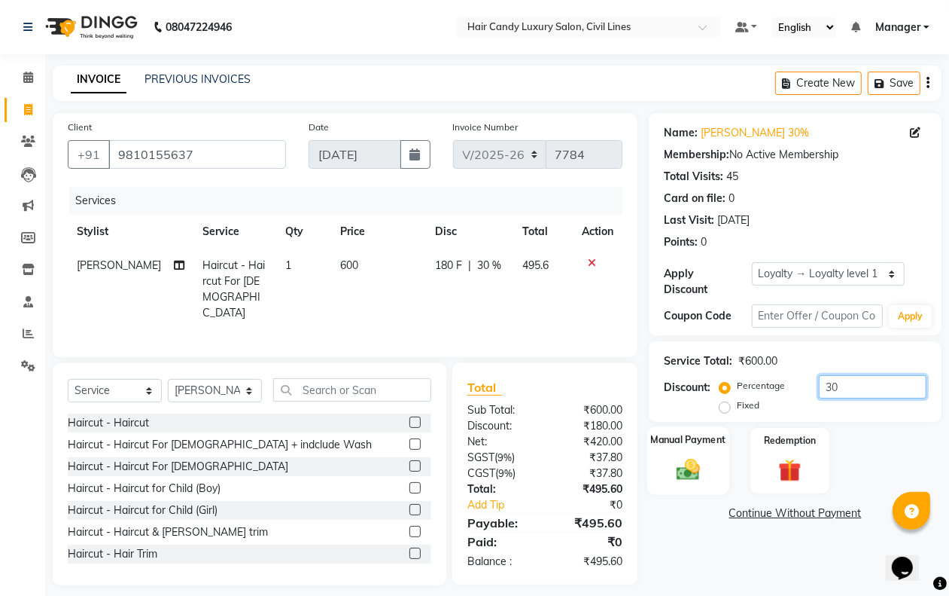
type input "30"
drag, startPoint x: 713, startPoint y: 460, endPoint x: 713, endPoint y: 471, distance: 11.3
click at [712, 460] on div "Manual Payment" at bounding box center [688, 460] width 82 height 69
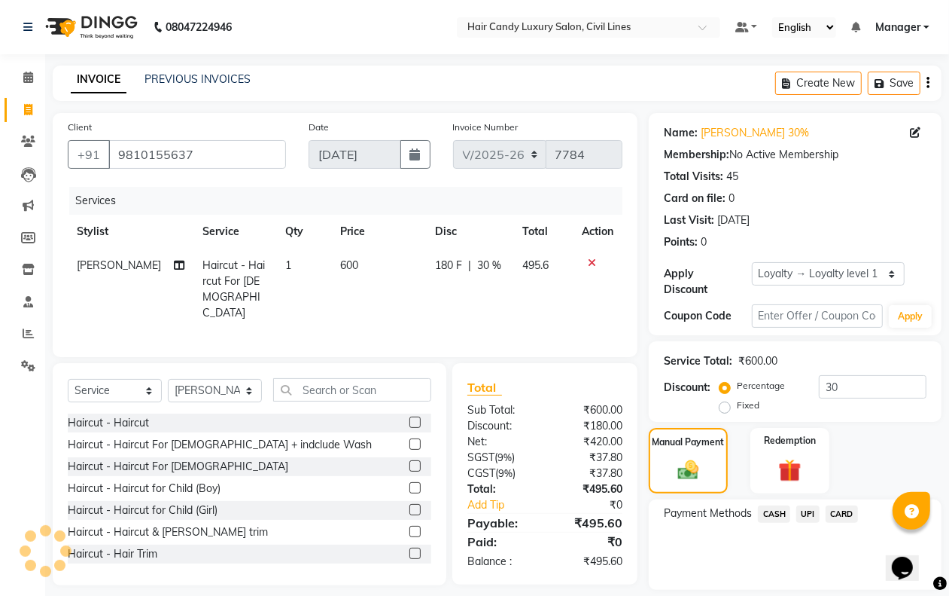
click at [784, 513] on span "CASH" at bounding box center [774, 513] width 32 height 17
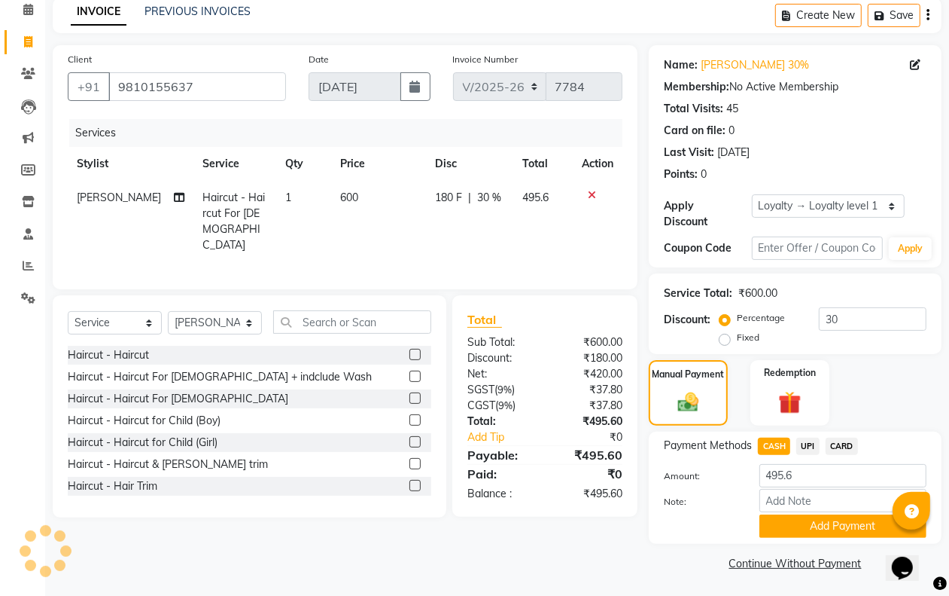
drag, startPoint x: 784, startPoint y: 518, endPoint x: 779, endPoint y: 525, distance: 8.1
click at [782, 522] on button "Add Payment" at bounding box center [843, 525] width 167 height 23
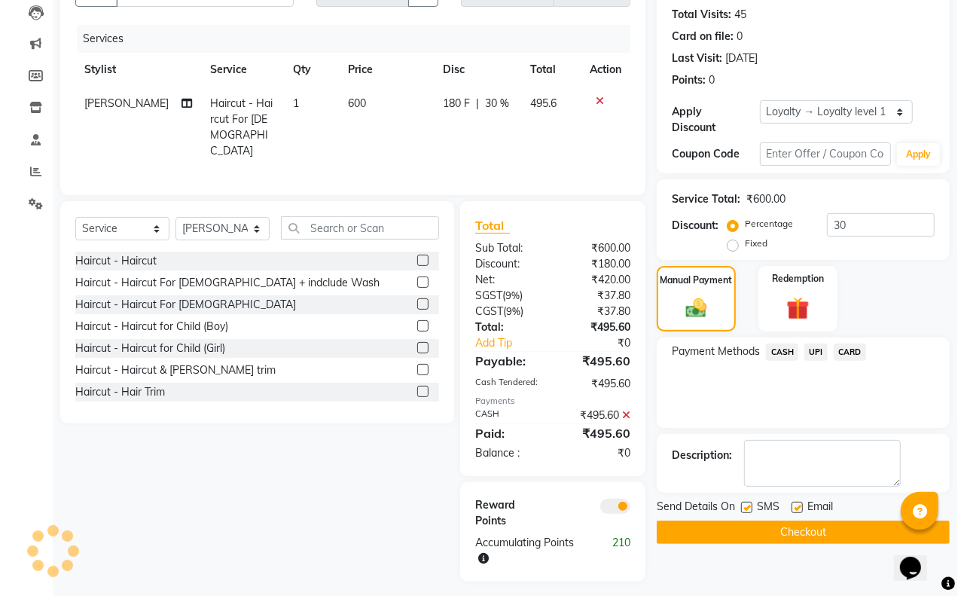
scroll to position [166, 0]
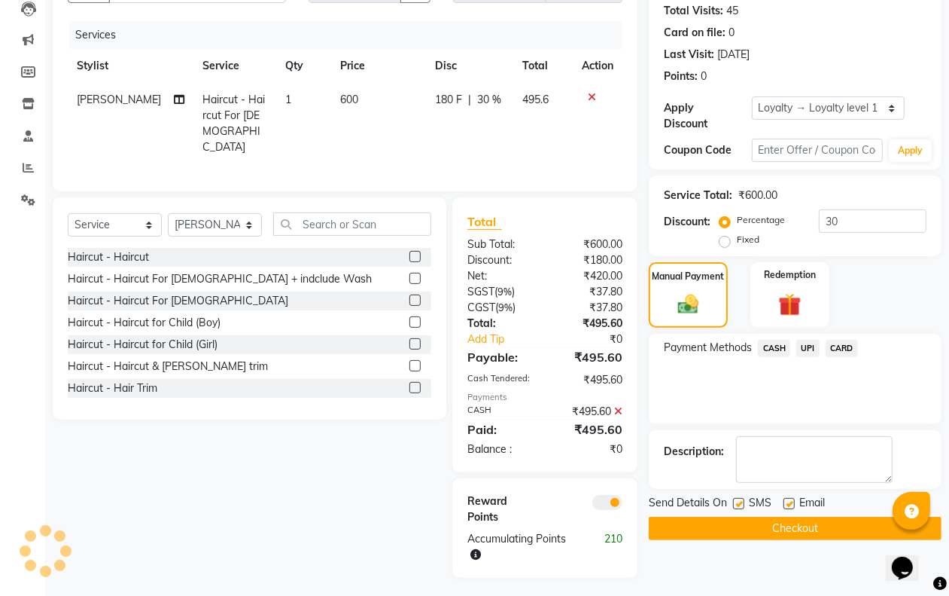
click at [591, 493] on div at bounding box center [589, 509] width 89 height 32
click at [605, 498] on span at bounding box center [608, 502] width 30 height 15
click at [623, 504] on input "checkbox" at bounding box center [623, 504] width 0 height 0
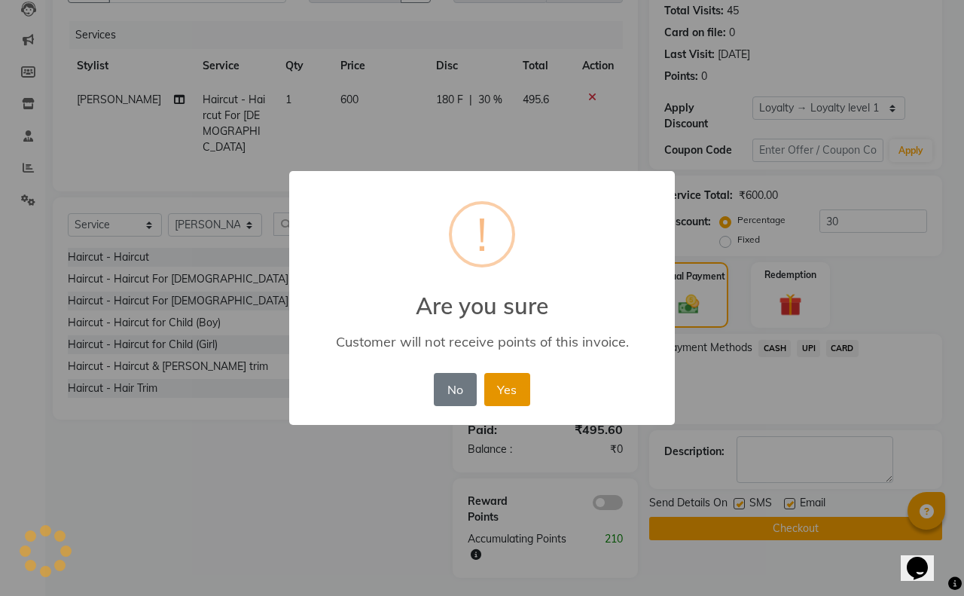
click at [513, 384] on button "Yes" at bounding box center [507, 389] width 46 height 33
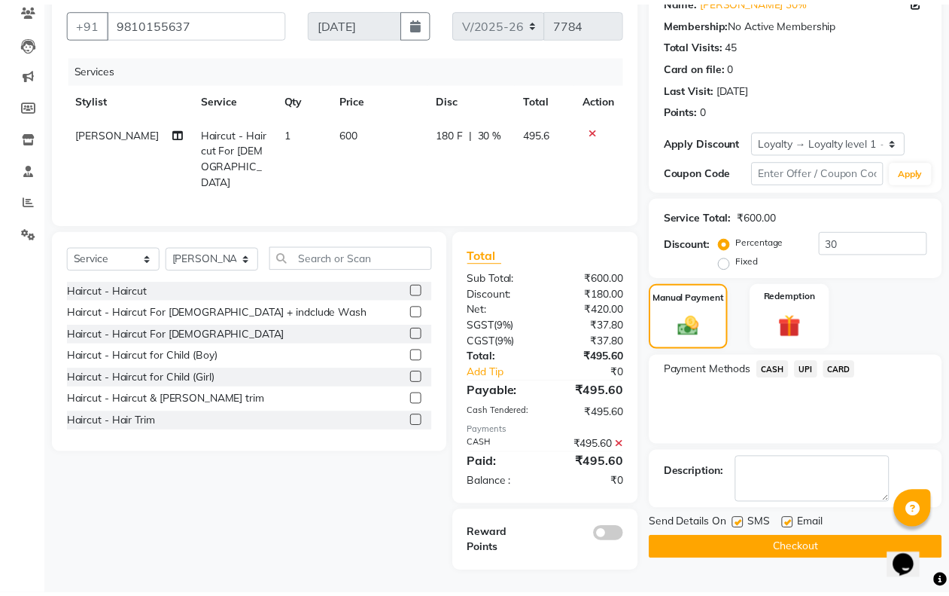
scroll to position [128, 0]
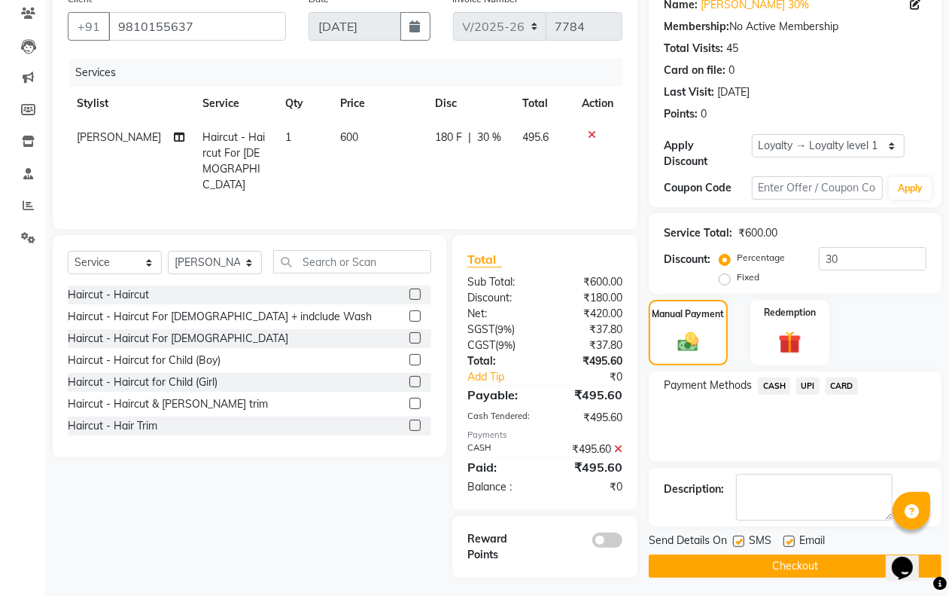
click at [738, 540] on label at bounding box center [738, 540] width 11 height 11
click at [738, 540] on input "checkbox" at bounding box center [738, 542] width 10 height 10
checkbox input "false"
click at [735, 559] on button "Checkout" at bounding box center [795, 565] width 293 height 23
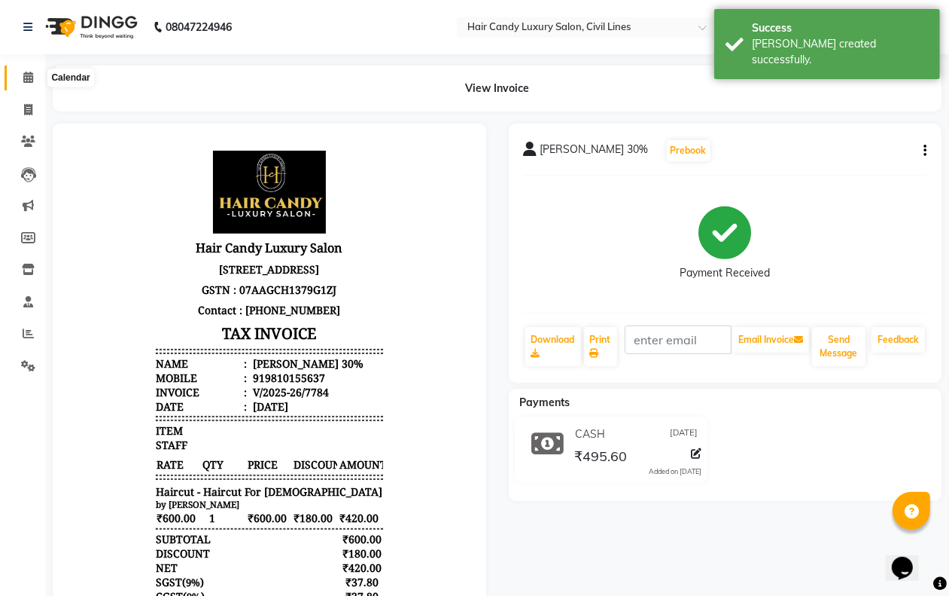
click at [24, 74] on icon at bounding box center [28, 77] width 10 height 11
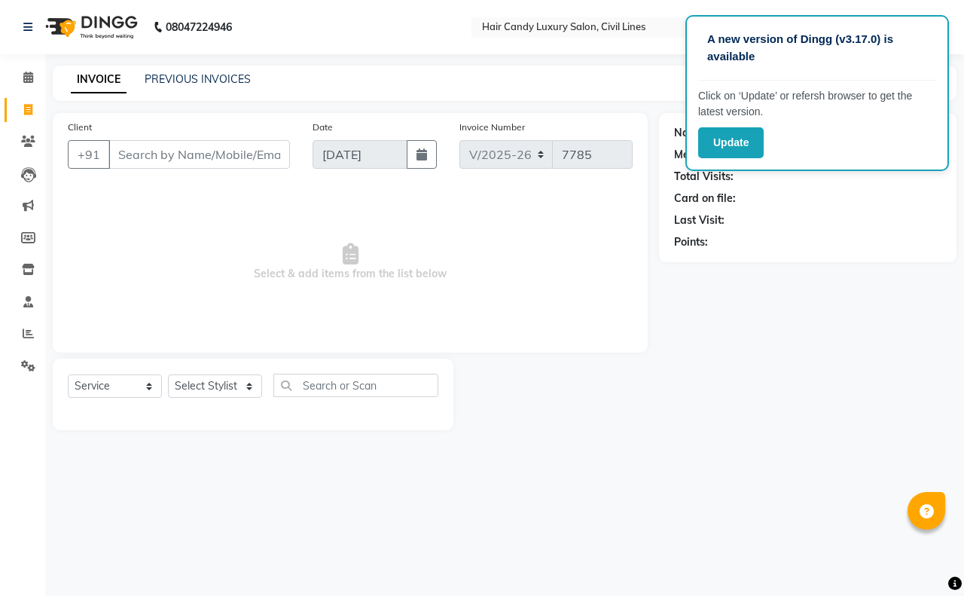
select select "6308"
select select "service"
click at [202, 393] on select "Select Stylist [PERSON_NAME] [PERSON_NAME] counter sale Danish DAULAT faisal je…" at bounding box center [215, 385] width 94 height 23
select select "47493"
click at [168, 374] on select "Select Stylist [PERSON_NAME] [PERSON_NAME] counter sale Danish DAULAT faisal je…" at bounding box center [215, 385] width 94 height 23
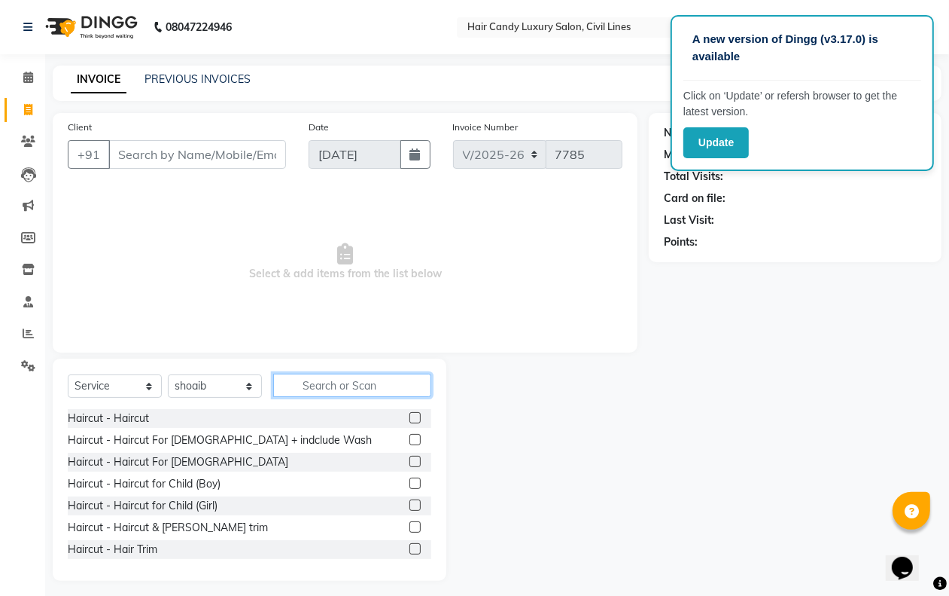
click at [325, 382] on input "text" at bounding box center [352, 384] width 158 height 23
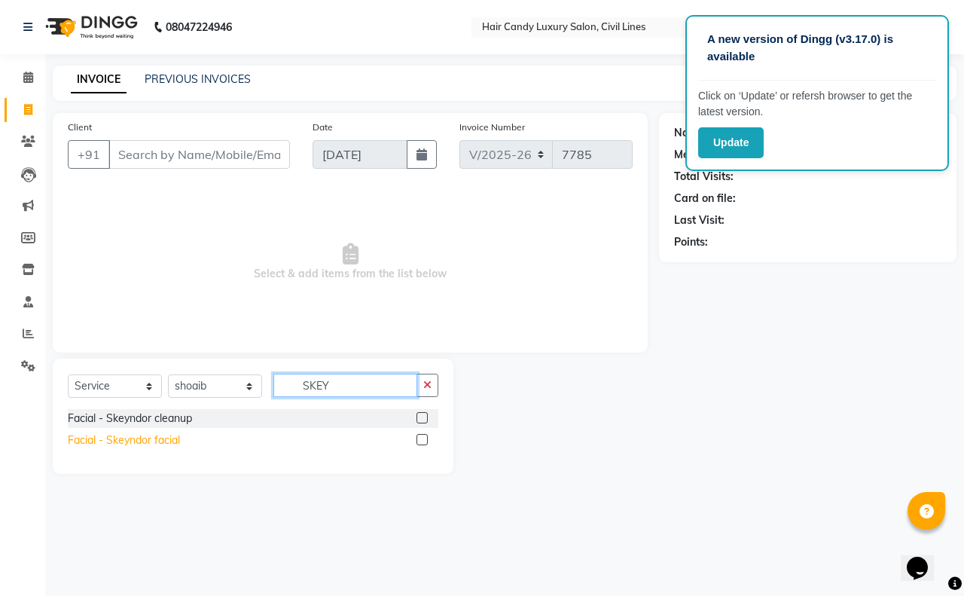
type input "SKEY"
click at [154, 441] on div "Facial - Skeyndor facial" at bounding box center [124, 440] width 112 height 16
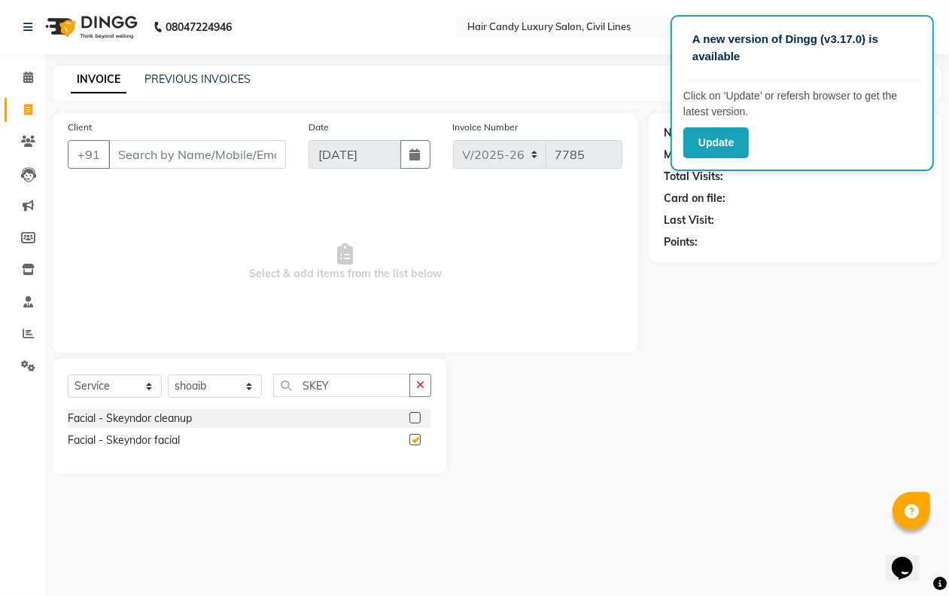
checkbox input "false"
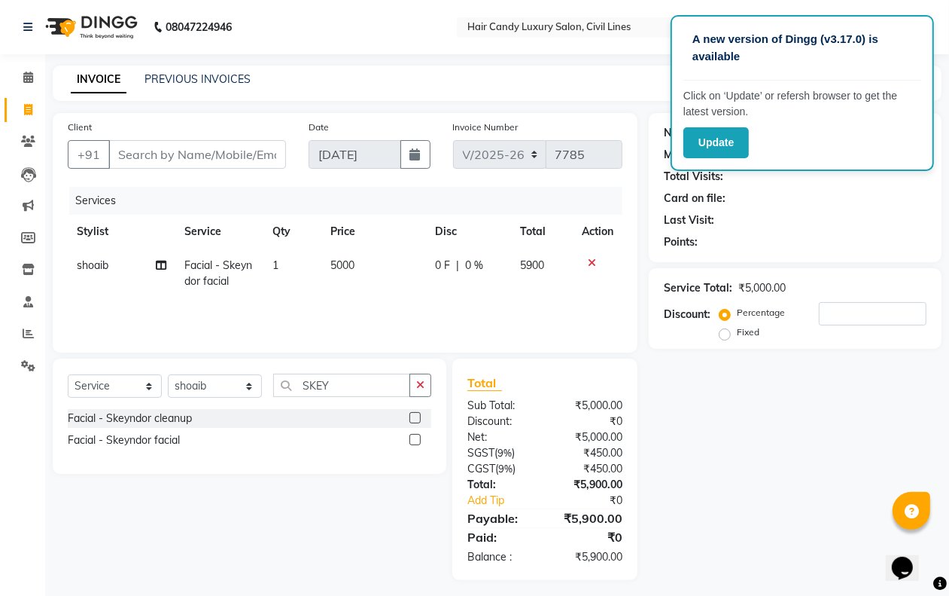
click at [355, 246] on th "Price" at bounding box center [373, 232] width 105 height 34
click at [362, 269] on td "5000" at bounding box center [373, 273] width 105 height 50
select select "47493"
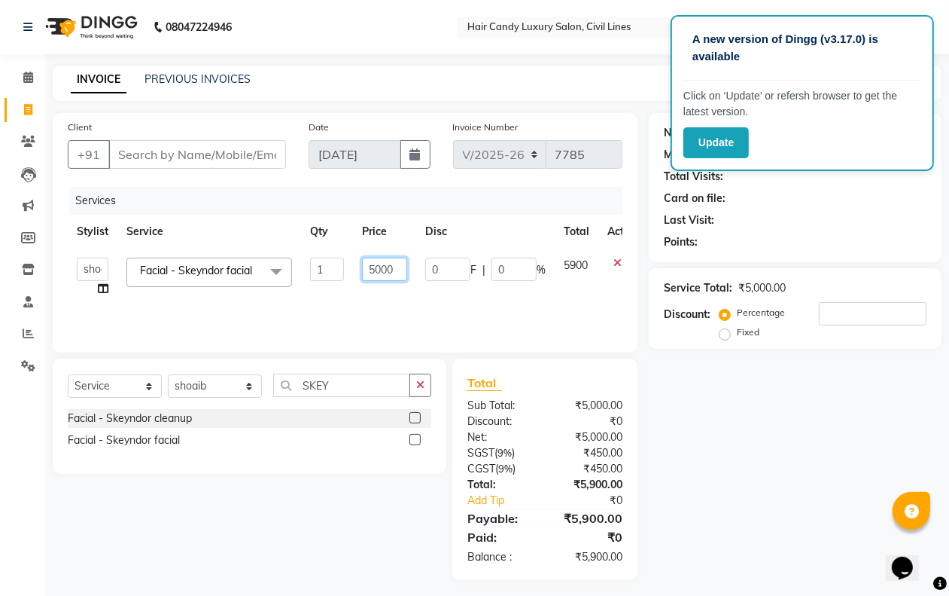
click at [398, 269] on input "5000" at bounding box center [384, 268] width 45 height 23
click at [398, 268] on input "5000" at bounding box center [384, 268] width 45 height 23
type input "7500"
drag, startPoint x: 419, startPoint y: 388, endPoint x: 360, endPoint y: 398, distance: 60.3
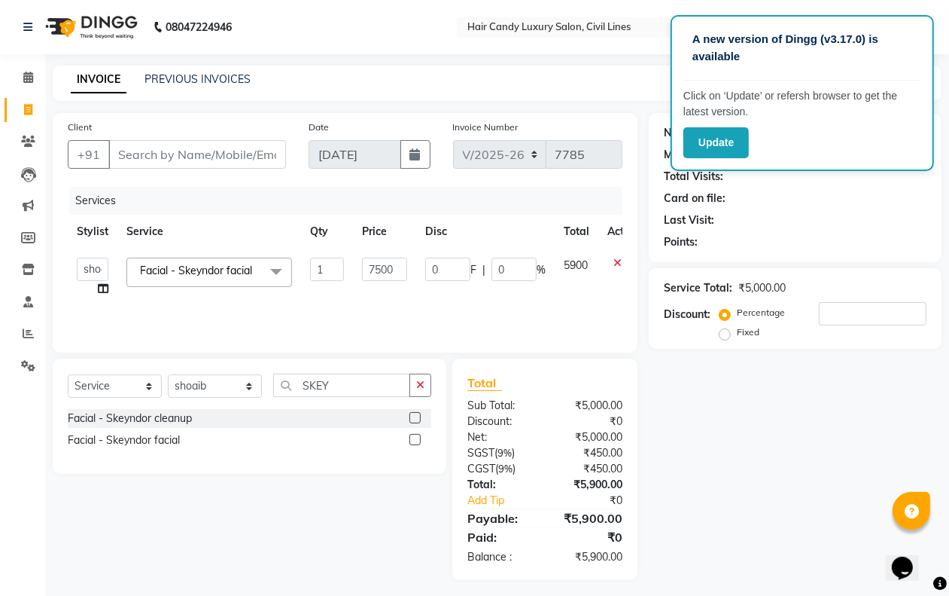
click at [420, 388] on icon "button" at bounding box center [420, 384] width 8 height 11
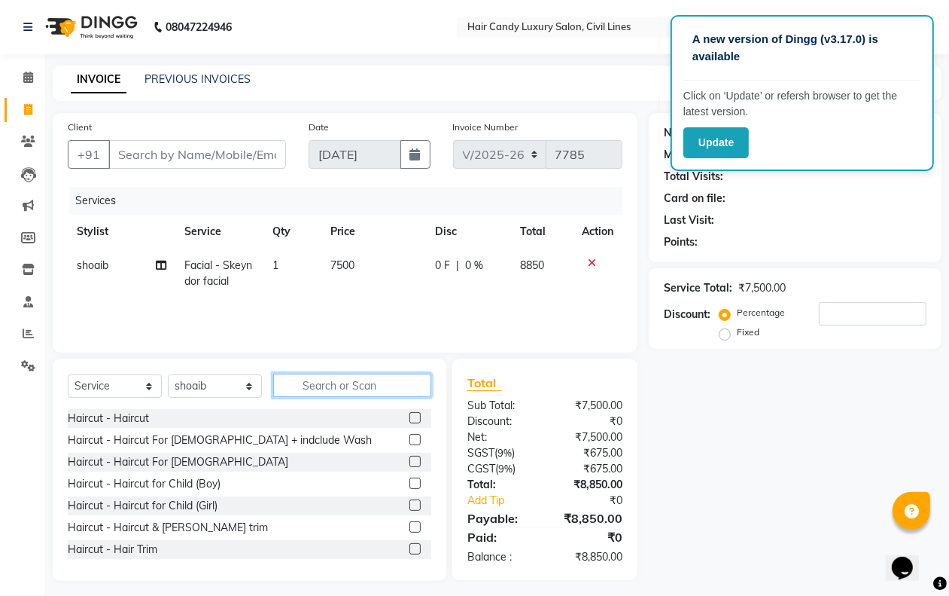
click at [352, 390] on input "text" at bounding box center [352, 384] width 158 height 23
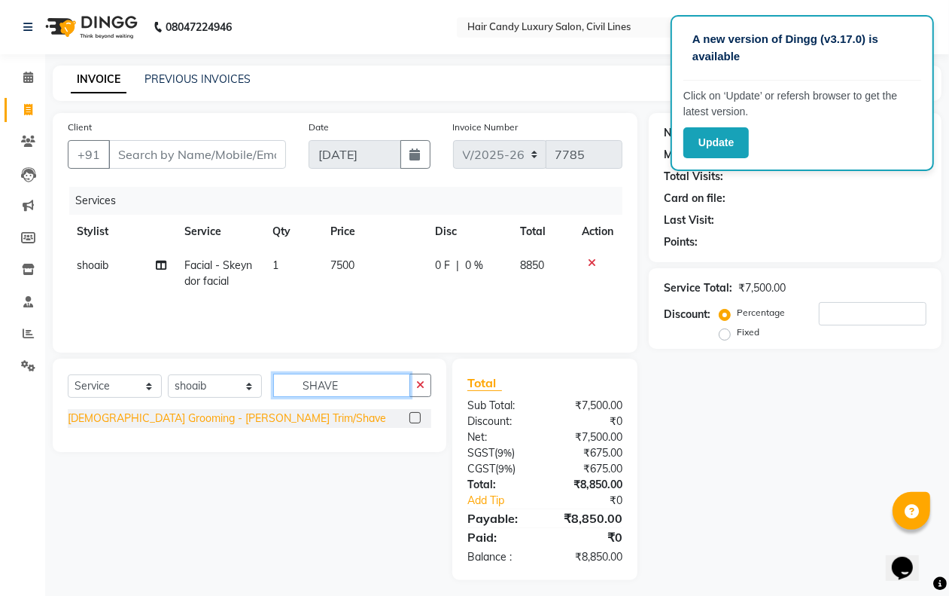
type input "SHAVE"
click at [198, 418] on div "[DEMOGRAPHIC_DATA] Grooming - [PERSON_NAME] Trim/Shave" at bounding box center [227, 418] width 318 height 16
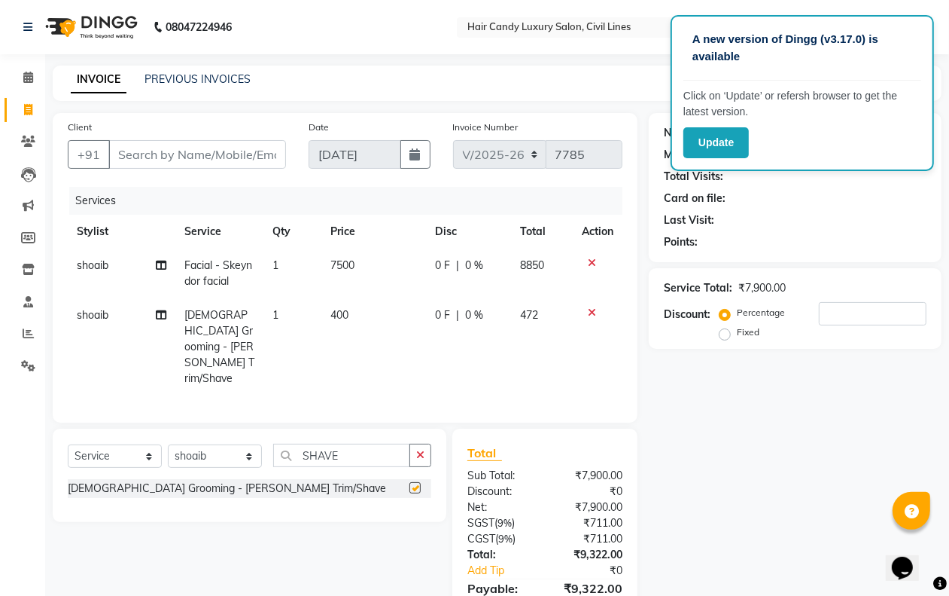
checkbox input "false"
click at [243, 444] on select "Select Stylist [PERSON_NAME] [PERSON_NAME] counter sale Danish DAULAT faisal je…" at bounding box center [215, 455] width 94 height 23
select select "47811"
click at [168, 444] on select "Select Stylist [PERSON_NAME] [PERSON_NAME] counter sale Danish DAULAT faisal je…" at bounding box center [215, 455] width 94 height 23
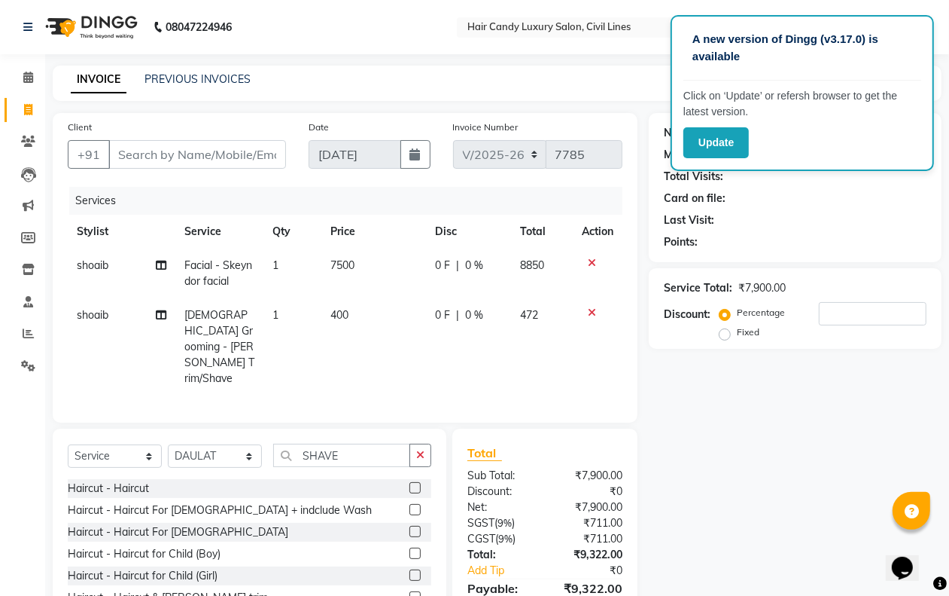
click at [364, 452] on div "Select Service Product Membership Package Voucher Prepaid Gift Card Select Styl…" at bounding box center [250, 460] width 364 height 35
click at [365, 448] on div "Select Service Product Membership Package Voucher Prepaid Gift Card Select Styl…" at bounding box center [250, 460] width 364 height 35
click at [362, 443] on input "SHAVE" at bounding box center [341, 454] width 137 height 23
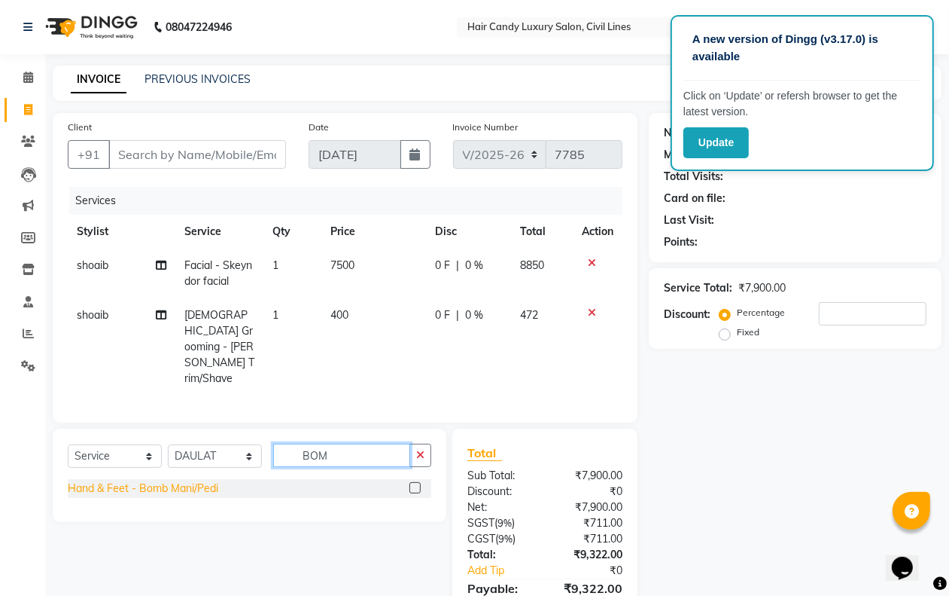
type input "BOM"
click at [206, 480] on div "Hand & Feet - Bomb Mani/Pedi" at bounding box center [143, 488] width 151 height 16
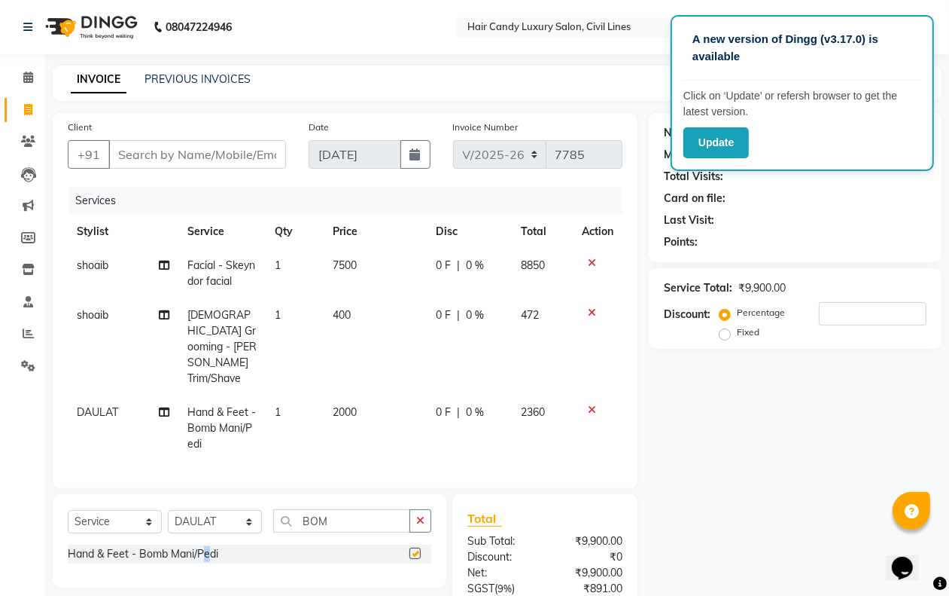
checkbox input "false"
click at [361, 509] on input "BOM" at bounding box center [341, 520] width 137 height 23
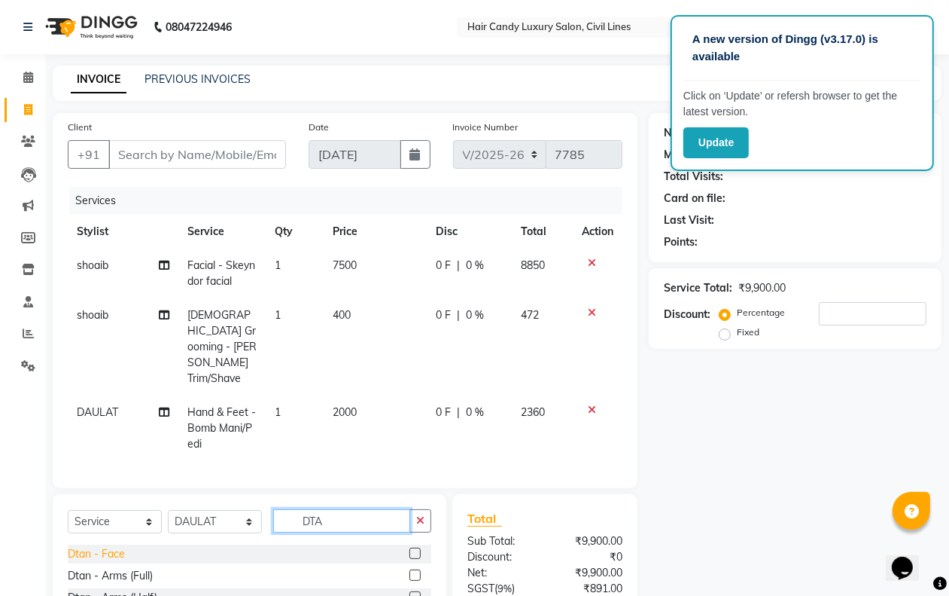
type input "DTA"
click at [114, 546] on div "Dtan - Face" at bounding box center [96, 554] width 57 height 16
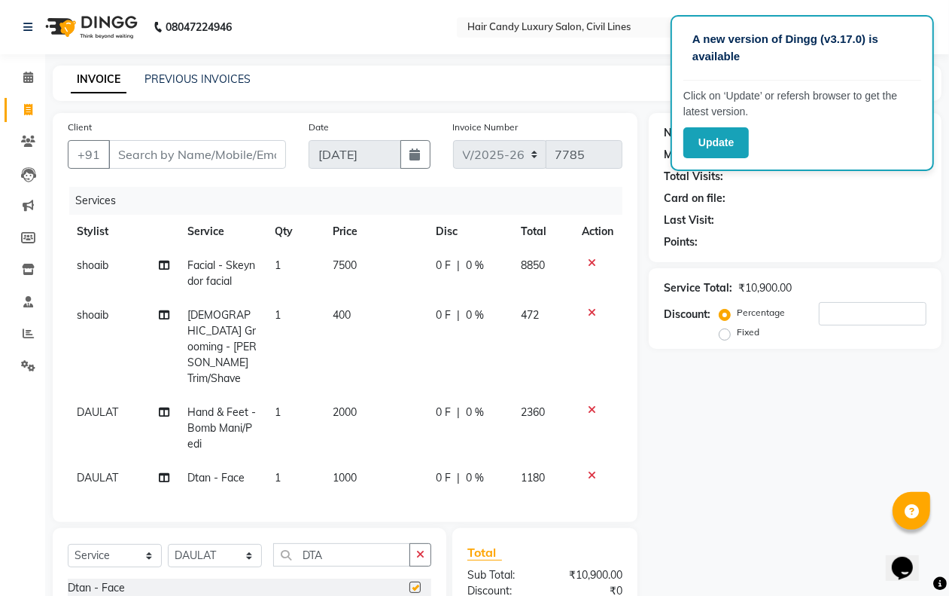
checkbox input "false"
click at [148, 160] on input "Client" at bounding box center [197, 154] width 178 height 29
type input "9"
type input "0"
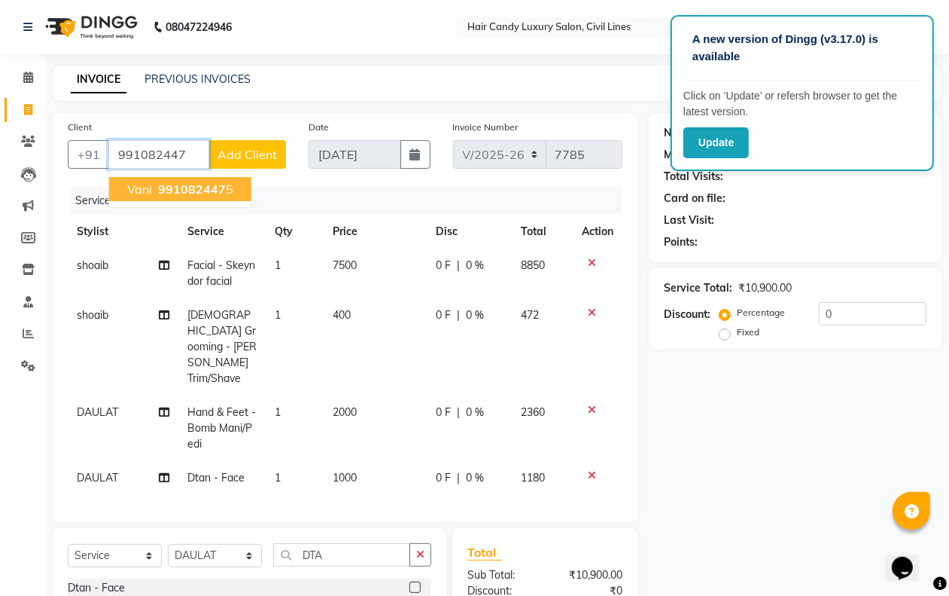
click at [148, 193] on span "vani" at bounding box center [139, 188] width 25 height 15
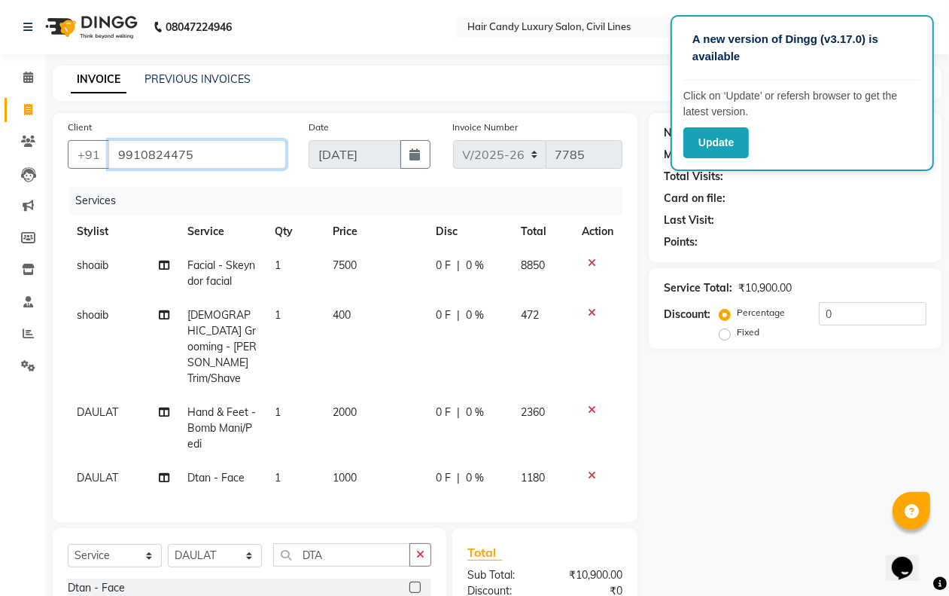
type input "9910824475"
select select "2: Object"
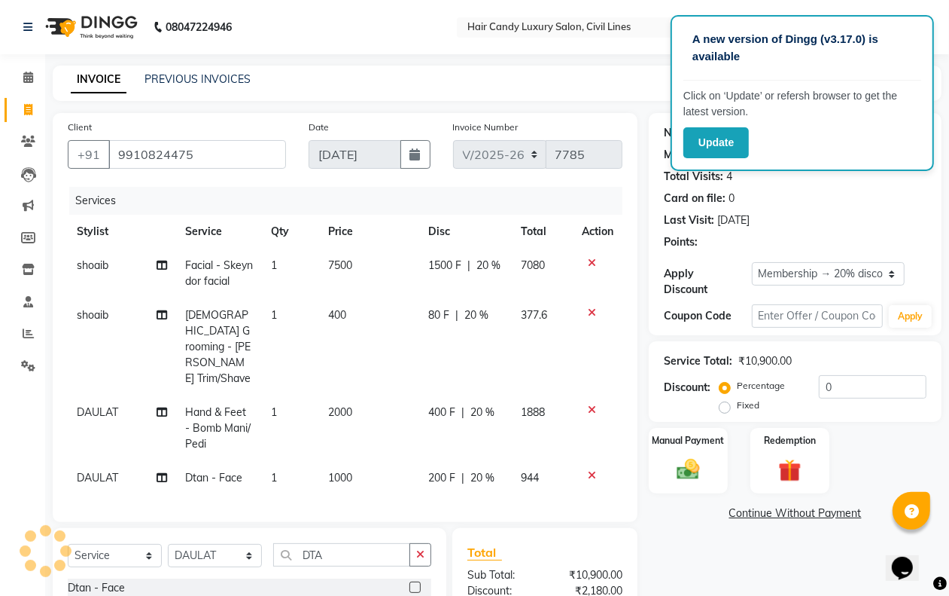
type input "20"
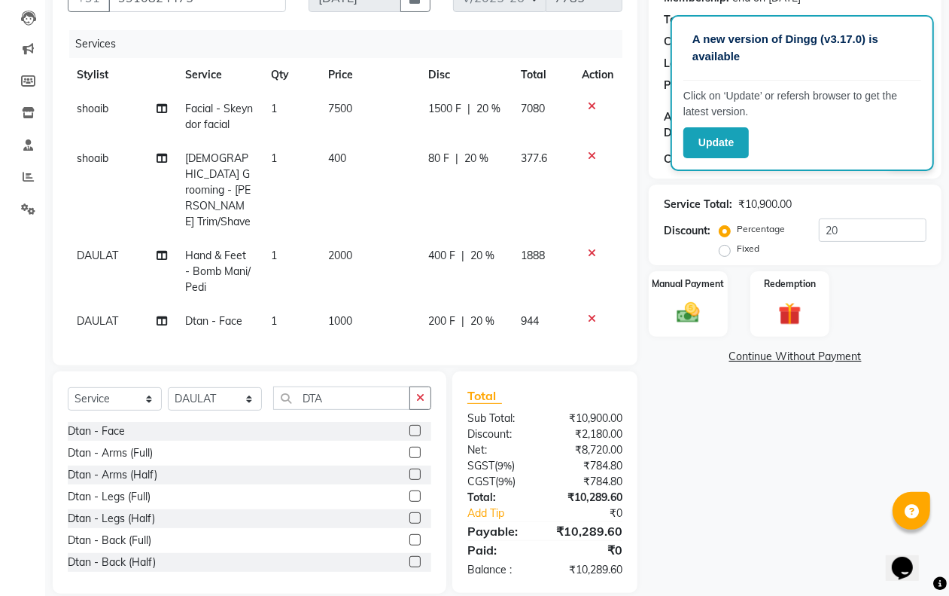
scroll to position [159, 0]
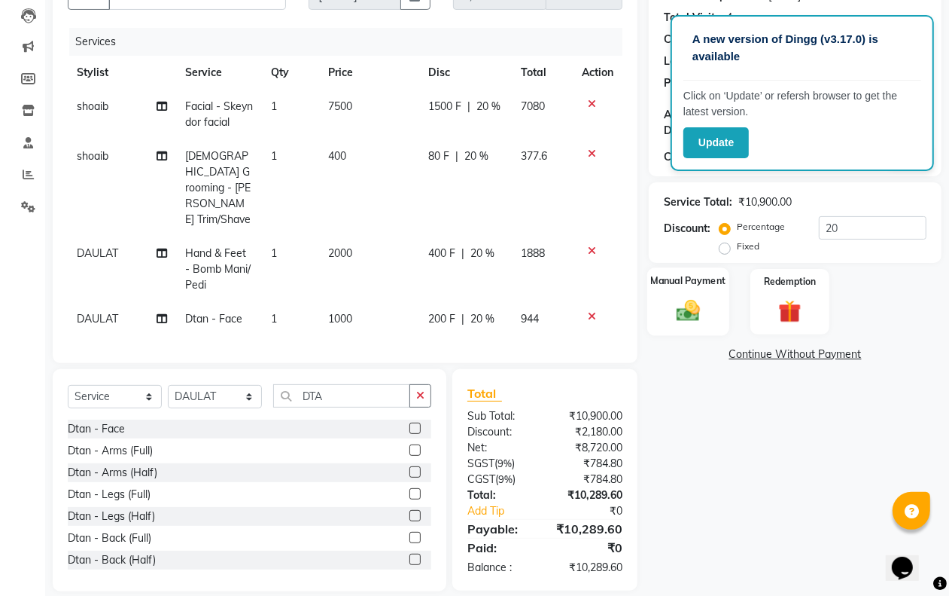
click at [705, 299] on img at bounding box center [688, 310] width 38 height 27
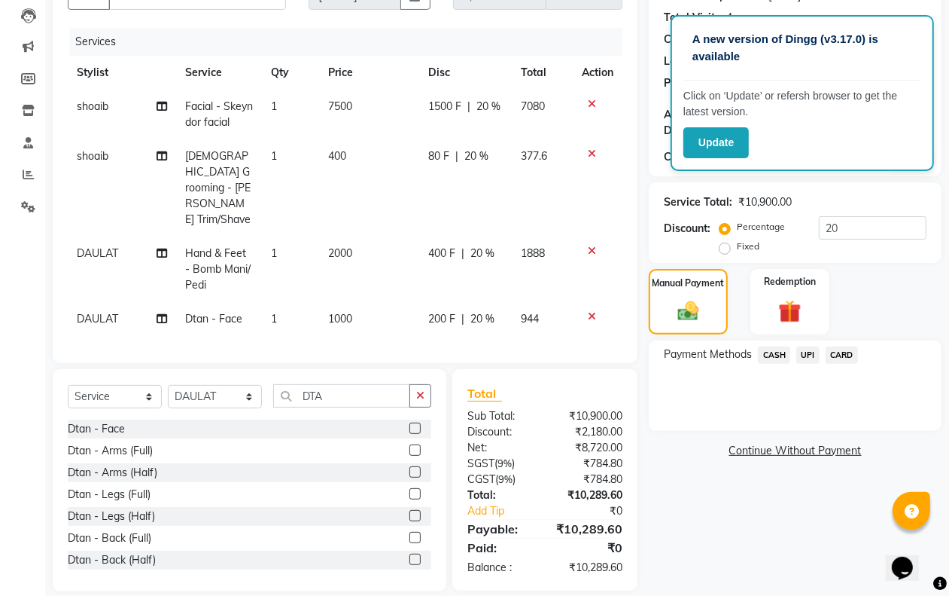
drag, startPoint x: 762, startPoint y: 351, endPoint x: 766, endPoint y: 365, distance: 14.8
click at [763, 352] on span "CASH" at bounding box center [774, 354] width 32 height 17
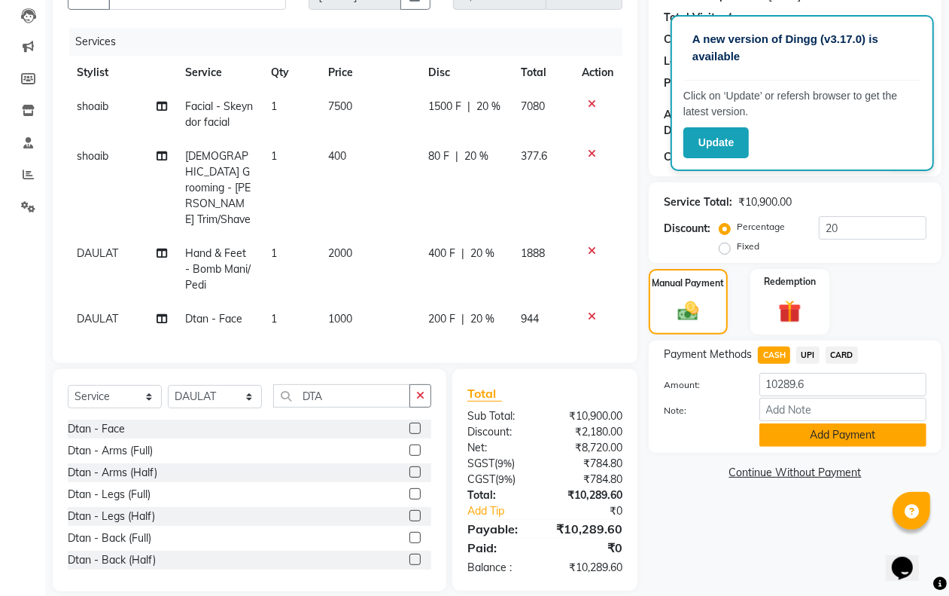
click at [812, 438] on button "Add Payment" at bounding box center [843, 434] width 167 height 23
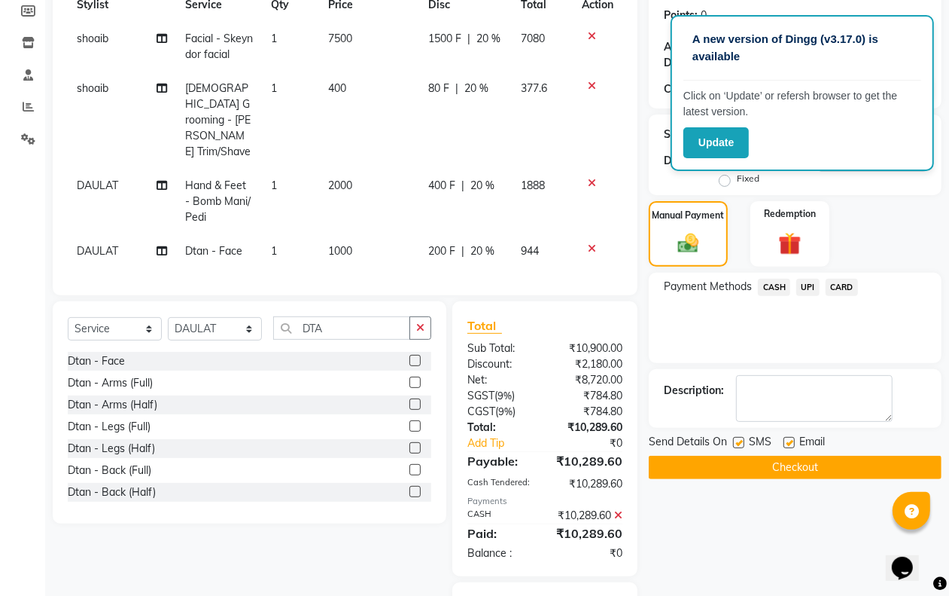
scroll to position [295, 0]
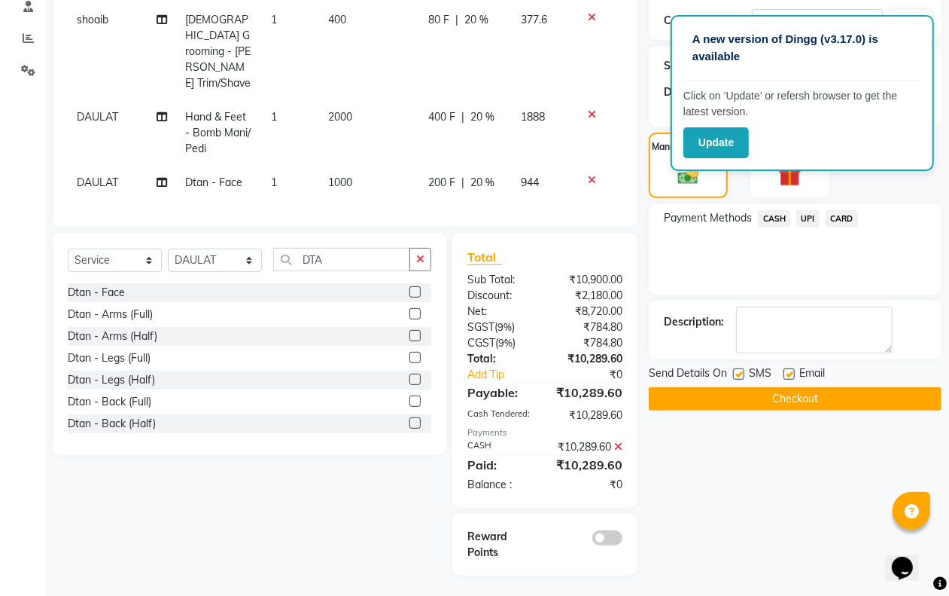
click at [739, 375] on label at bounding box center [738, 373] width 11 height 11
click at [739, 375] on input "checkbox" at bounding box center [738, 375] width 10 height 10
checkbox input "false"
click at [791, 378] on label at bounding box center [789, 373] width 11 height 11
click at [791, 378] on input "checkbox" at bounding box center [789, 375] width 10 height 10
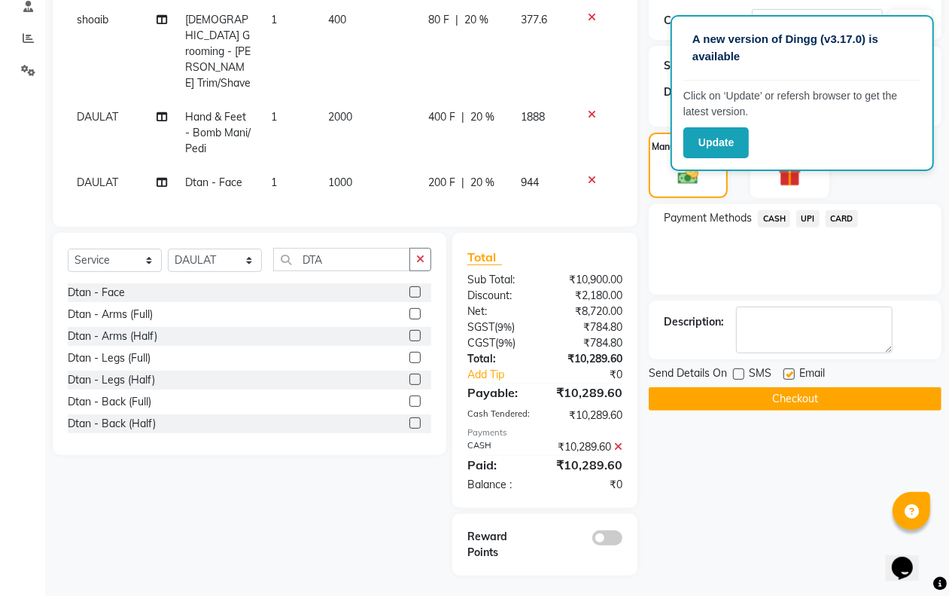
checkbox input "false"
click at [773, 401] on button "Checkout" at bounding box center [795, 398] width 293 height 23
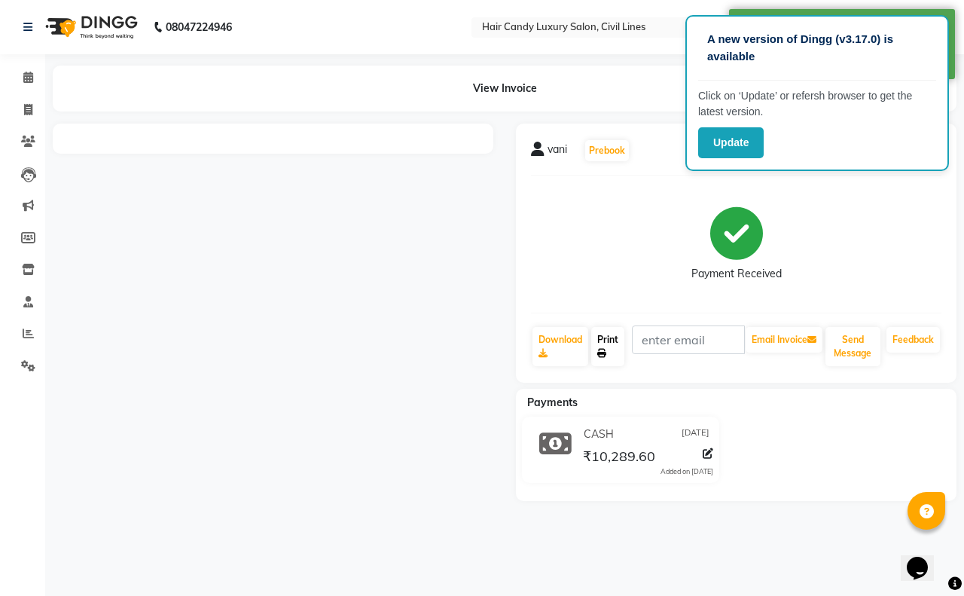
click at [615, 336] on link "Print" at bounding box center [607, 346] width 33 height 39
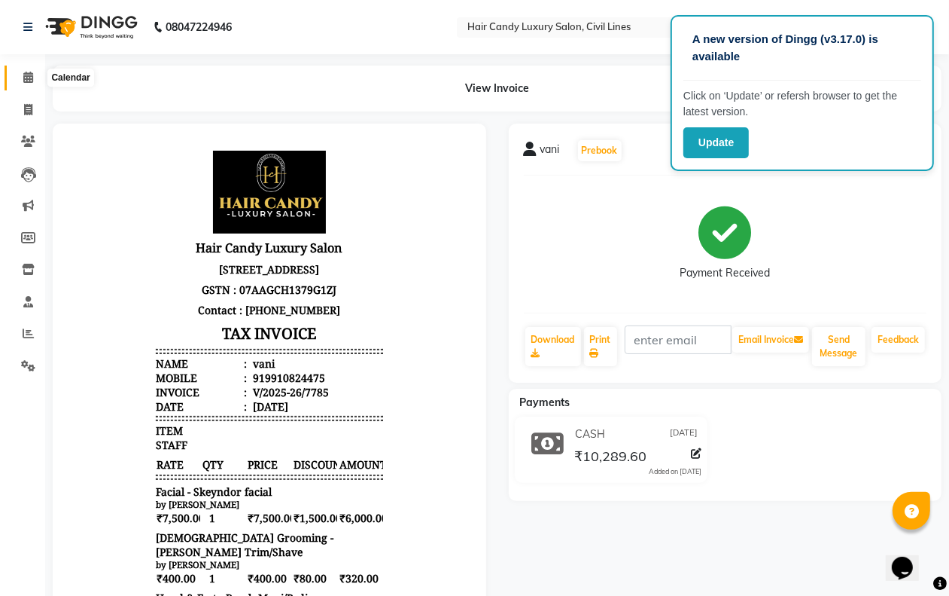
click at [30, 73] on icon at bounding box center [28, 77] width 10 height 11
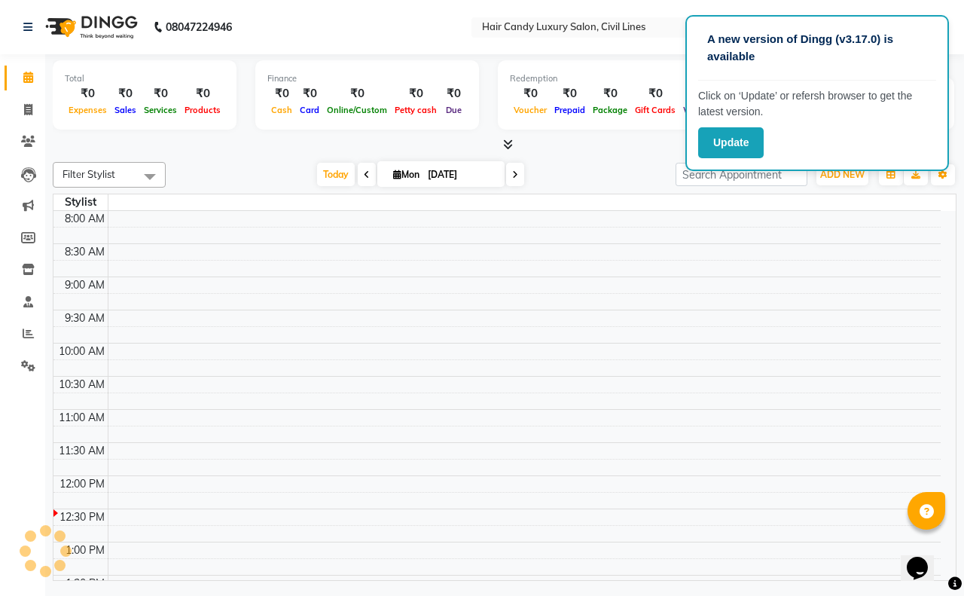
click at [792, 245] on td at bounding box center [524, 251] width 833 height 17
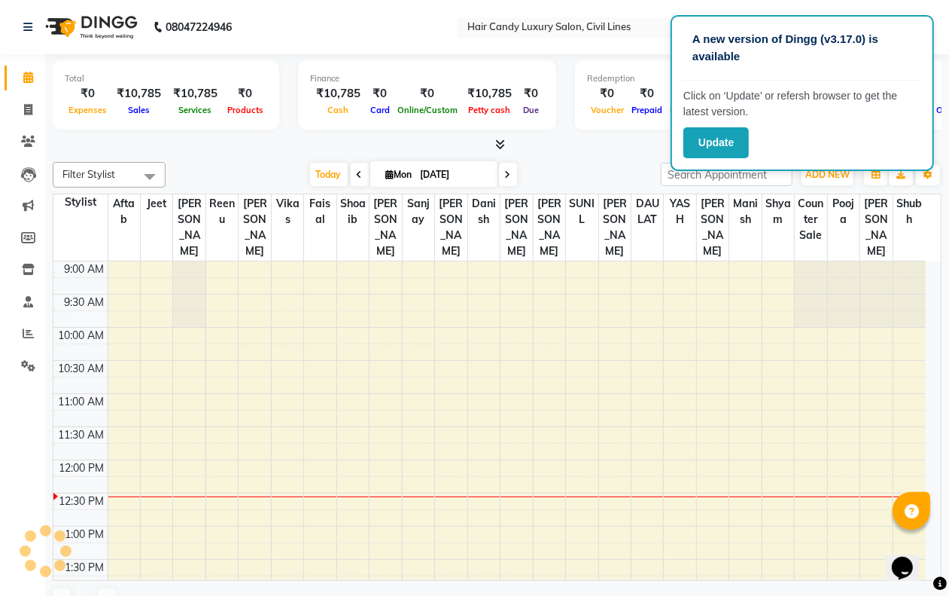
scroll to position [201, 0]
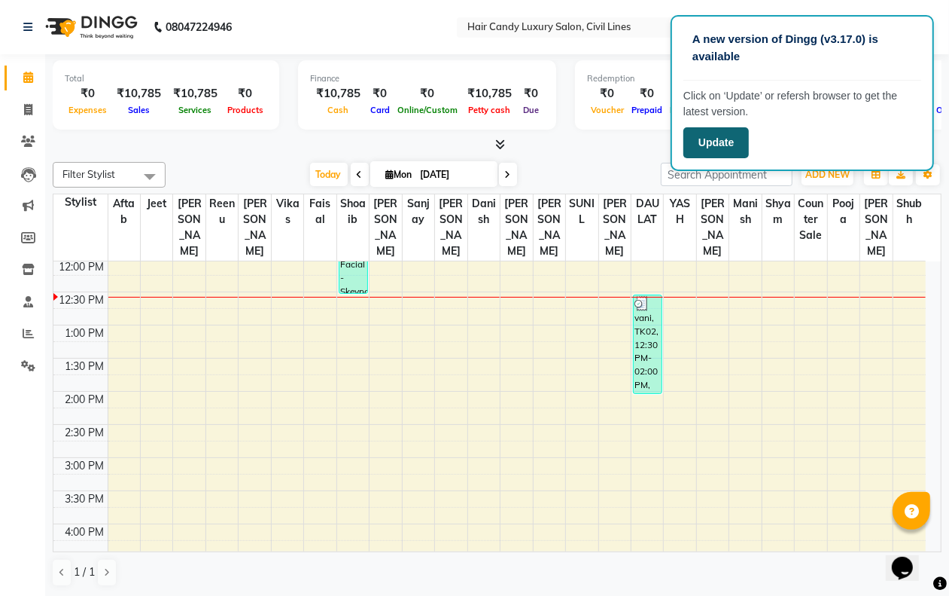
click at [724, 137] on button "Update" at bounding box center [717, 142] width 66 height 31
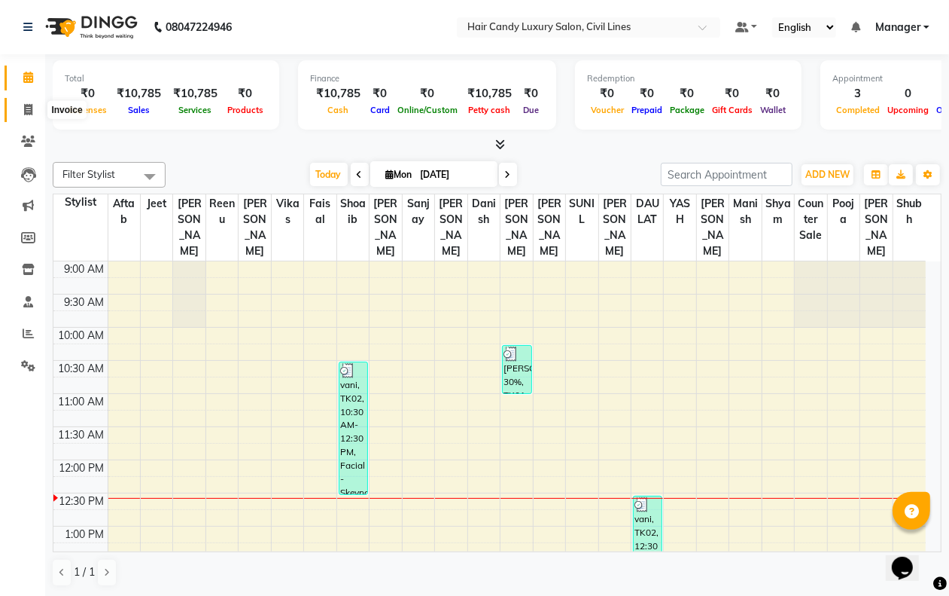
click at [26, 105] on icon at bounding box center [28, 109] width 8 height 11
select select "6308"
select select "service"
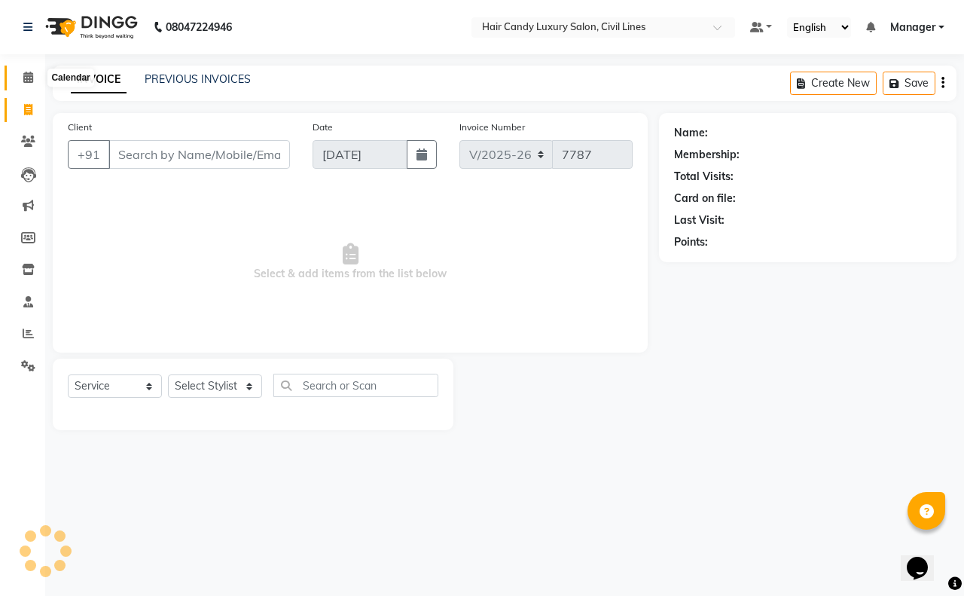
click at [26, 68] on link "Calendar" at bounding box center [23, 78] width 36 height 25
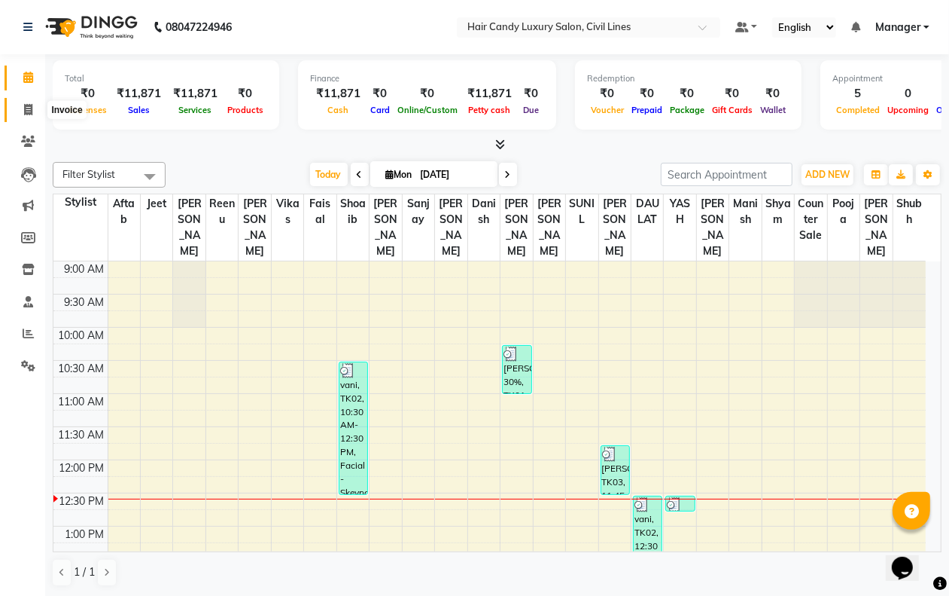
click at [25, 106] on icon at bounding box center [28, 109] width 8 height 11
select select "service"
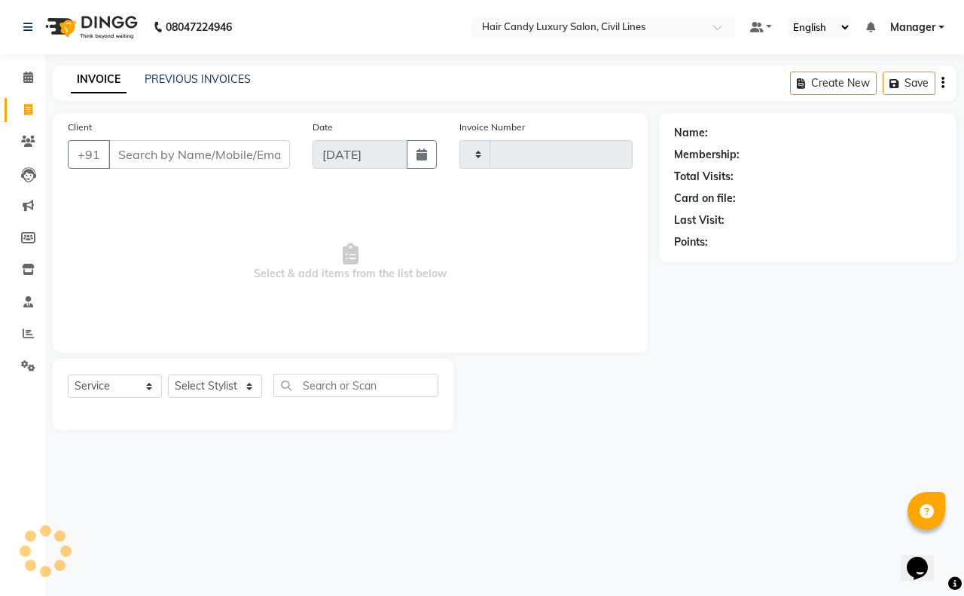
type input "7787"
select select "6308"
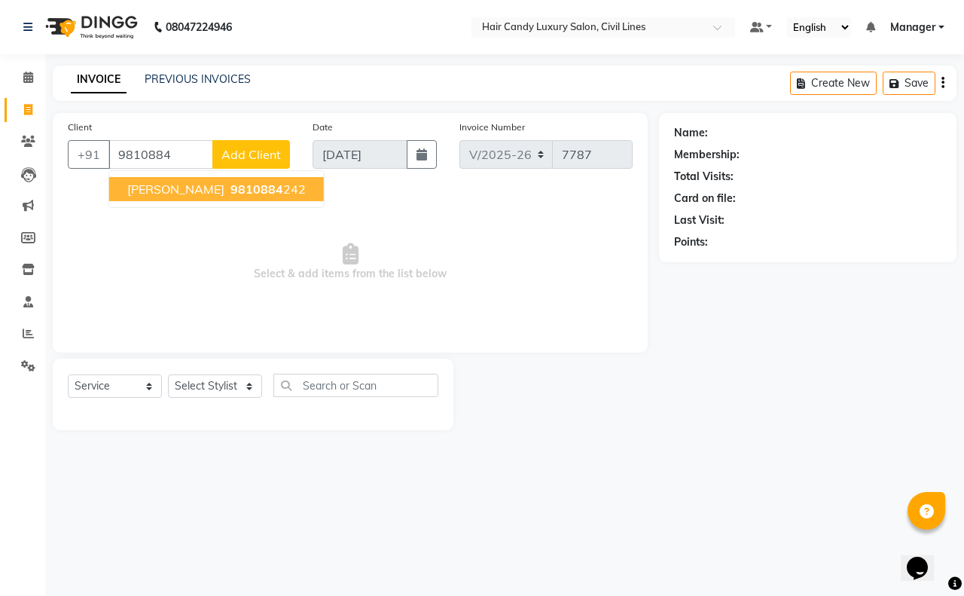
click at [169, 186] on span "[PERSON_NAME]" at bounding box center [175, 188] width 97 height 15
type input "9810884242"
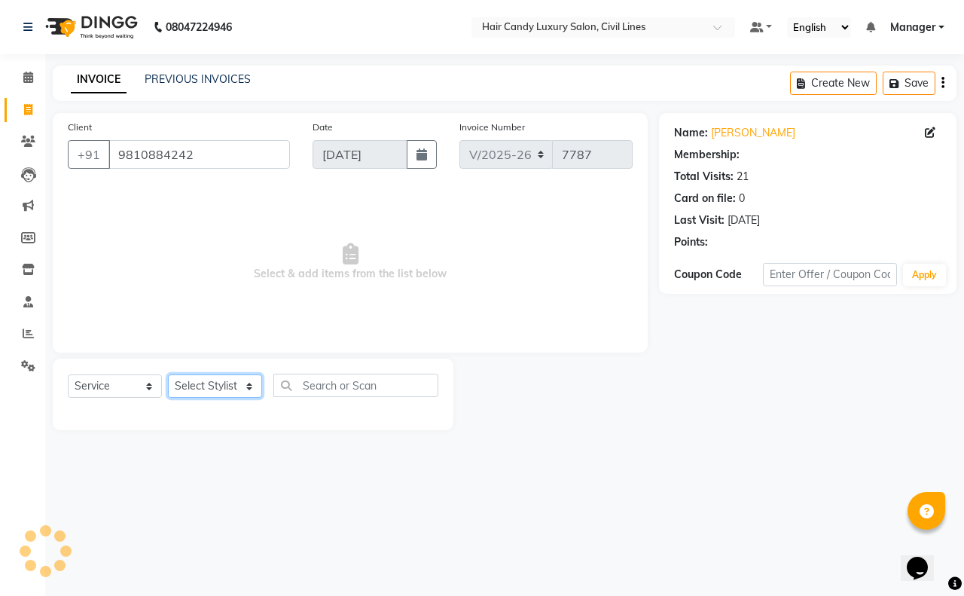
click at [181, 375] on select "Select Stylist [PERSON_NAME] [PERSON_NAME] counter sale Danish DAULAT faisal je…" at bounding box center [215, 385] width 94 height 23
select select "47473"
click at [168, 374] on select "Select Stylist [PERSON_NAME] [PERSON_NAME] counter sale Danish DAULAT faisal je…" at bounding box center [215, 385] width 94 height 23
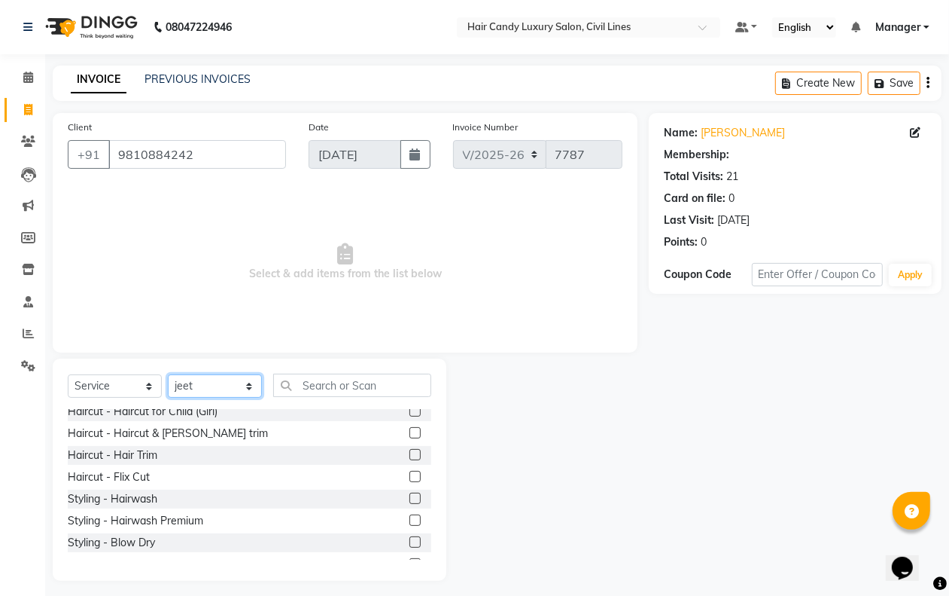
scroll to position [188, 0]
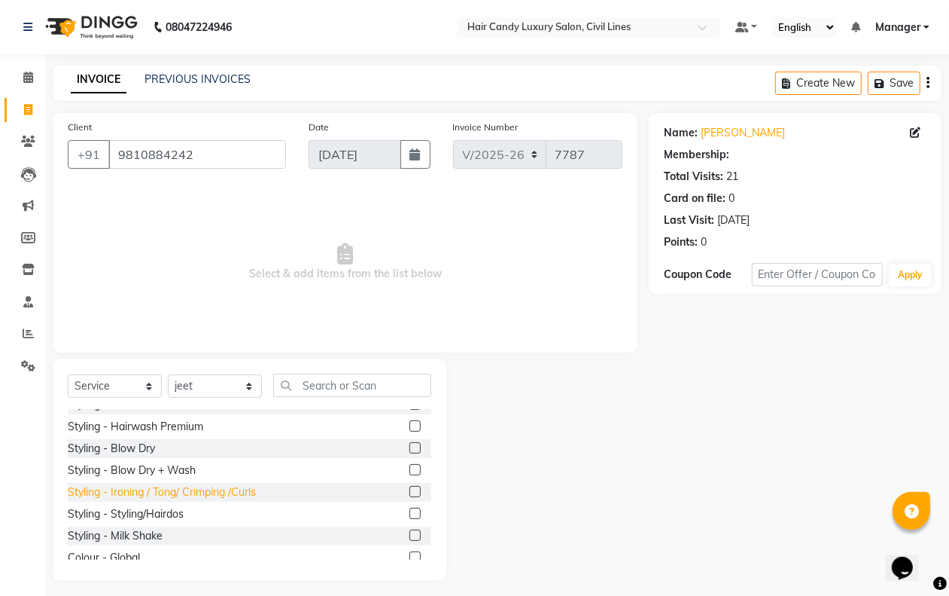
click at [212, 493] on div "Styling - Ironing / Tong/ Crimping /Curls" at bounding box center [162, 492] width 188 height 16
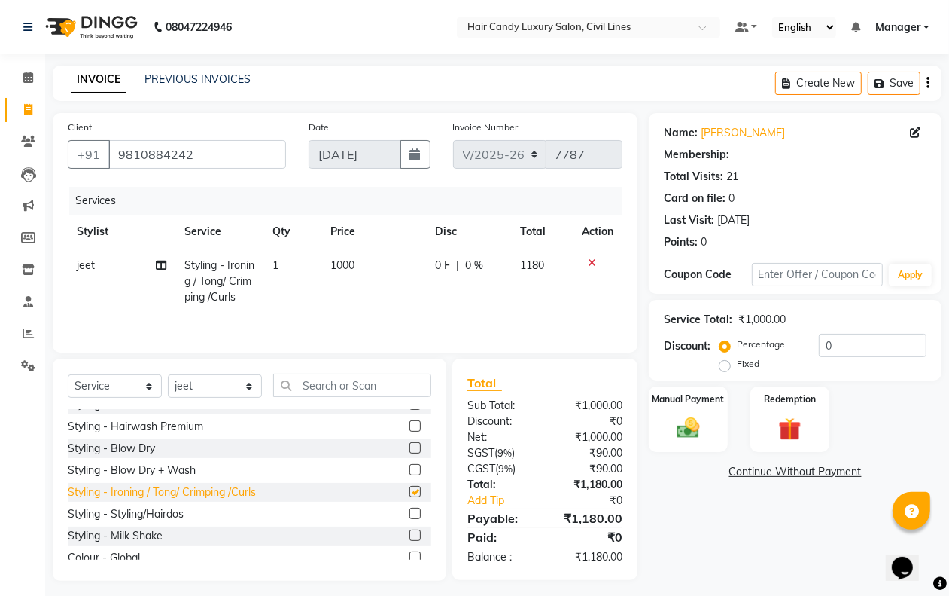
checkbox input "false"
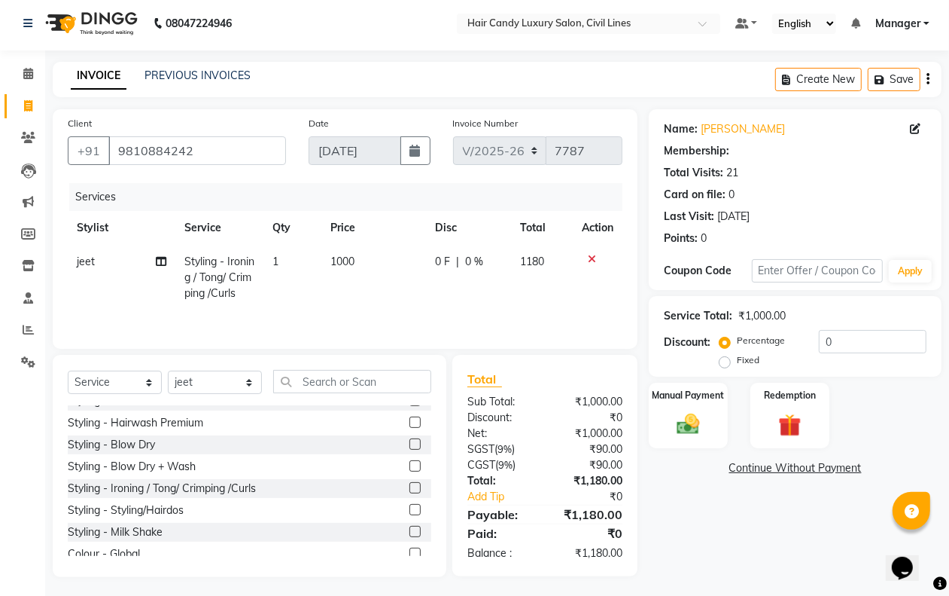
scroll to position [0, 0]
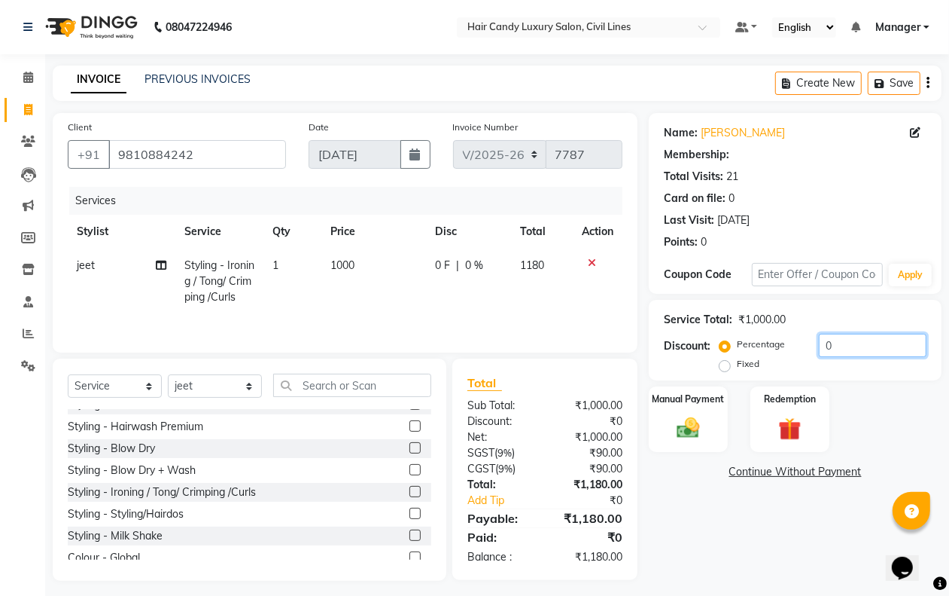
click at [846, 339] on input "0" at bounding box center [873, 345] width 108 height 23
click at [846, 340] on input "0" at bounding box center [873, 345] width 108 height 23
type input "20"
click at [695, 412] on div "Manual Payment" at bounding box center [688, 419] width 82 height 69
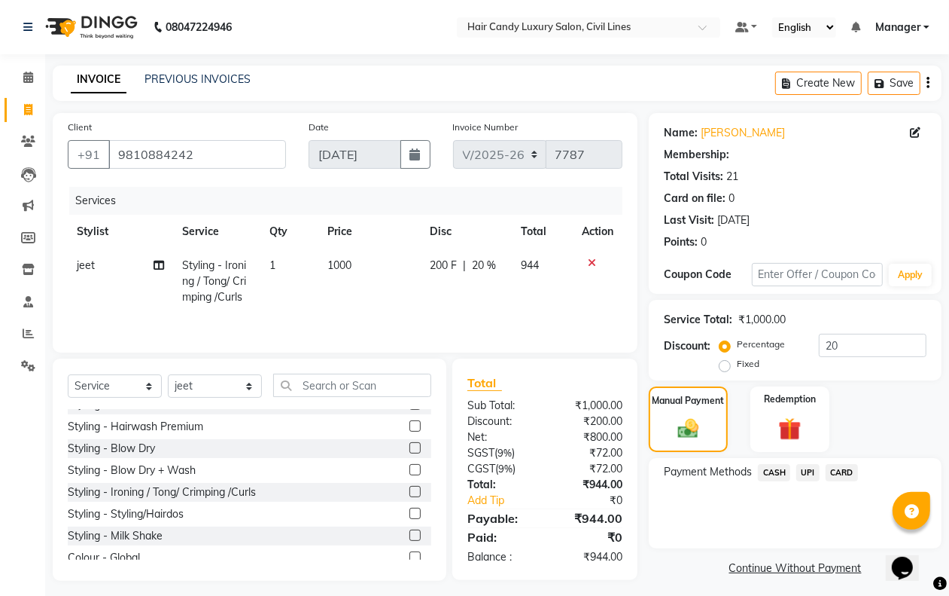
click at [780, 472] on span "CASH" at bounding box center [774, 472] width 32 height 17
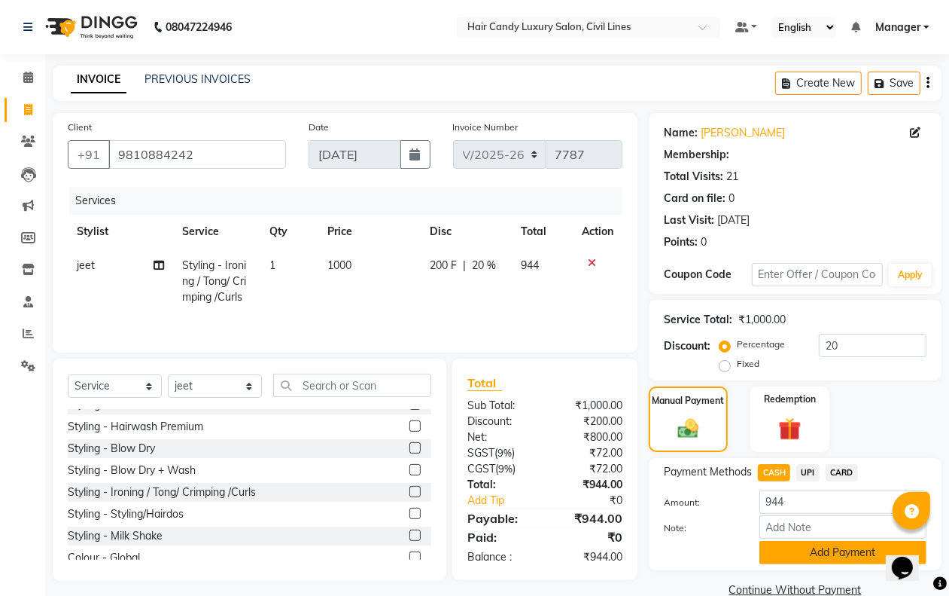
click at [783, 554] on button "Add Payment" at bounding box center [843, 552] width 167 height 23
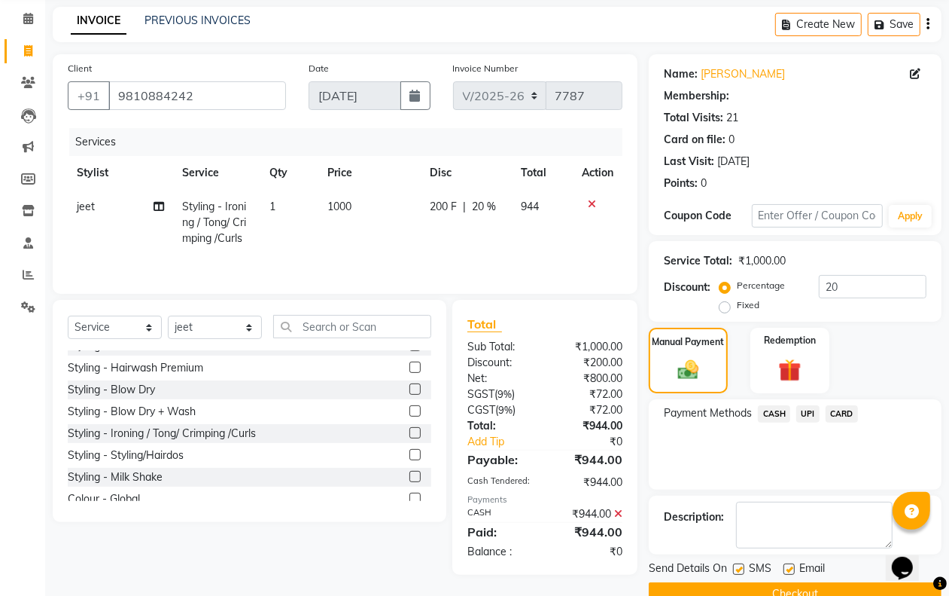
scroll to position [91, 0]
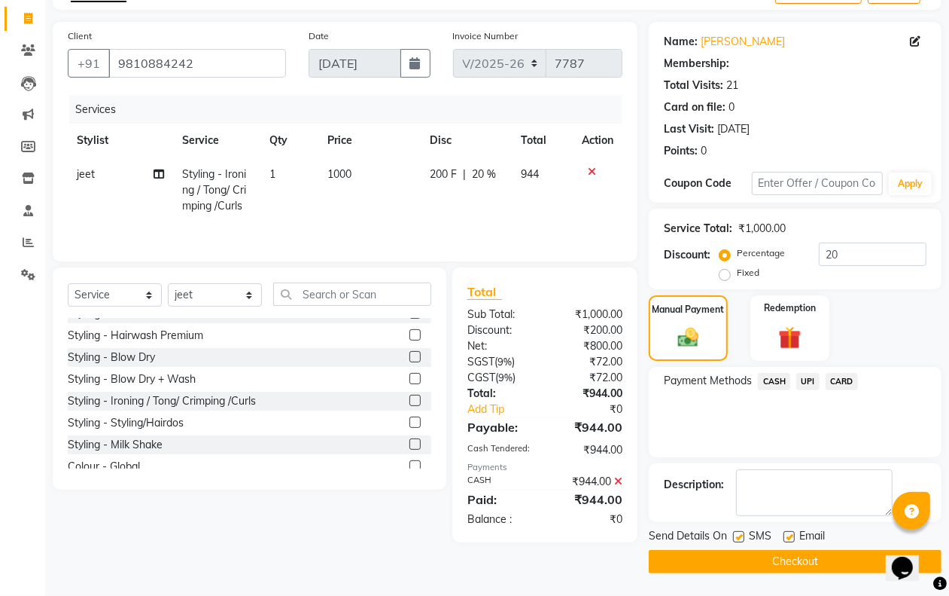
click at [744, 535] on label at bounding box center [738, 536] width 11 height 11
click at [743, 535] on input "checkbox" at bounding box center [738, 537] width 10 height 10
checkbox input "false"
click at [751, 557] on button "Checkout" at bounding box center [795, 561] width 293 height 23
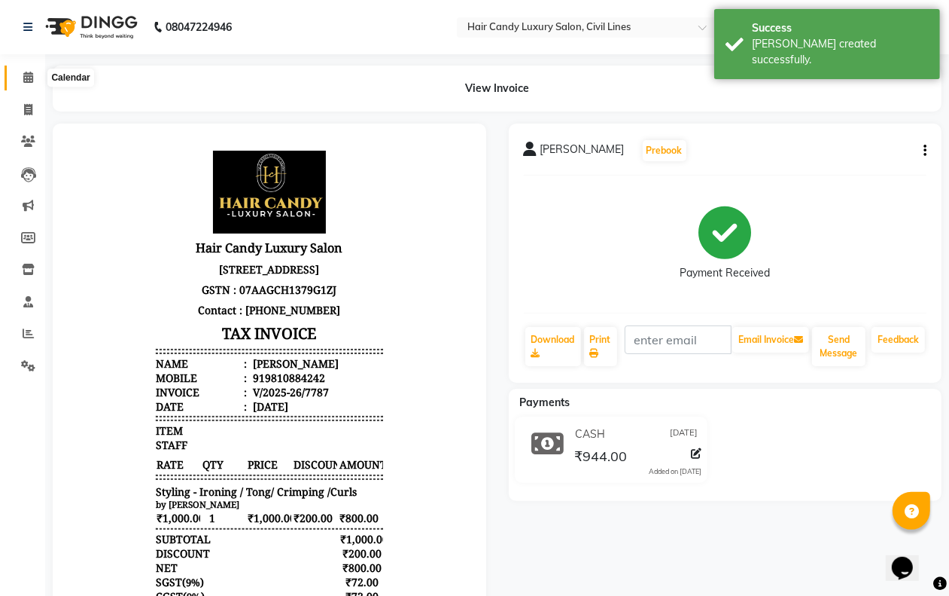
click at [28, 84] on span at bounding box center [28, 77] width 26 height 17
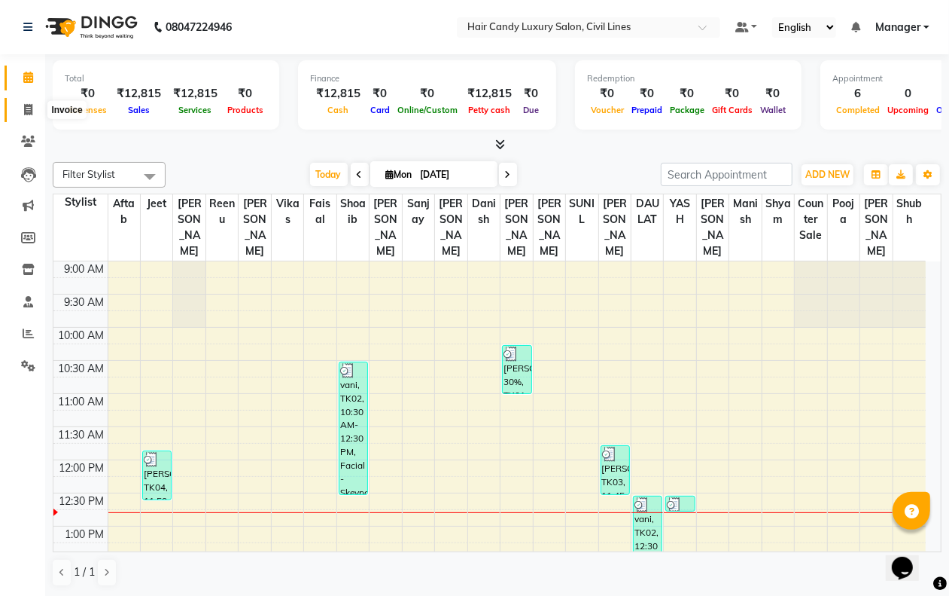
click at [31, 106] on icon at bounding box center [28, 109] width 8 height 11
select select "6308"
select select "service"
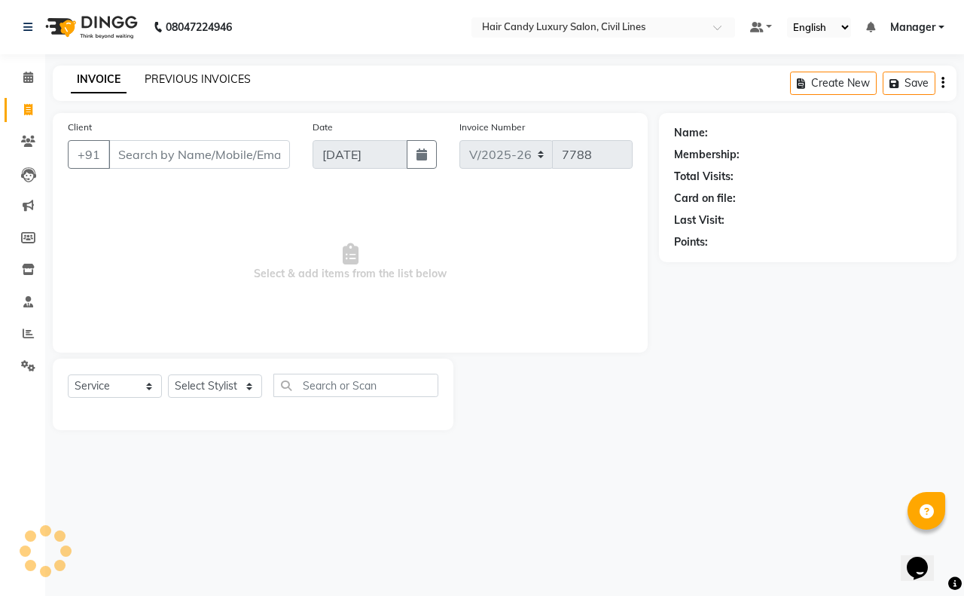
click at [194, 77] on link "PREVIOUS INVOICES" at bounding box center [198, 79] width 106 height 14
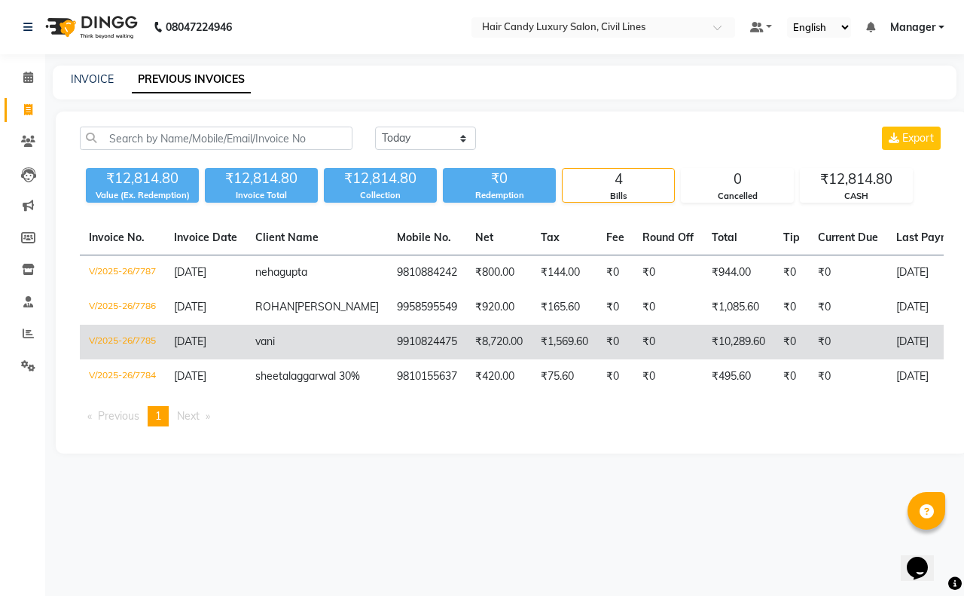
click at [285, 358] on td "vani" at bounding box center [317, 342] width 142 height 35
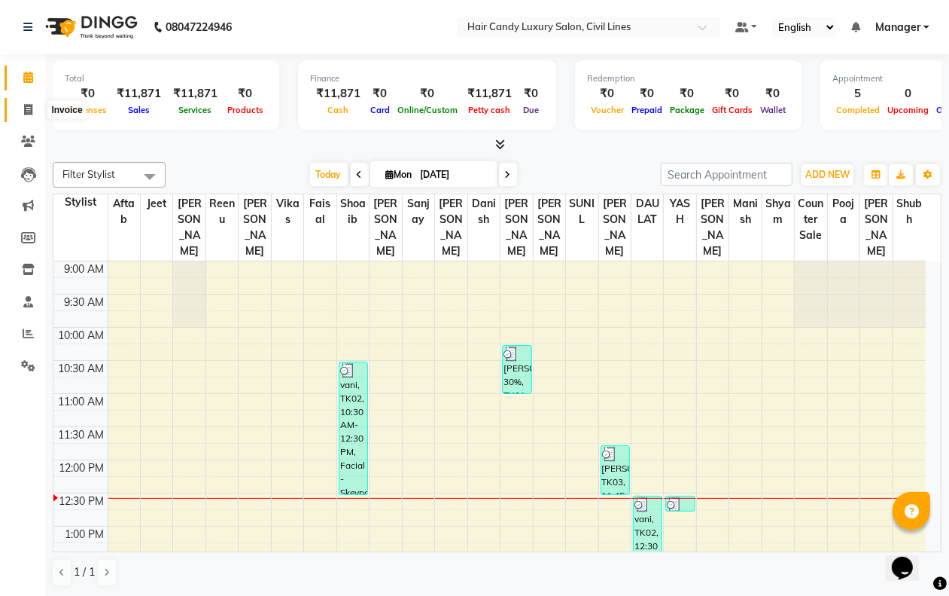
click at [27, 114] on icon at bounding box center [28, 109] width 8 height 11
select select "service"
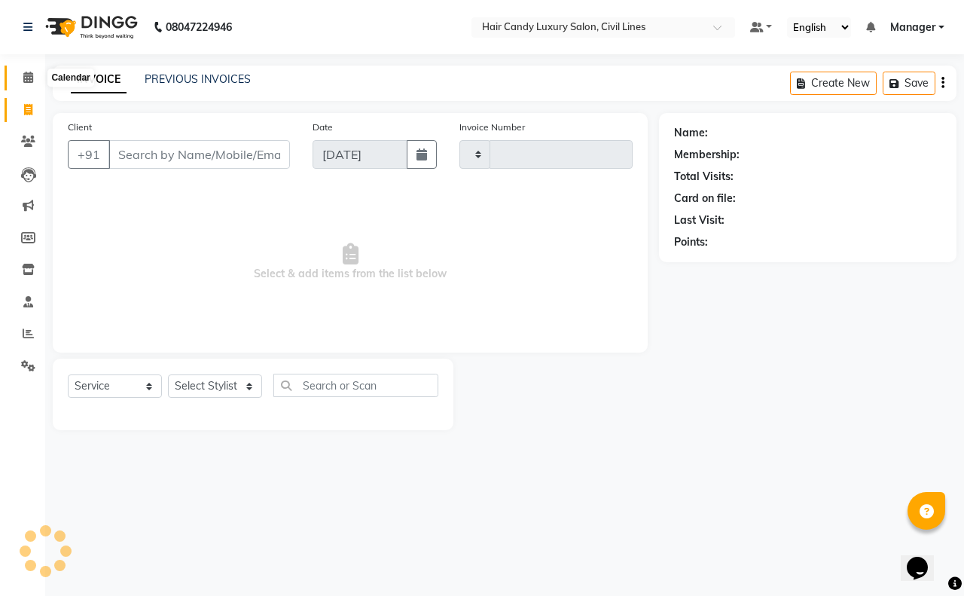
type input "7787"
click at [32, 79] on span at bounding box center [28, 77] width 26 height 17
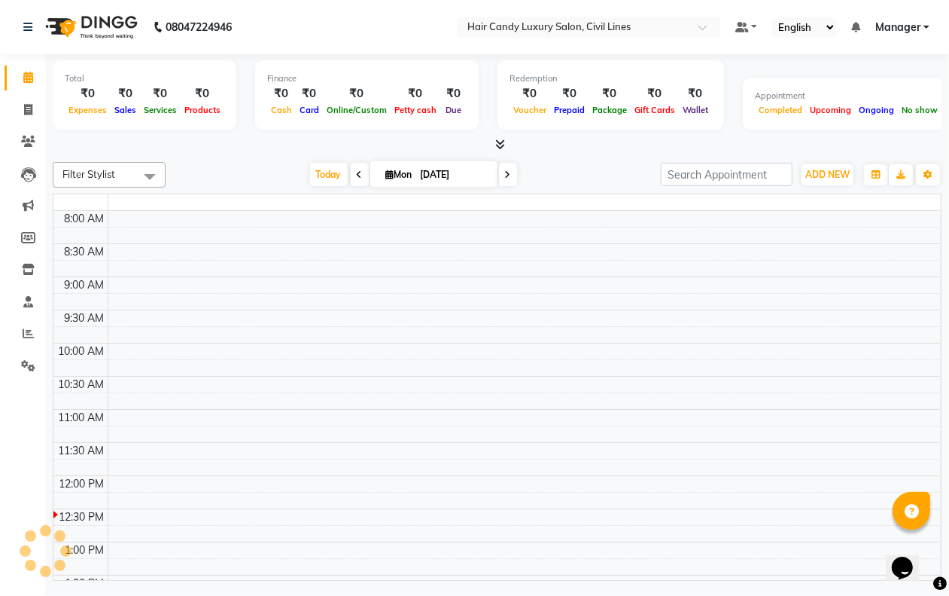
scroll to position [201, 0]
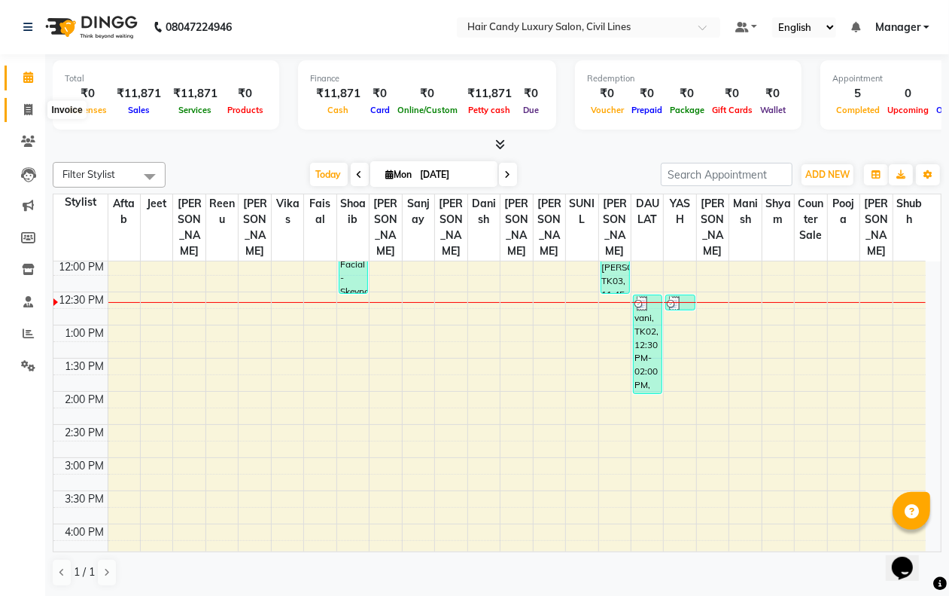
click at [27, 109] on icon at bounding box center [28, 109] width 8 height 11
select select "6308"
select select "service"
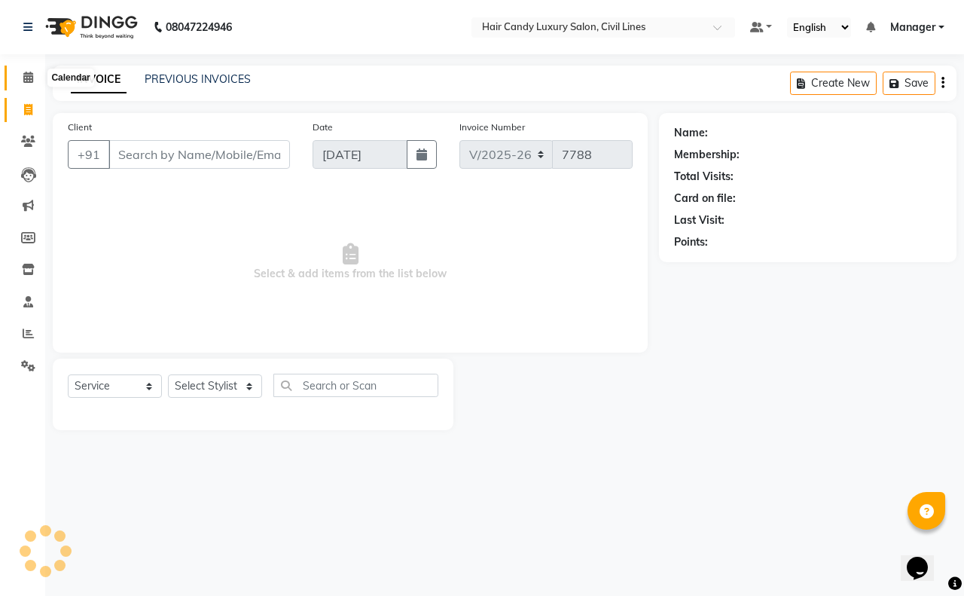
click at [27, 78] on icon at bounding box center [28, 77] width 10 height 11
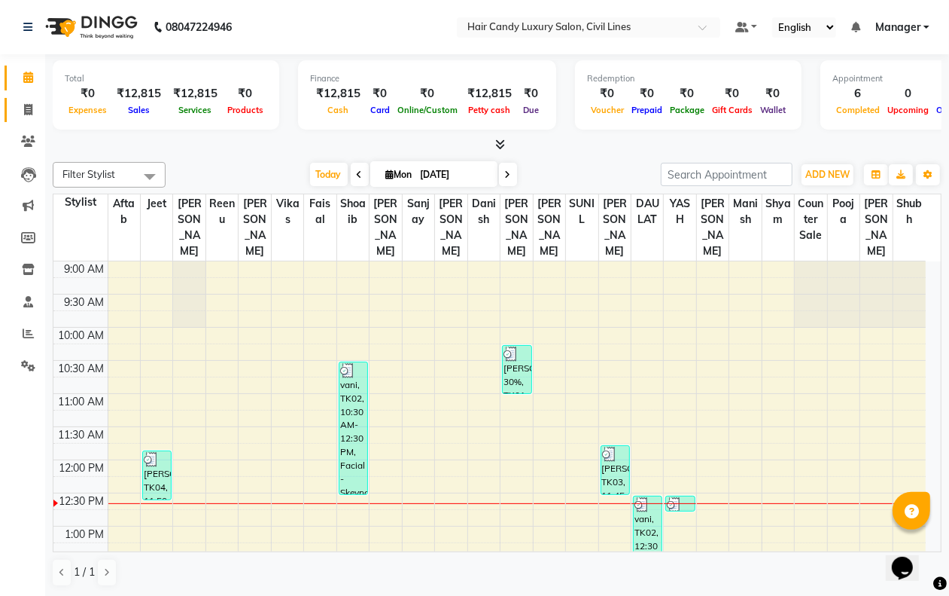
click at [26, 114] on icon at bounding box center [28, 109] width 8 height 11
select select "service"
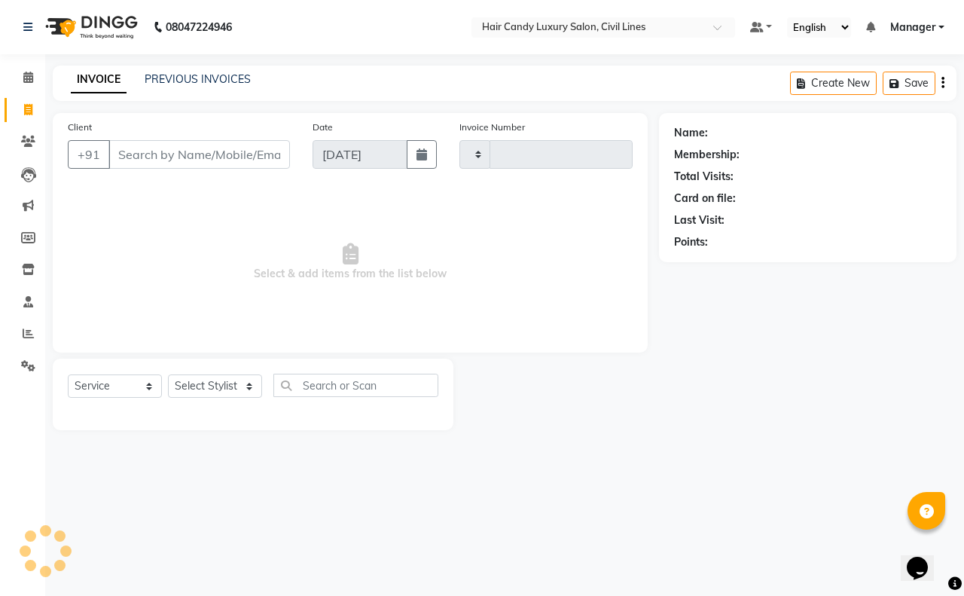
type input "7788"
select select "6308"
click at [27, 81] on icon at bounding box center [28, 77] width 10 height 11
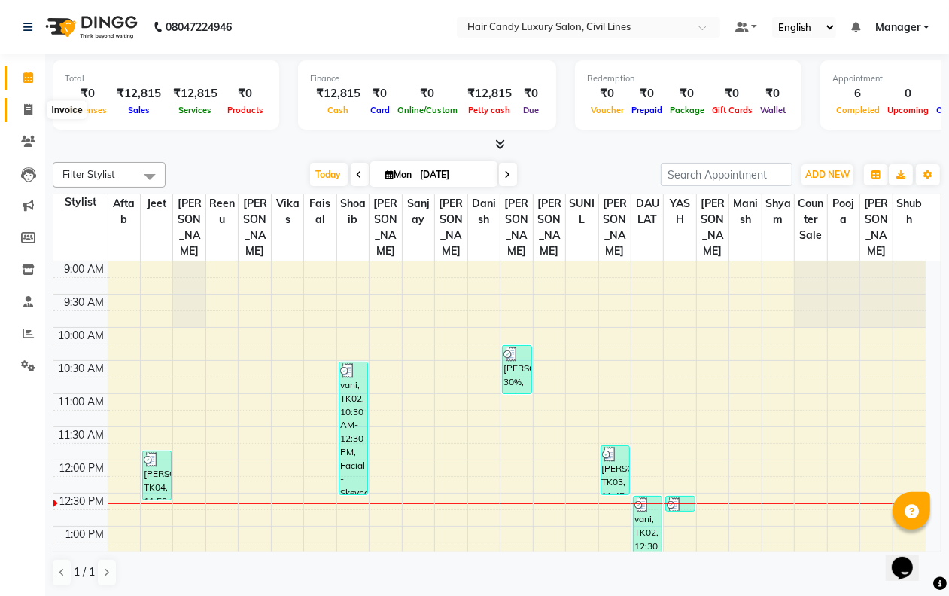
click at [25, 111] on icon at bounding box center [28, 109] width 8 height 11
select select "service"
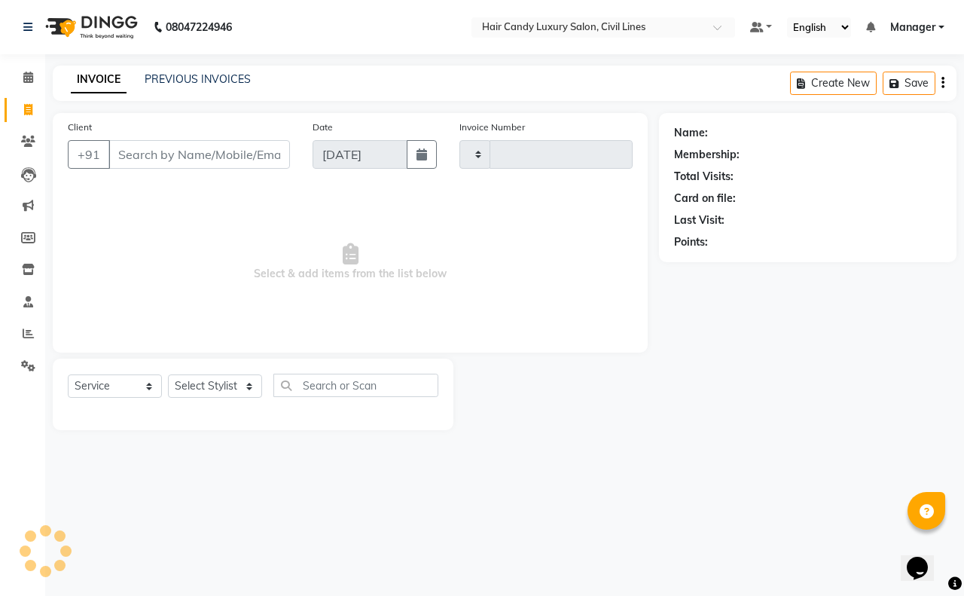
type input "7788"
select select "6308"
click at [170, 84] on link "PREVIOUS INVOICES" at bounding box center [198, 79] width 106 height 14
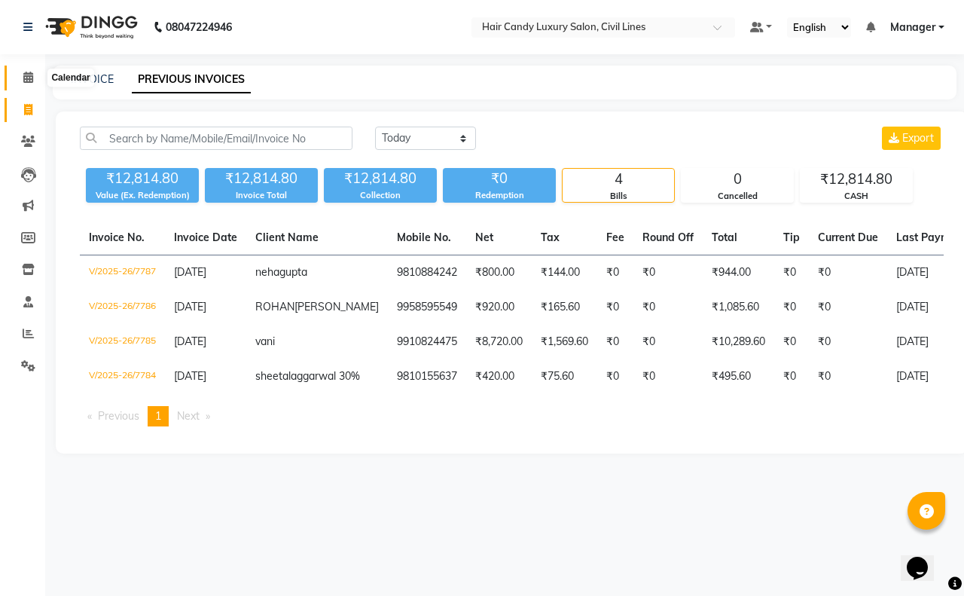
click at [24, 78] on icon at bounding box center [28, 77] width 10 height 11
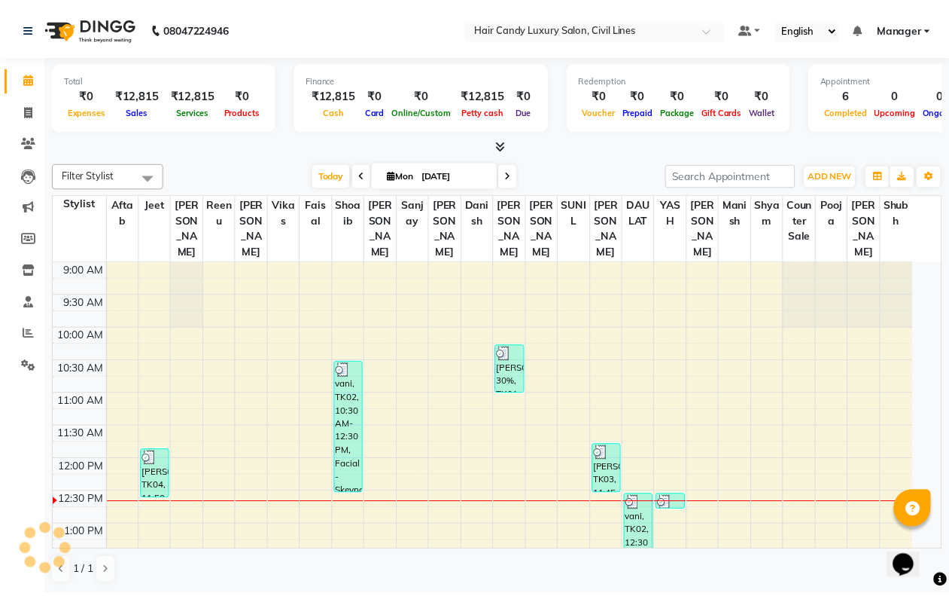
scroll to position [201, 0]
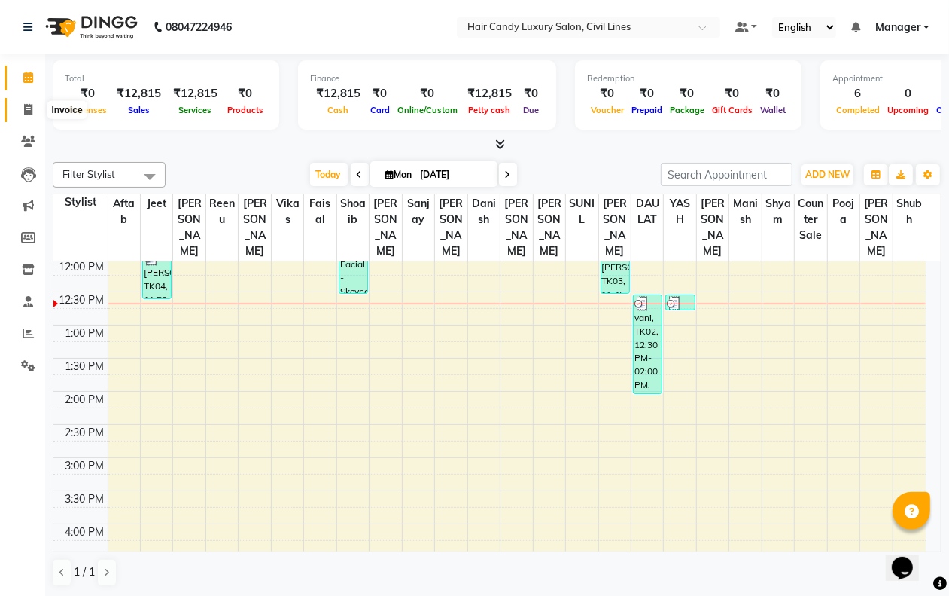
click at [27, 106] on icon at bounding box center [28, 109] width 8 height 11
select select "6308"
select select "service"
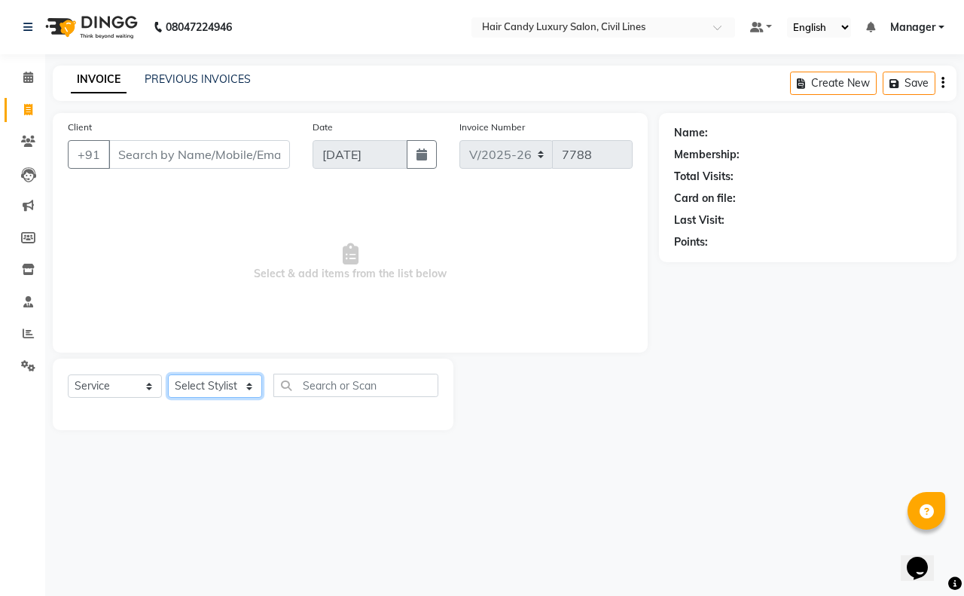
click at [192, 384] on select "Select Stylist aakib AASHU Aftab Arshal counter sale Danish DAULAT faisal jeet …" at bounding box center [215, 385] width 94 height 23
select select "47493"
click at [168, 374] on select "Select Stylist aakib AASHU Aftab Arshal counter sale Danish DAULAT faisal jeet …" at bounding box center [215, 385] width 94 height 23
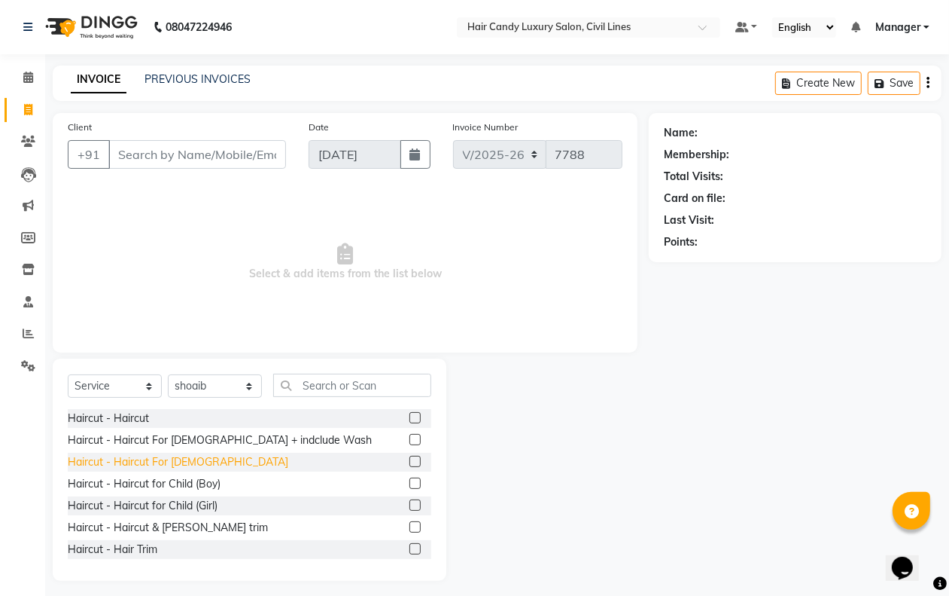
click at [175, 465] on div "Haircut - Haircut For Gents" at bounding box center [178, 462] width 221 height 16
checkbox input "false"
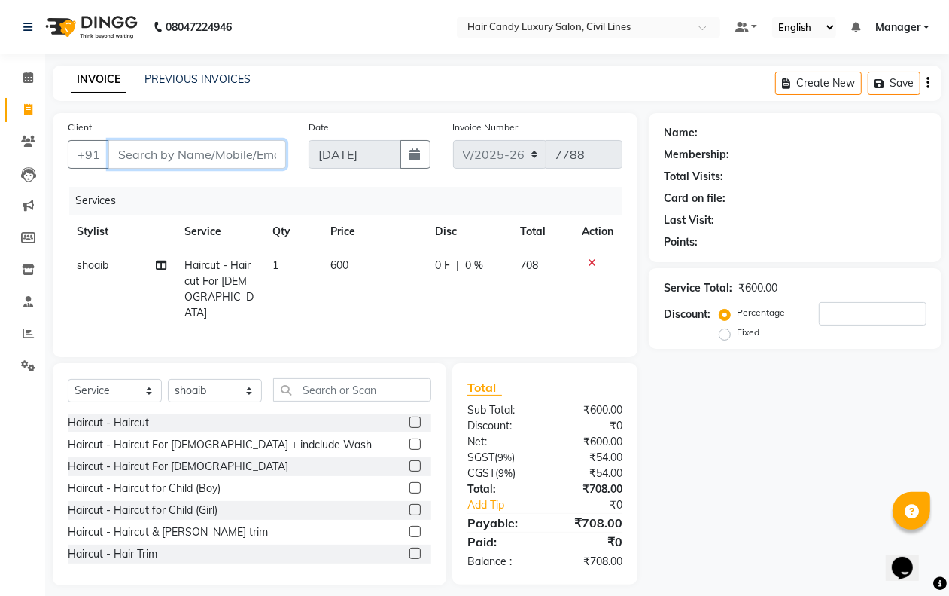
click at [156, 152] on input "Client" at bounding box center [197, 154] width 178 height 29
type input "8"
type input "0"
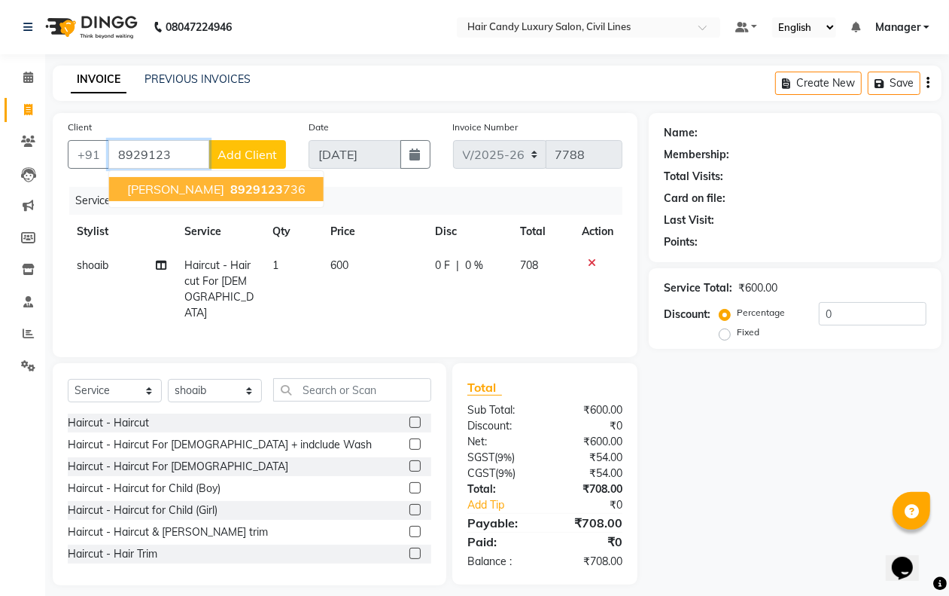
click at [230, 193] on span "8929123" at bounding box center [256, 188] width 53 height 15
type input "8929123736"
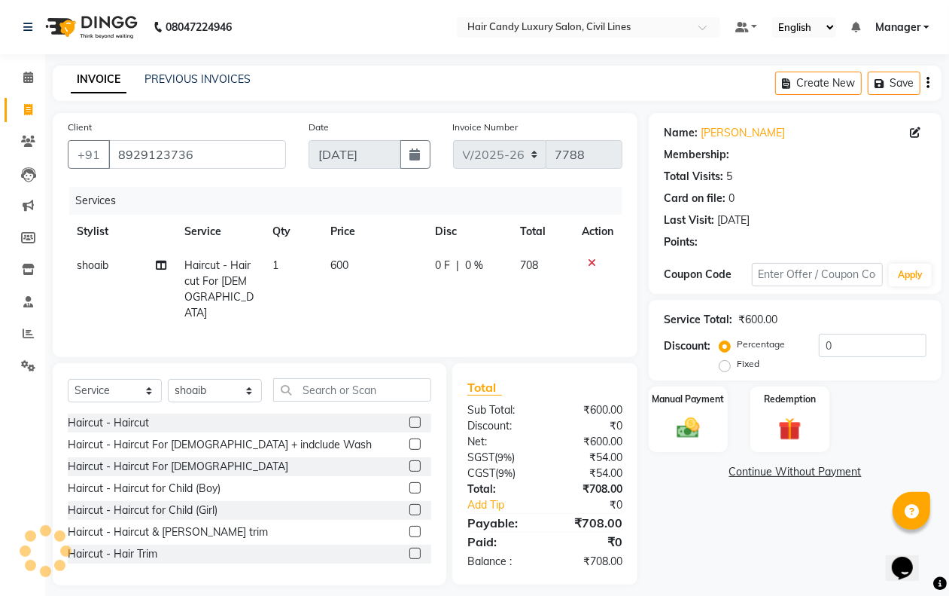
select select "1: Object"
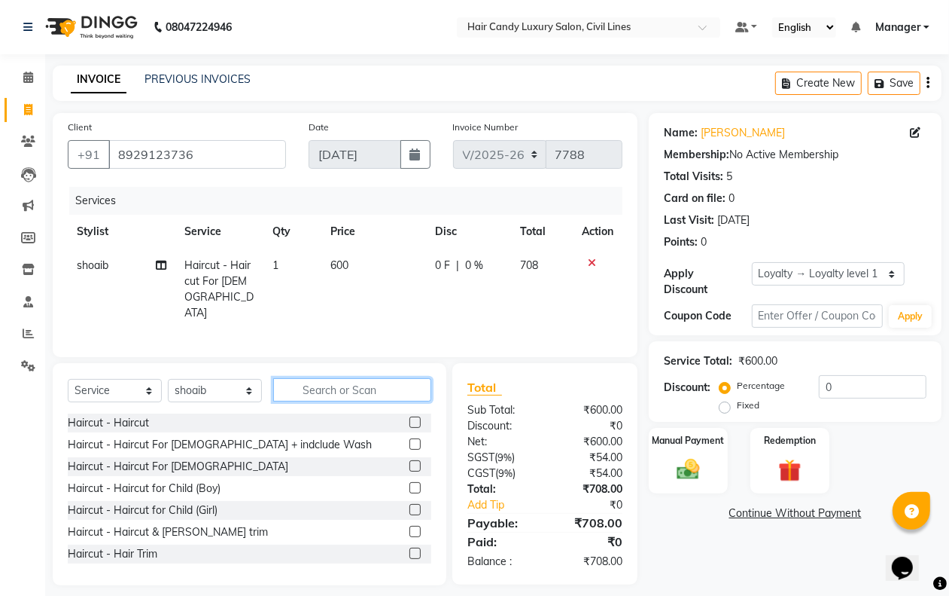
click at [313, 385] on input "text" at bounding box center [352, 389] width 158 height 23
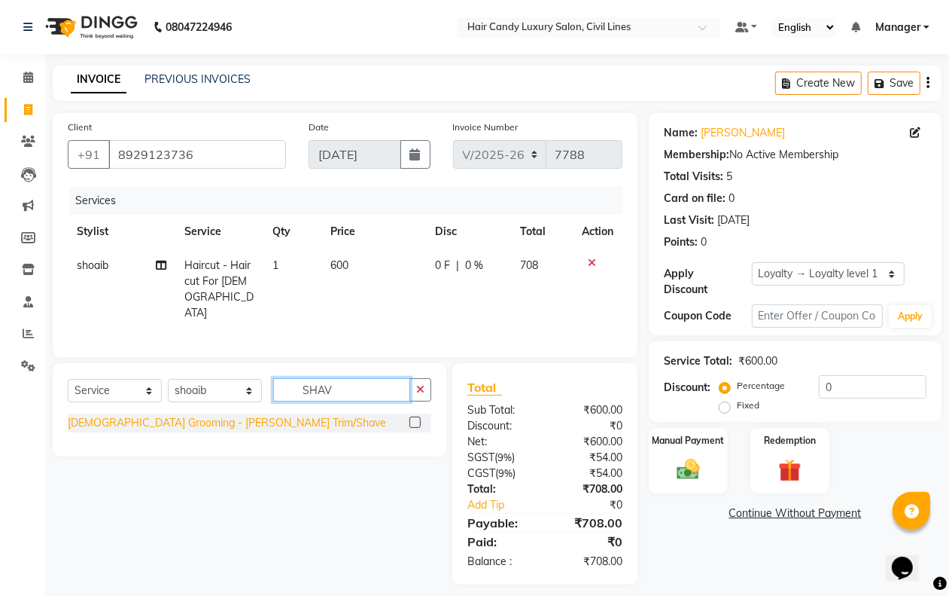
type input "SHAV"
click at [228, 416] on div "[DEMOGRAPHIC_DATA] Grooming - [PERSON_NAME] Trim/Shave" at bounding box center [227, 423] width 318 height 16
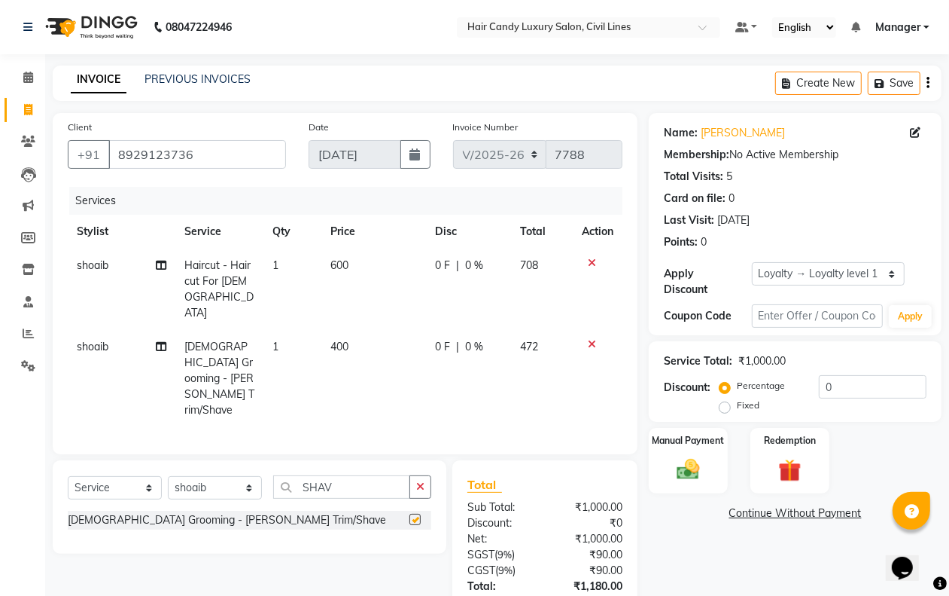
checkbox input "false"
click at [590, 261] on icon at bounding box center [592, 262] width 8 height 11
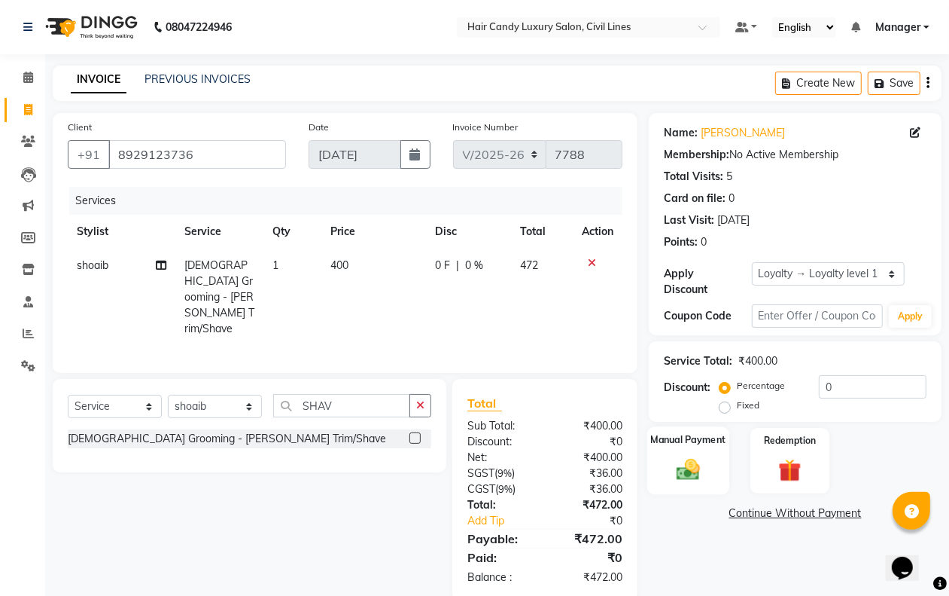
scroll to position [9, 0]
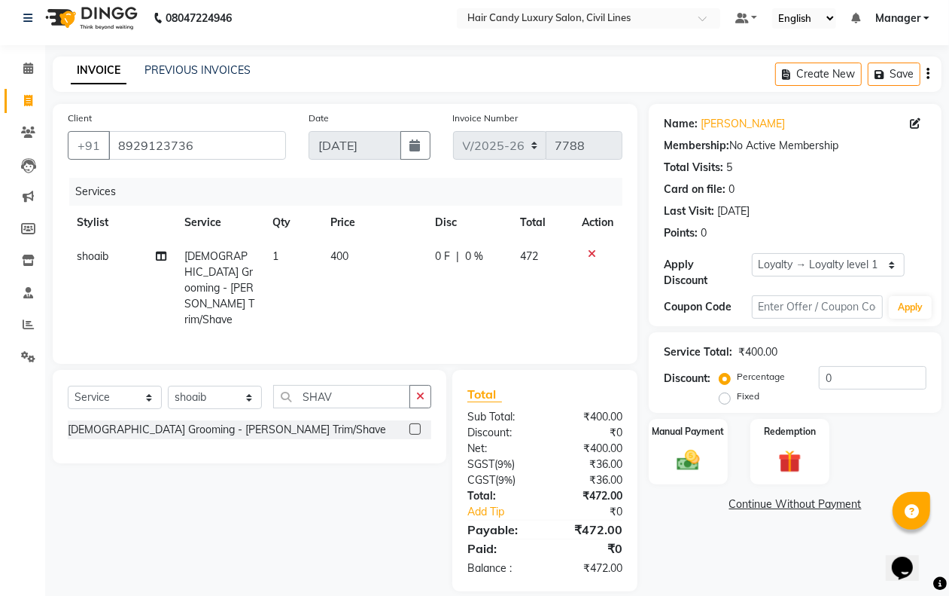
click at [737, 393] on label "Fixed" at bounding box center [748, 396] width 23 height 14
click at [724, 393] on input "Fixed" at bounding box center [728, 396] width 11 height 11
radio input "true"
click at [844, 375] on input "0" at bounding box center [873, 377] width 108 height 23
click at [844, 374] on input "0" at bounding box center [873, 377] width 108 height 23
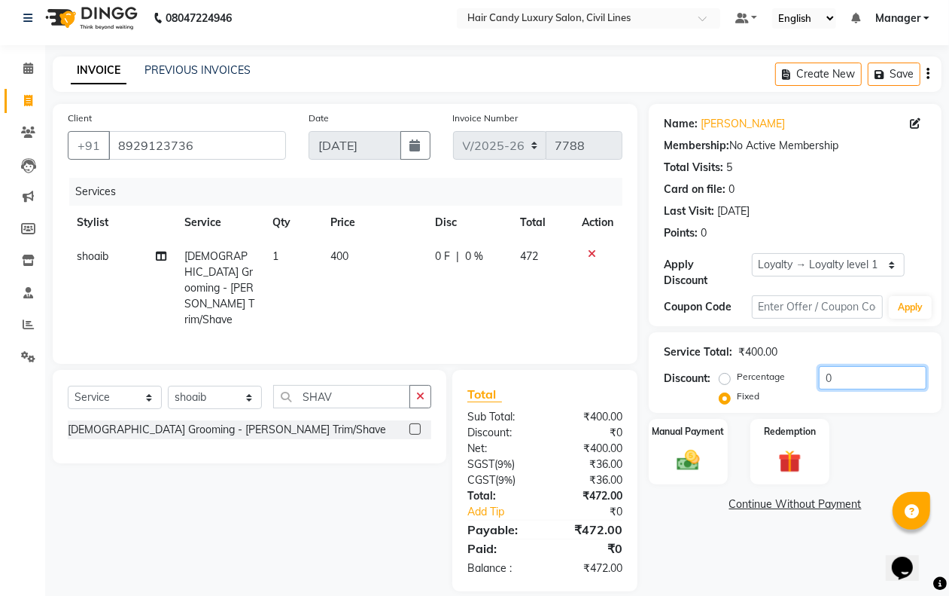
click at [844, 374] on input "0" at bounding box center [873, 377] width 108 height 23
click at [858, 373] on input "22" at bounding box center [873, 377] width 108 height 23
type input "12"
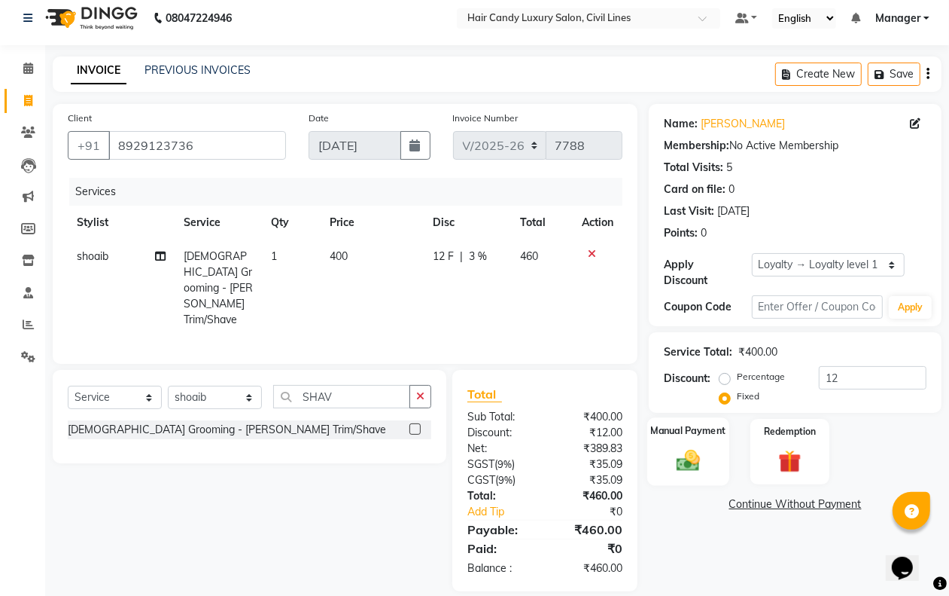
click at [684, 456] on img at bounding box center [688, 459] width 38 height 27
click at [777, 501] on span "CASH" at bounding box center [774, 504] width 32 height 17
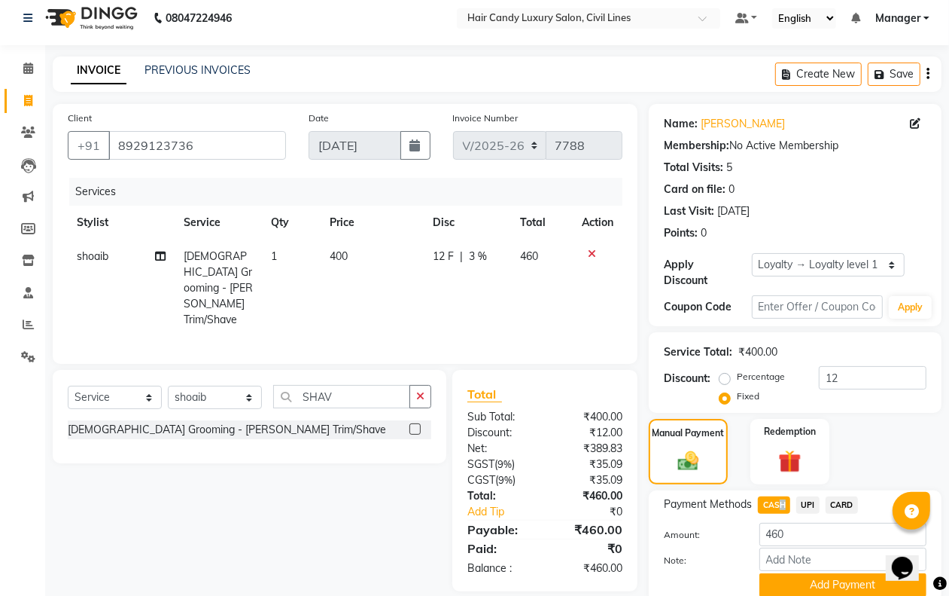
click at [778, 581] on button "Add Payment" at bounding box center [843, 584] width 167 height 23
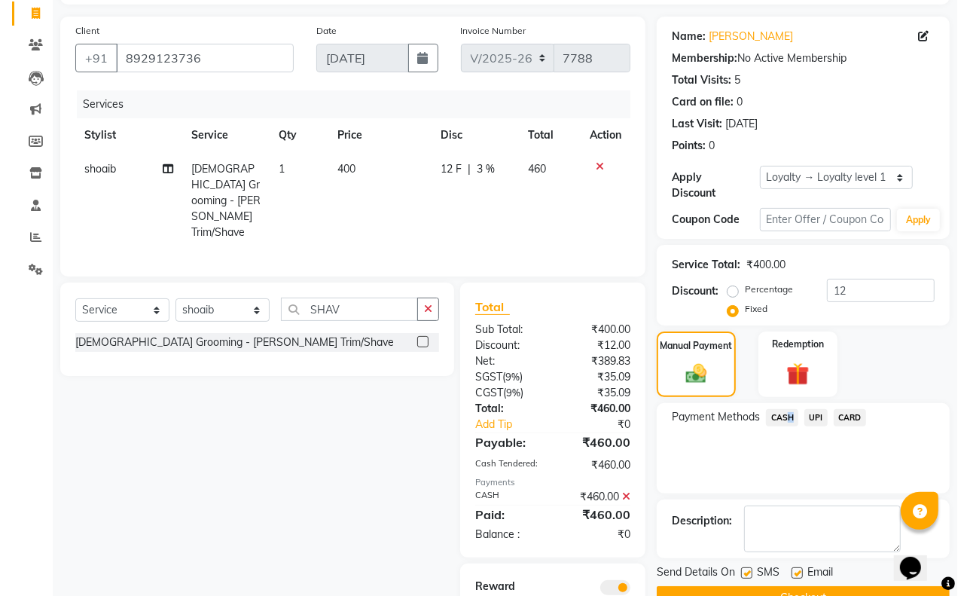
scroll to position [183, 0]
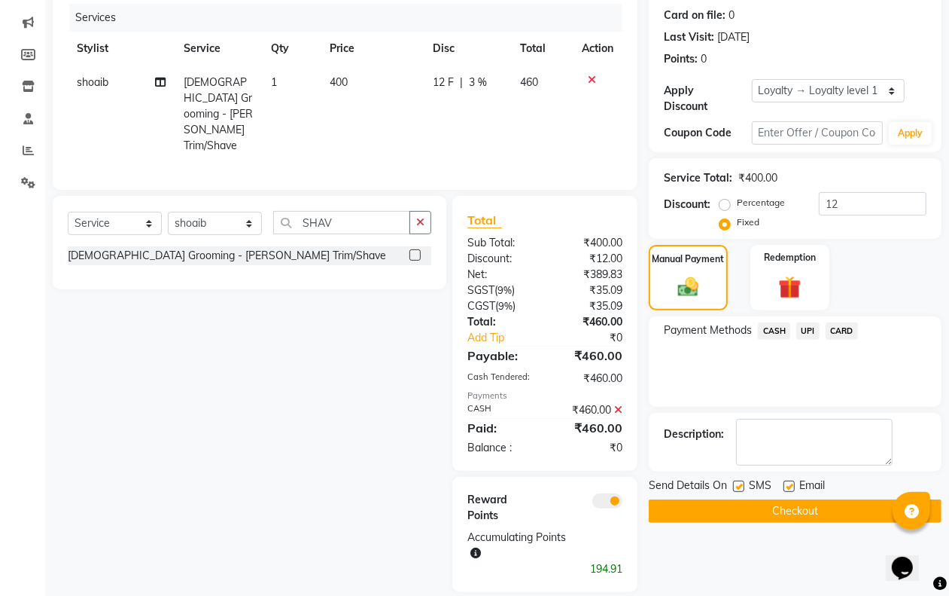
click at [601, 493] on span at bounding box center [608, 500] width 30 height 15
click at [623, 503] on input "checkbox" at bounding box center [623, 503] width 0 height 0
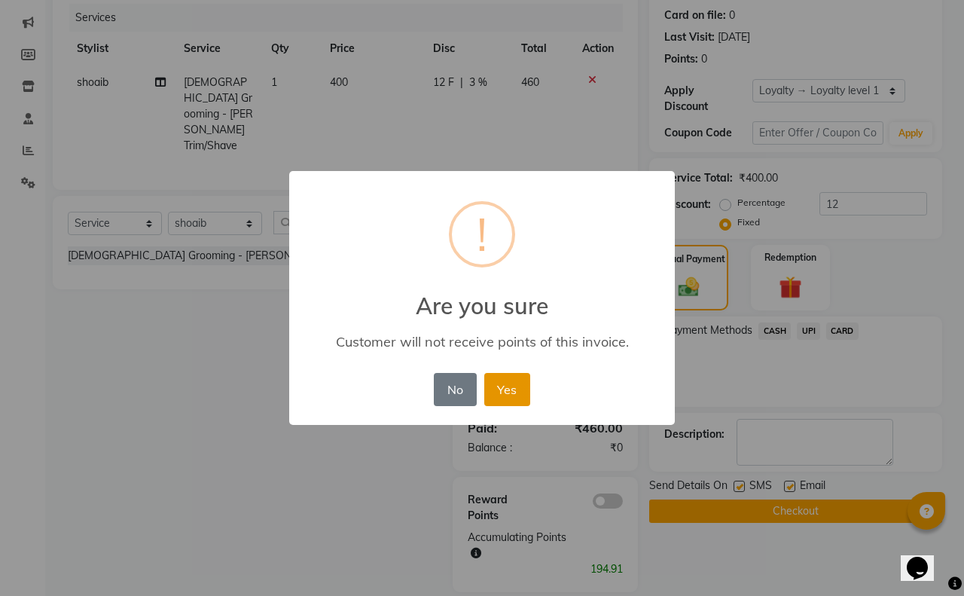
click at [508, 388] on button "Yes" at bounding box center [507, 389] width 46 height 33
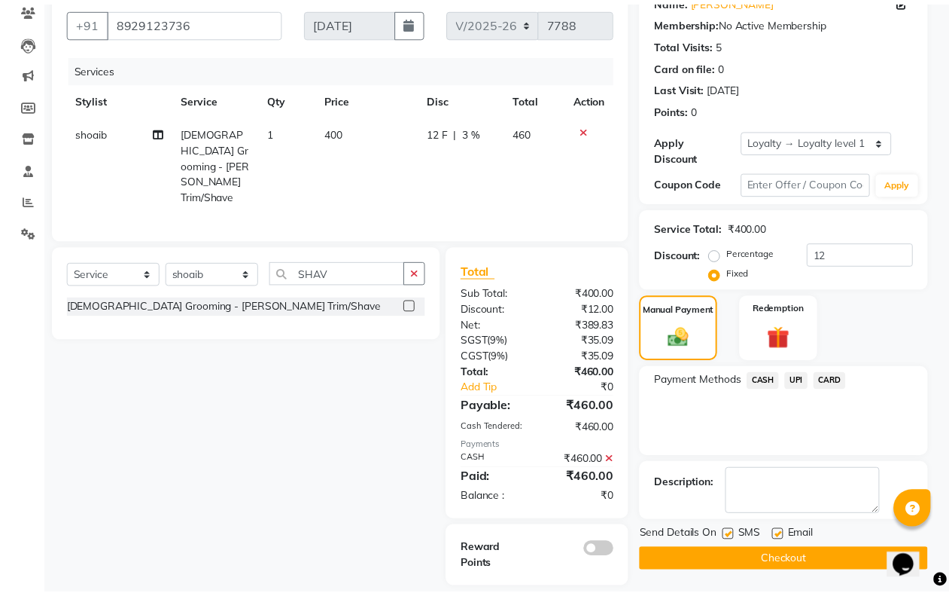
scroll to position [130, 0]
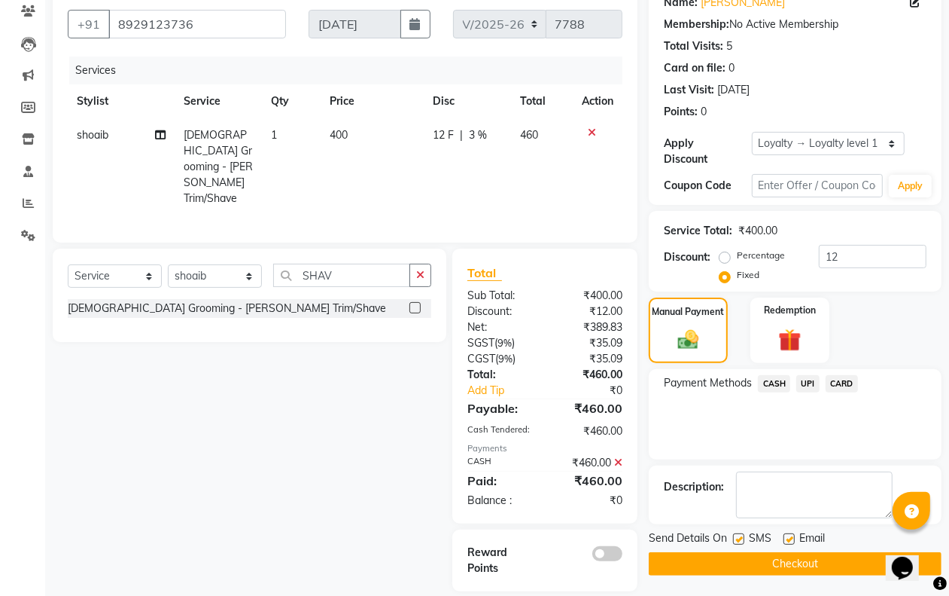
click at [736, 539] on label at bounding box center [738, 538] width 11 height 11
click at [736, 539] on input "checkbox" at bounding box center [738, 540] width 10 height 10
checkbox input "false"
click at [793, 539] on label at bounding box center [789, 538] width 11 height 11
click at [793, 539] on input "checkbox" at bounding box center [789, 540] width 10 height 10
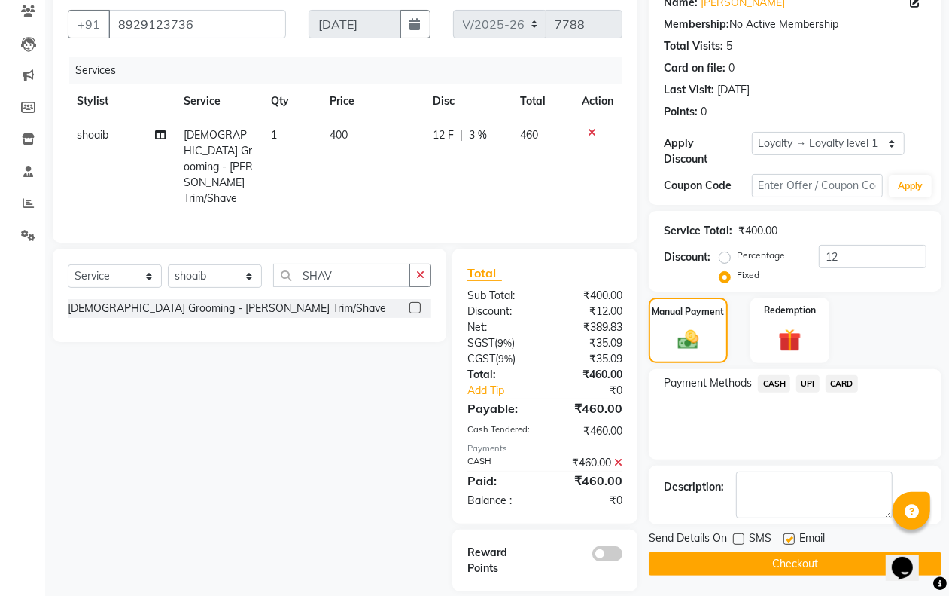
checkbox input "false"
click at [781, 558] on button "Checkout" at bounding box center [795, 563] width 293 height 23
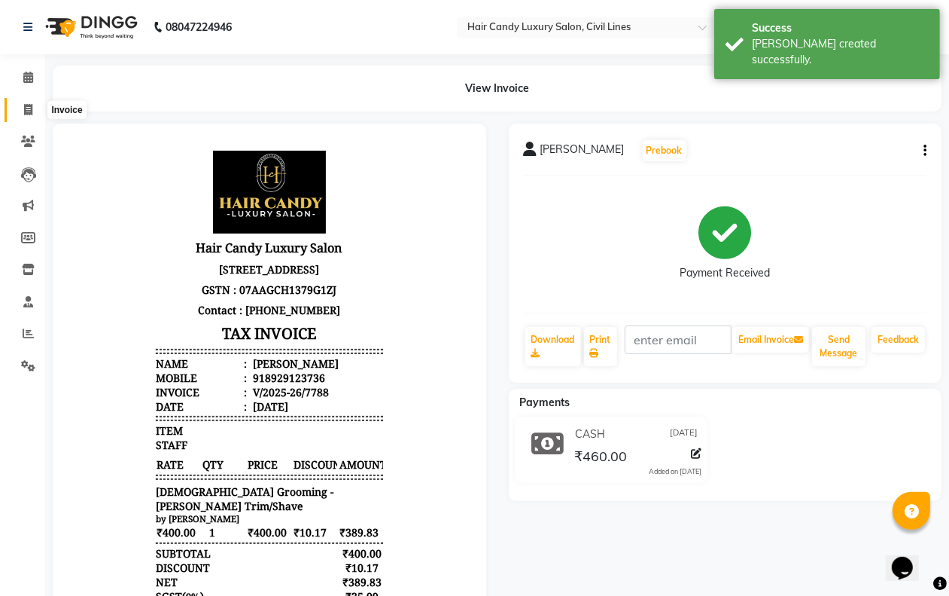
click at [29, 104] on icon at bounding box center [28, 109] width 8 height 11
select select "service"
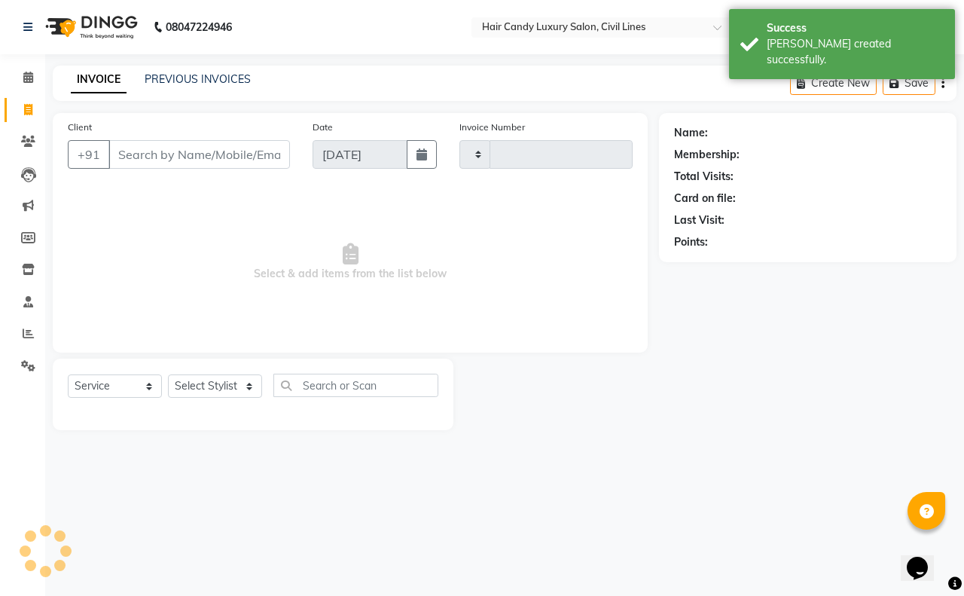
type input "7789"
select select "6308"
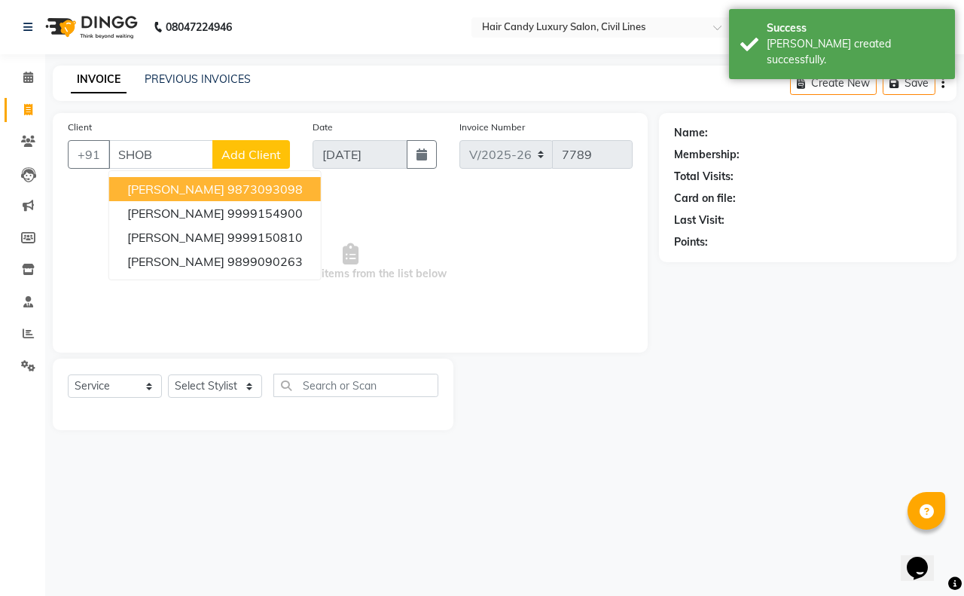
click at [227, 184] on ngb-highlight "9873093098" at bounding box center [264, 188] width 75 height 15
type input "9873093098"
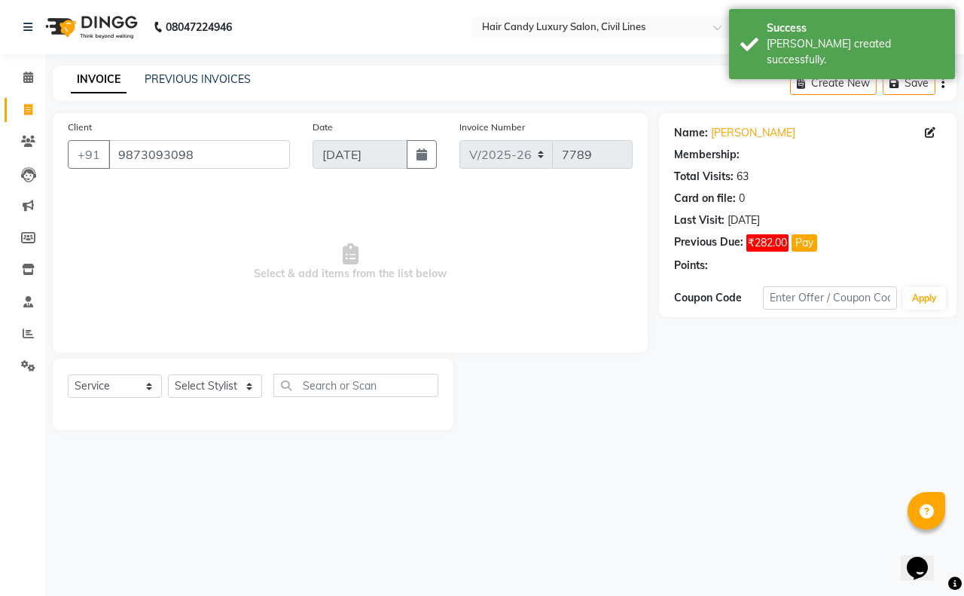
select select "1: Object"
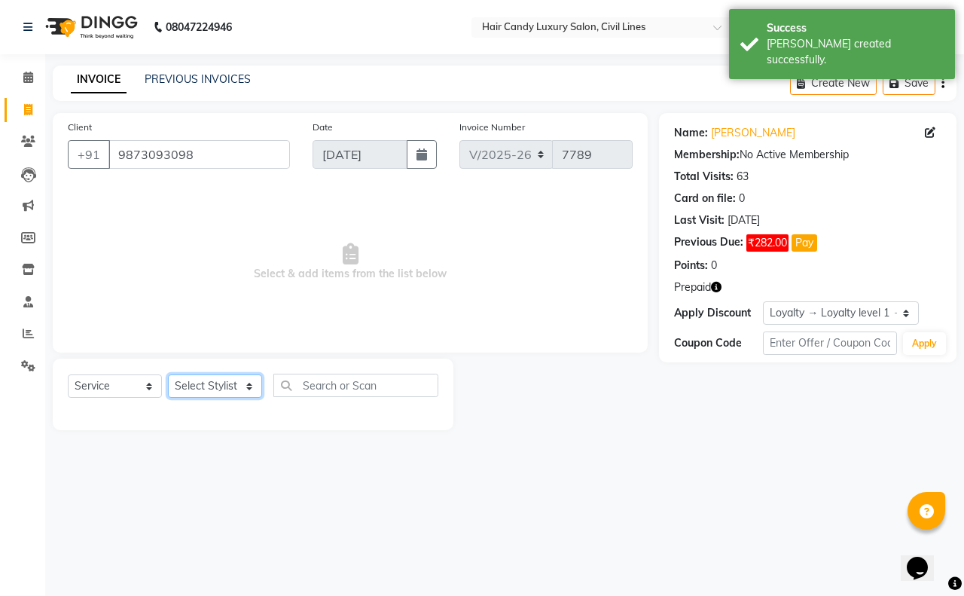
click at [206, 382] on select "Select Stylist aakib AASHU Aftab Arshal counter sale Danish DAULAT faisal jeet …" at bounding box center [215, 385] width 94 height 23
select select "47810"
click at [168, 374] on select "Select Stylist aakib AASHU Aftab Arshal counter sale Danish DAULAT faisal jeet …" at bounding box center [215, 385] width 94 height 23
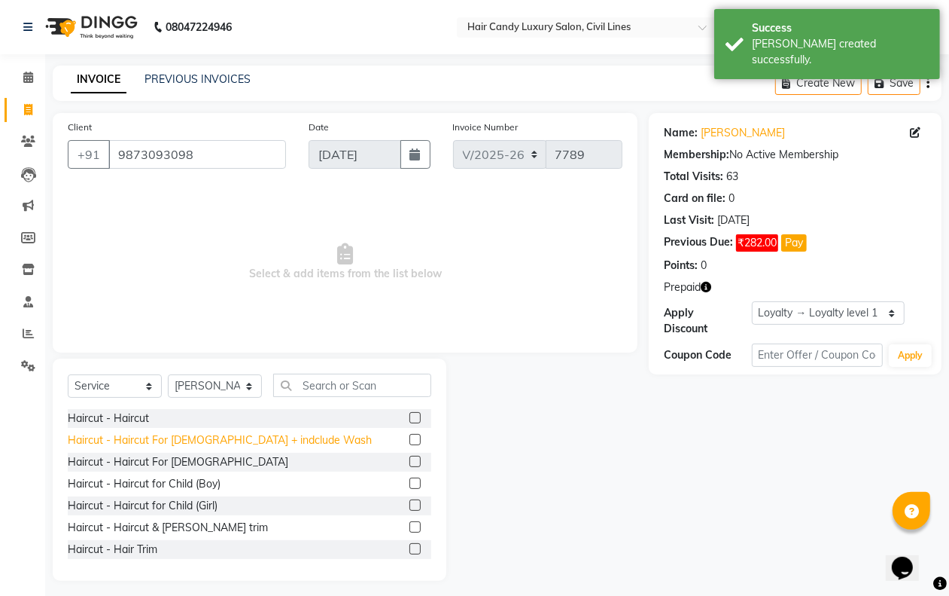
click at [196, 446] on div "Haircut - Haircut For Ladies + indclude Wash" at bounding box center [220, 440] width 304 height 16
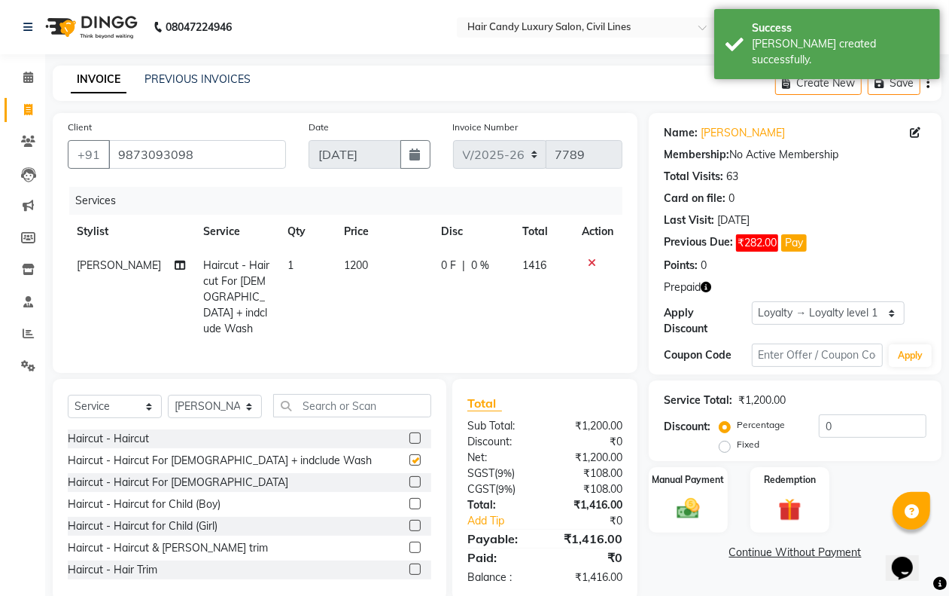
checkbox input "false"
drag, startPoint x: 793, startPoint y: 502, endPoint x: 794, endPoint y: 525, distance: 22.6
click at [793, 503] on img at bounding box center [790, 509] width 38 height 29
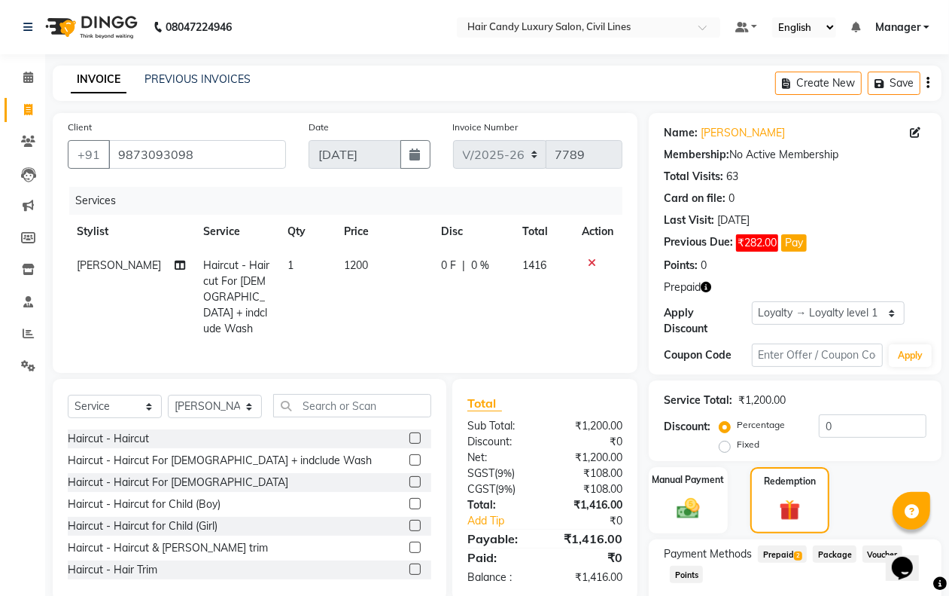
drag, startPoint x: 785, startPoint y: 552, endPoint x: 782, endPoint y: 539, distance: 13.3
click at [785, 553] on span "Prepaid 2" at bounding box center [782, 553] width 49 height 17
click at [17, 72] on span at bounding box center [28, 77] width 26 height 17
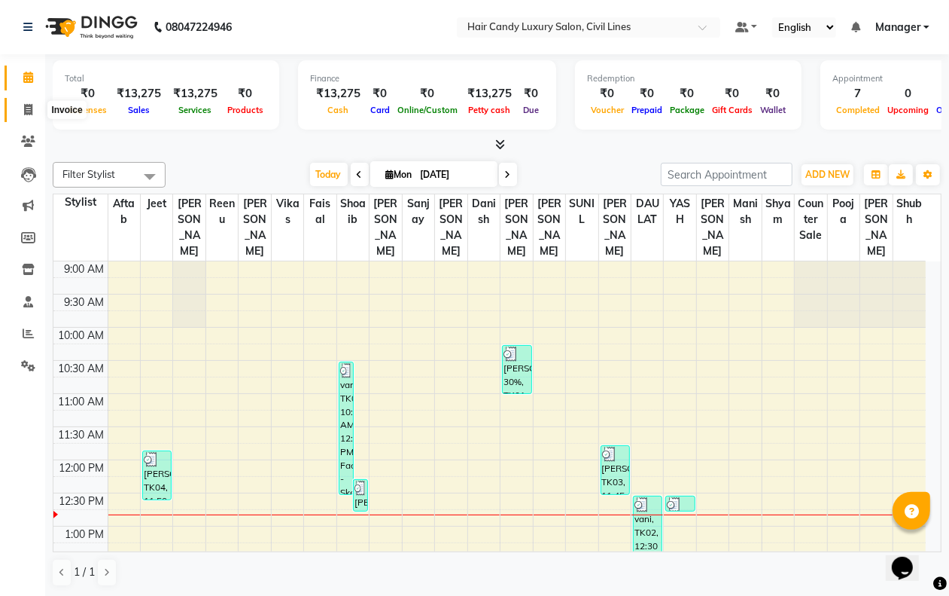
click at [28, 108] on icon at bounding box center [28, 109] width 8 height 11
select select "service"
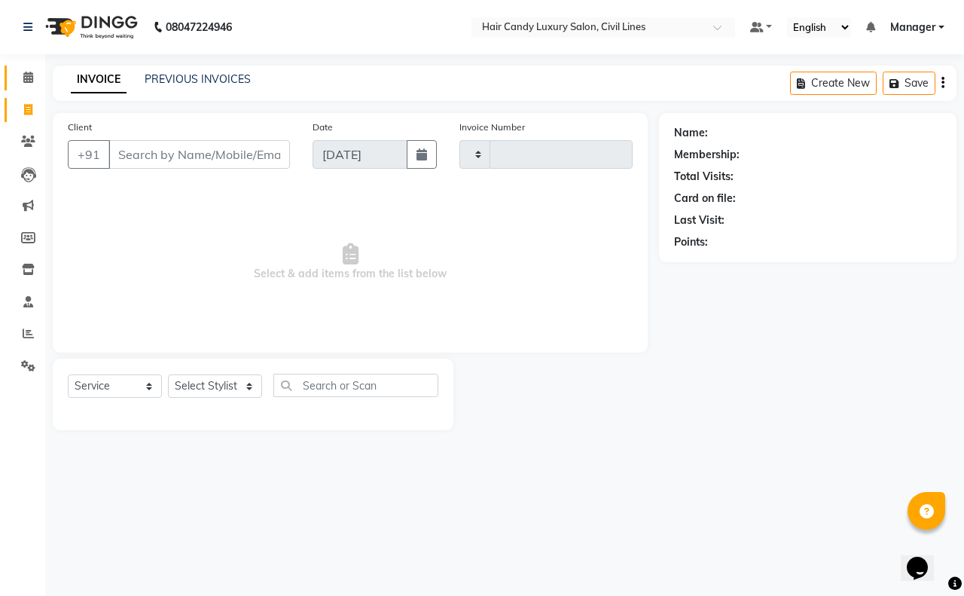
type input "7789"
select select "6308"
click at [26, 81] on icon at bounding box center [28, 77] width 10 height 11
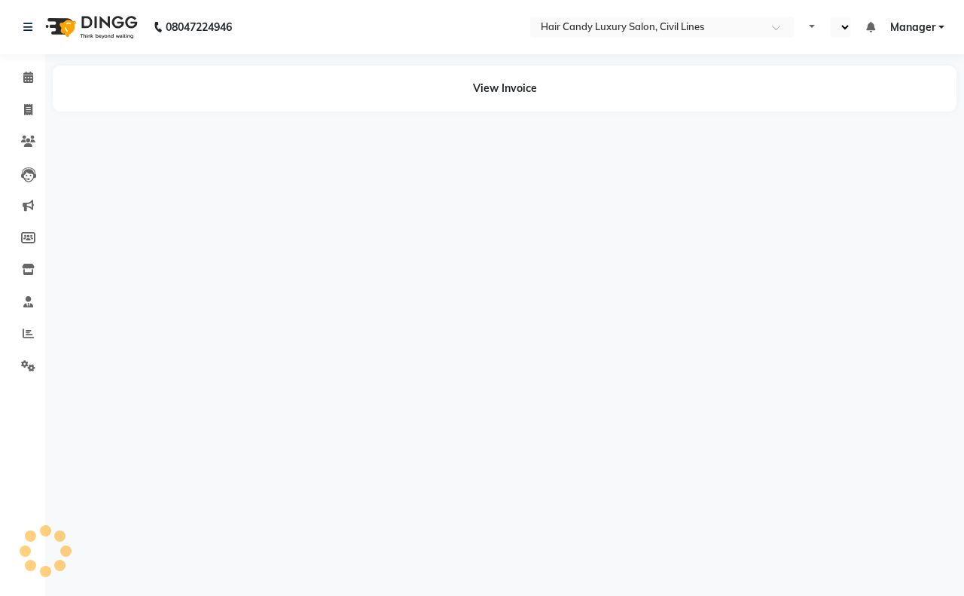
select select "en"
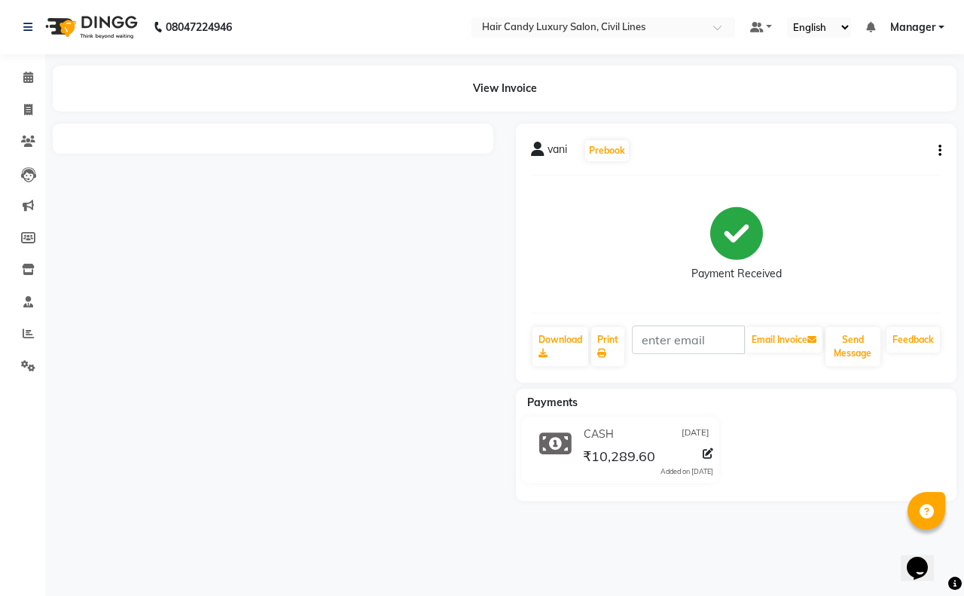
click at [939, 151] on icon "button" at bounding box center [939, 151] width 3 height 1
click at [876, 156] on div "Edit Item Staff" at bounding box center [864, 151] width 103 height 19
select select "47493"
select select "47811"
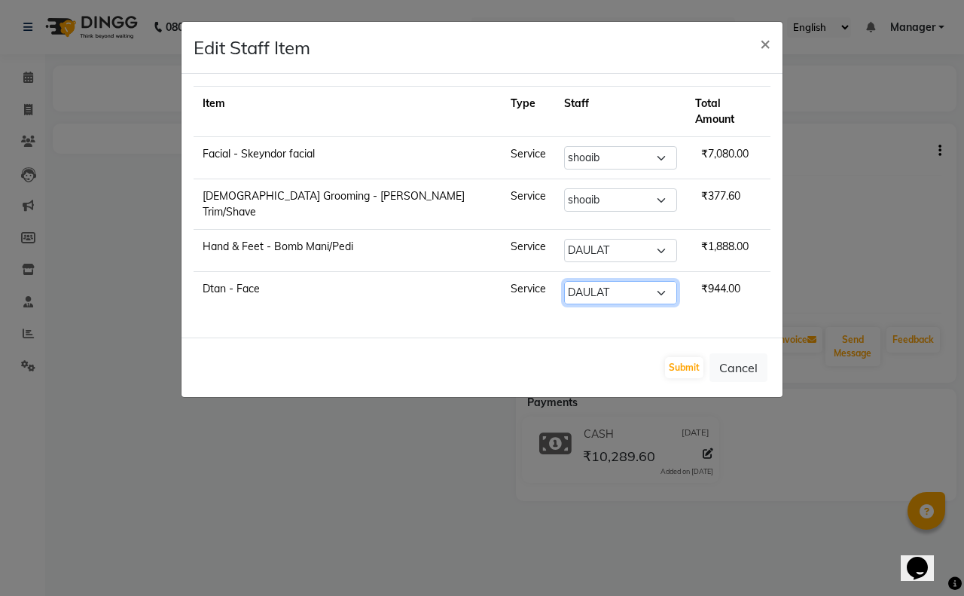
click at [564, 281] on select "Select [PERSON_NAME] [PERSON_NAME] counter sale Danish DAULAT faisal jeet Manag…" at bounding box center [620, 292] width 113 height 23
select select "47493"
click at [564, 281] on select "Select [PERSON_NAME] [PERSON_NAME] counter sale Danish DAULAT faisal jeet Manag…" at bounding box center [620, 292] width 113 height 23
click at [693, 357] on button "Submit" at bounding box center [684, 367] width 38 height 21
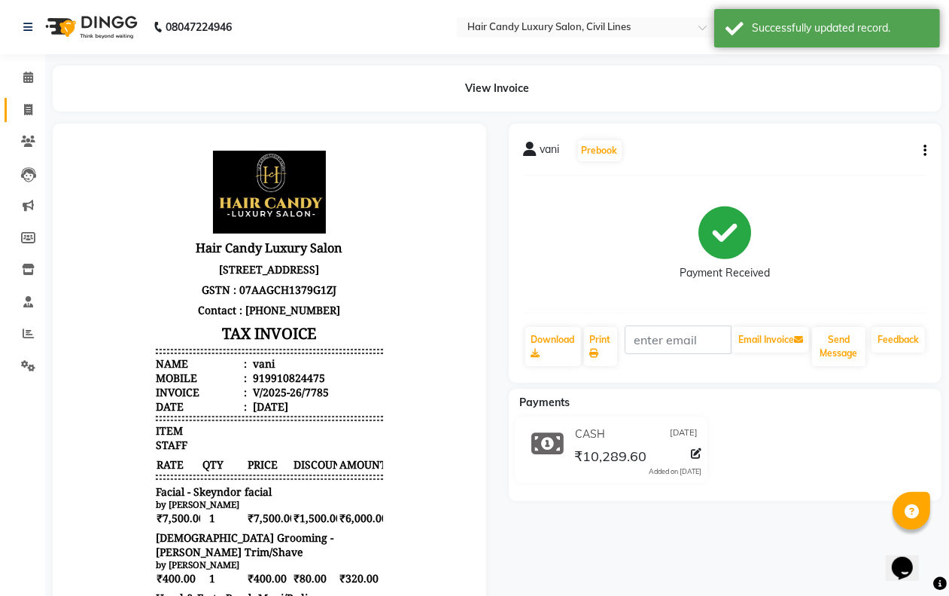
click at [26, 110] on icon at bounding box center [28, 109] width 8 height 11
select select "service"
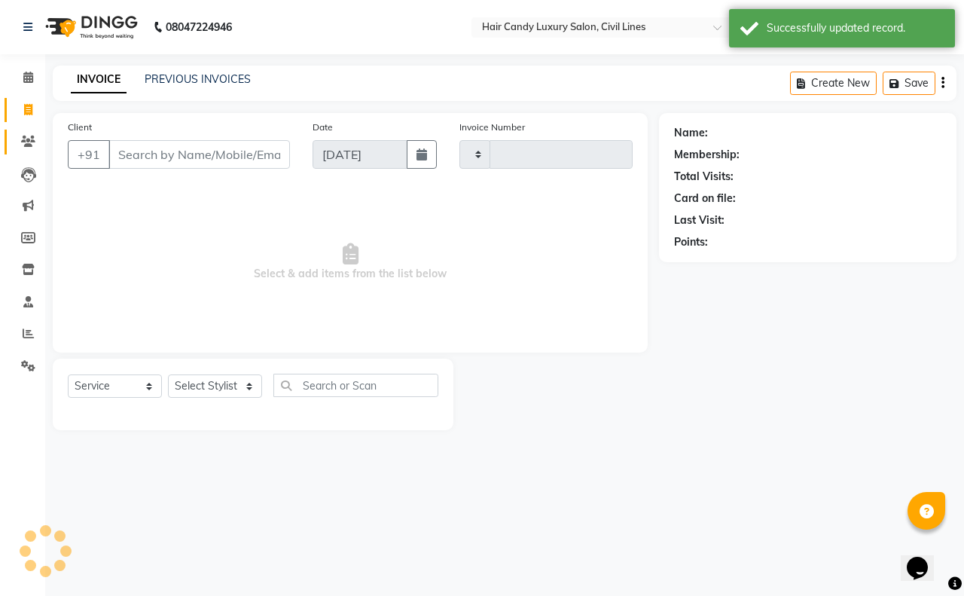
type input "7788"
select select "6308"
